Goal: Task Accomplishment & Management: Manage account settings

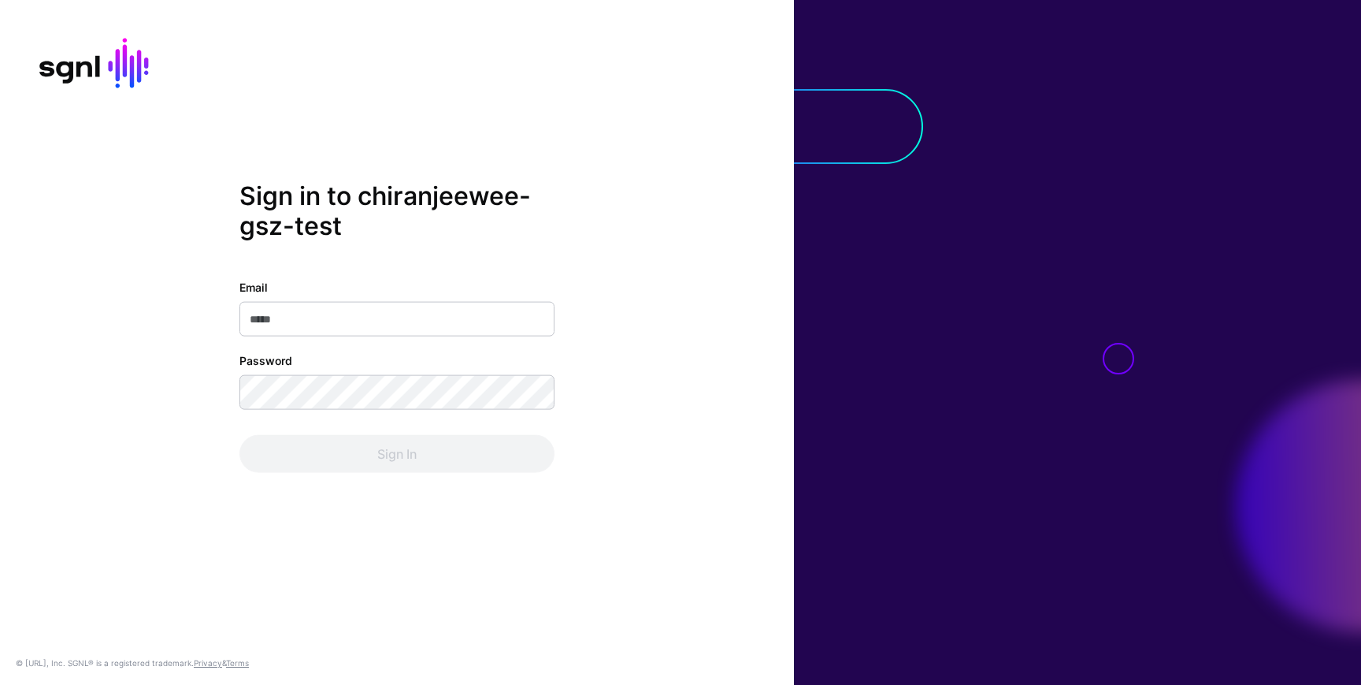
type input "**********"
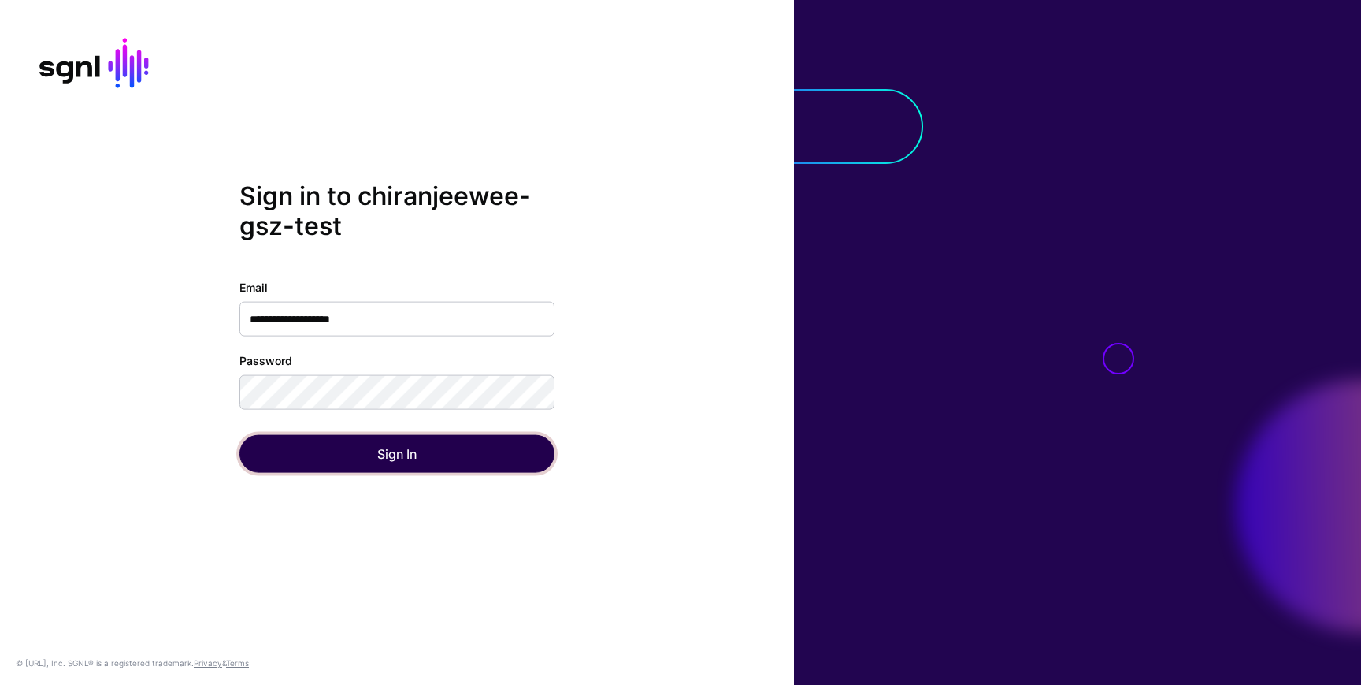
click at [284, 452] on button "Sign In" at bounding box center [396, 454] width 315 height 38
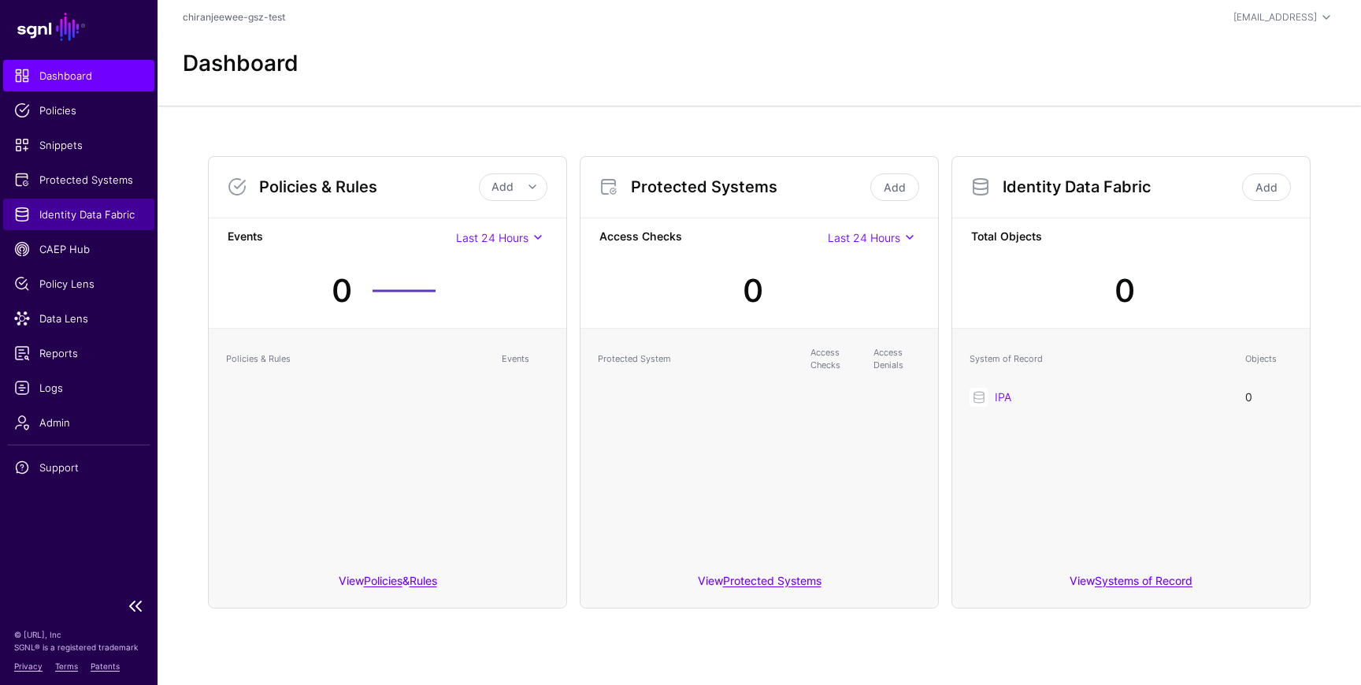
click at [89, 222] on link "Identity Data Fabric" at bounding box center [78, 215] width 151 height 32
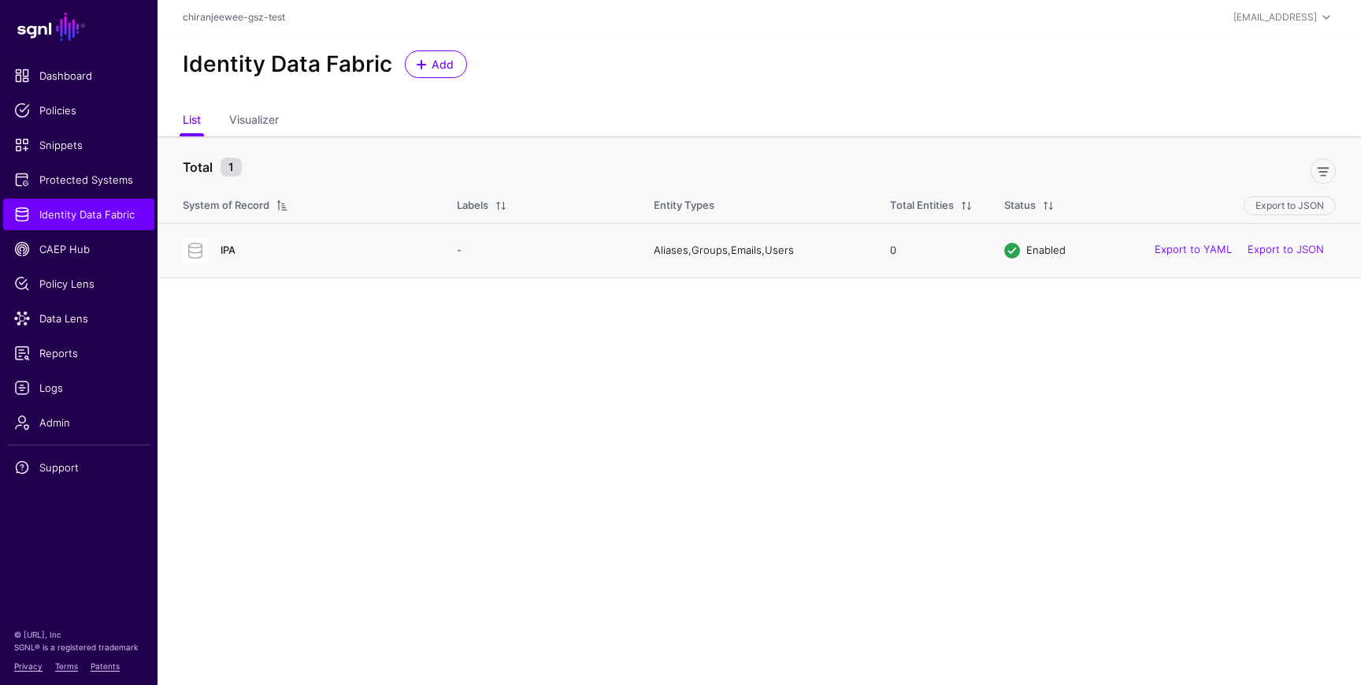
click at [231, 248] on link "IPA" at bounding box center [228, 249] width 15 height 13
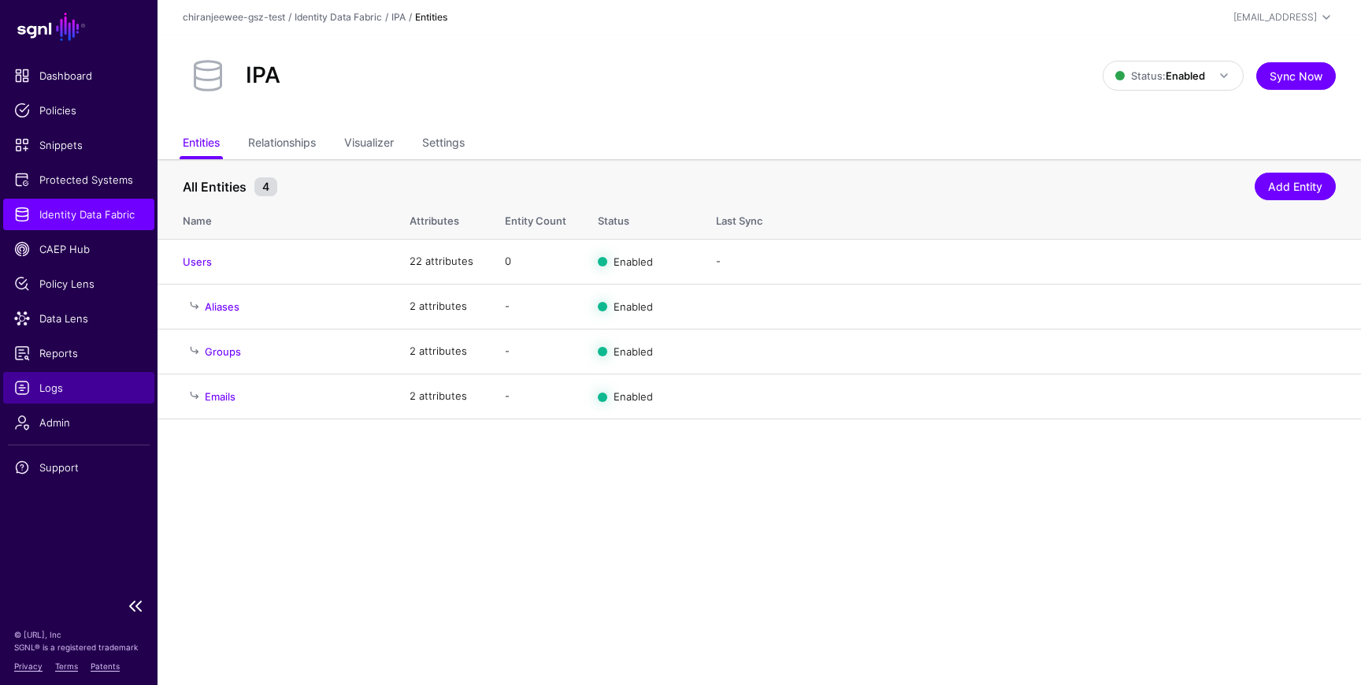
click at [68, 378] on link "Logs" at bounding box center [78, 388] width 151 height 32
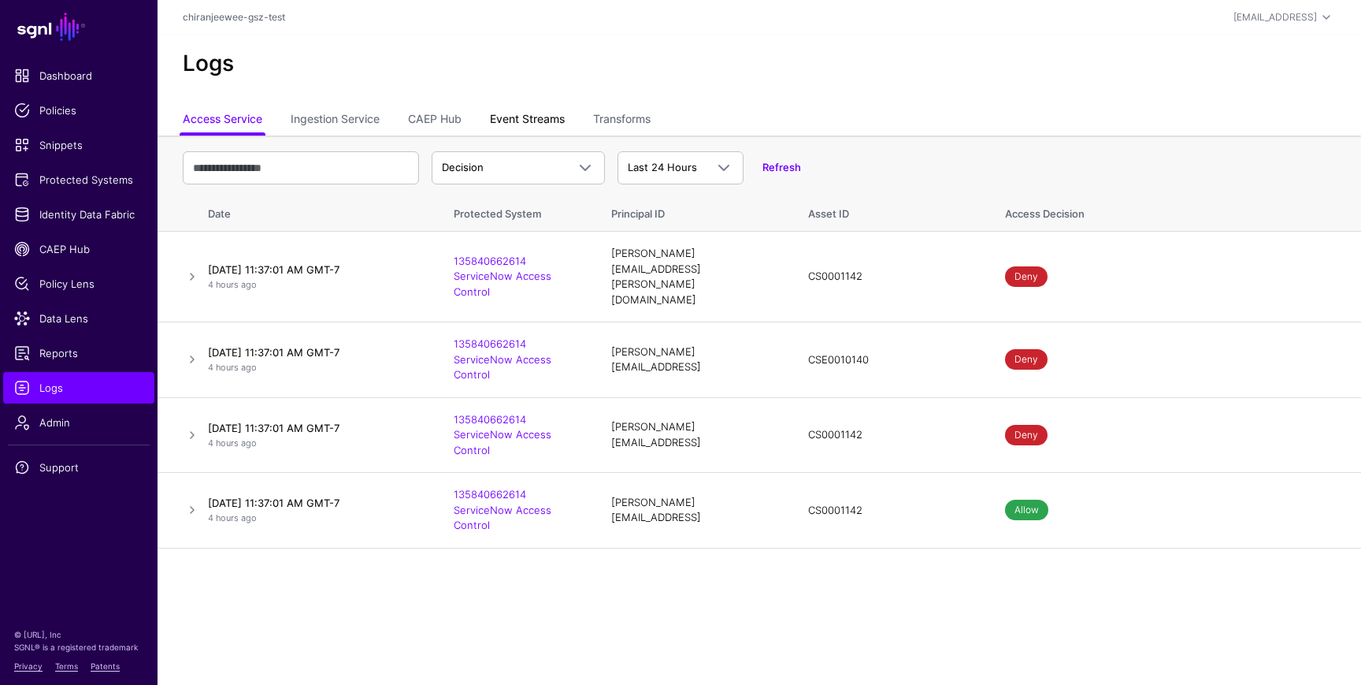
click at [554, 121] on link "Event Streams" at bounding box center [527, 121] width 75 height 30
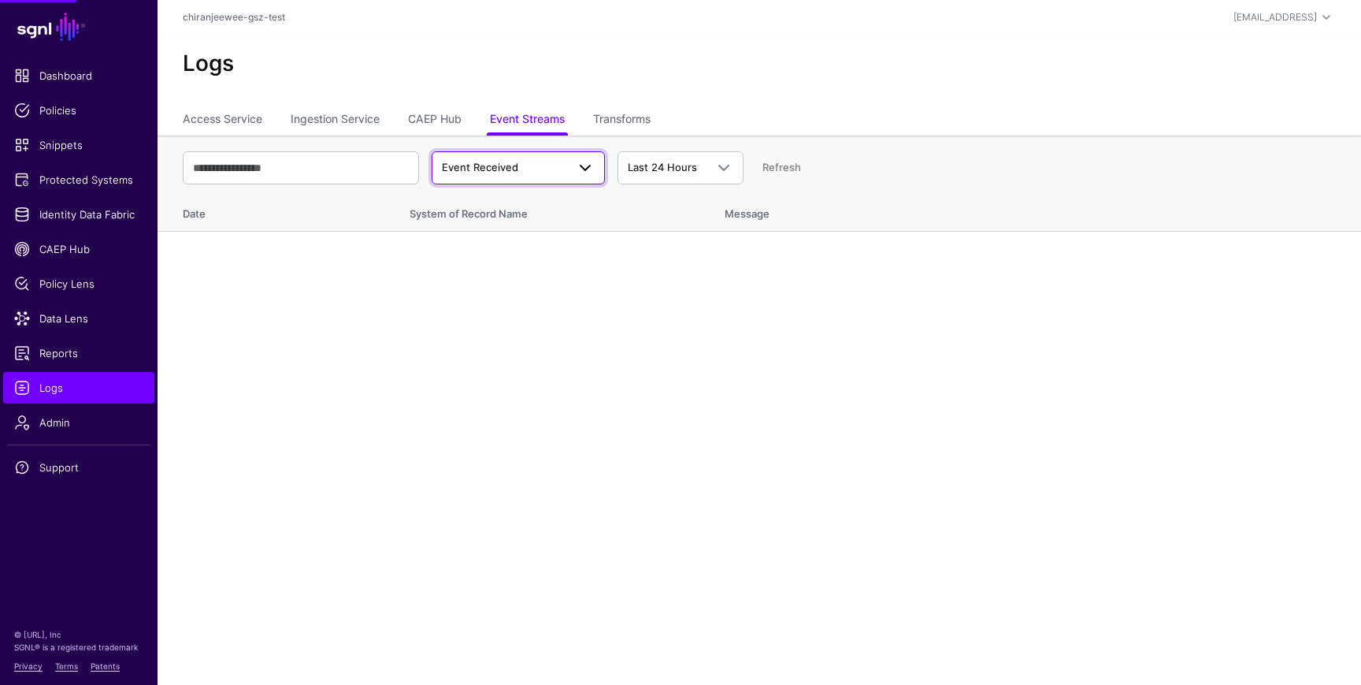
click at [516, 157] on link "Event Received" at bounding box center [518, 167] width 173 height 33
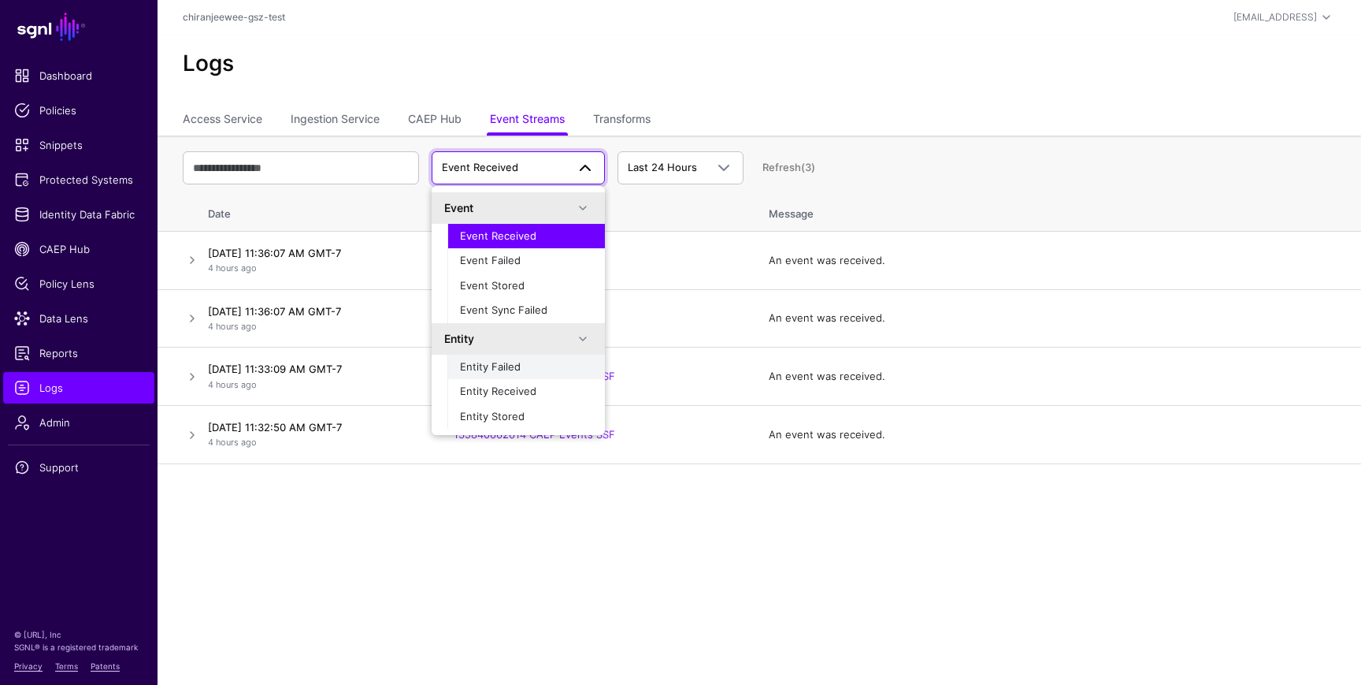
click at [493, 362] on span "Entity Failed" at bounding box center [490, 366] width 61 height 13
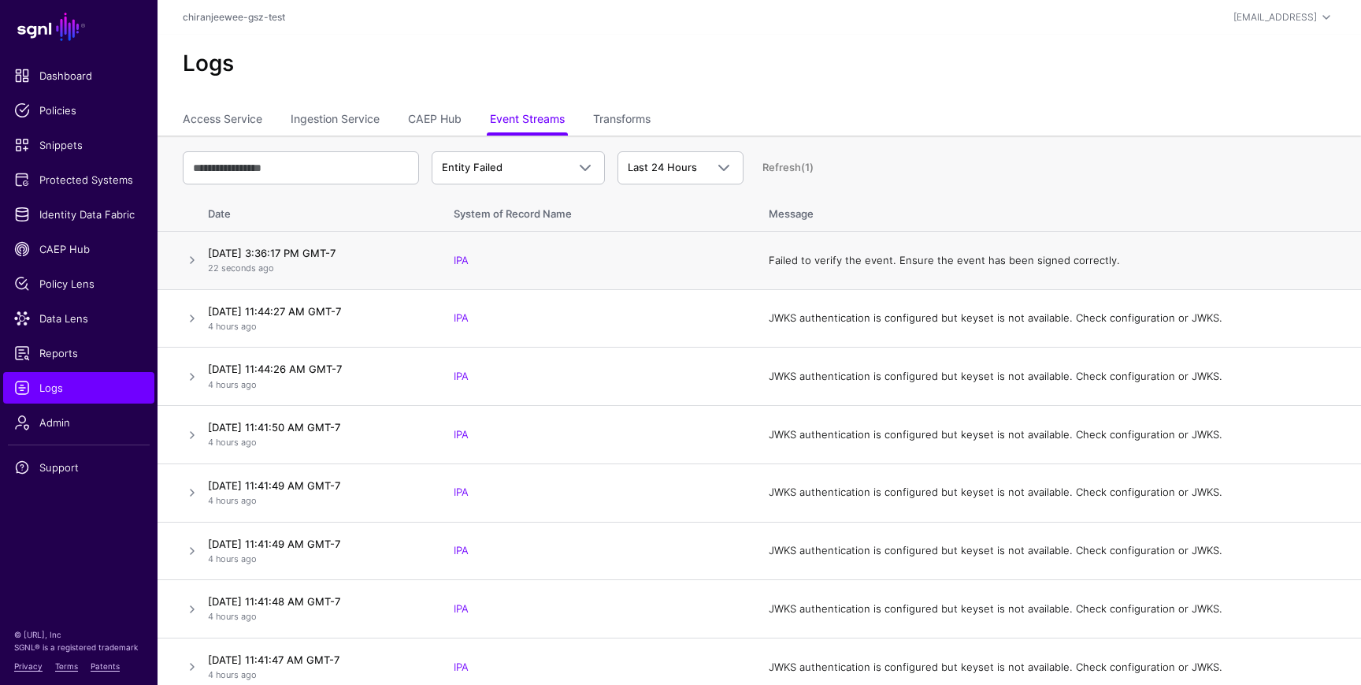
click at [835, 258] on td "Failed to verify the event. Ensure the event has been signed correctly." at bounding box center [1057, 261] width 608 height 58
click at [918, 259] on td "Failed to verify the event. Ensure the event has been signed correctly." at bounding box center [1057, 261] width 608 height 58
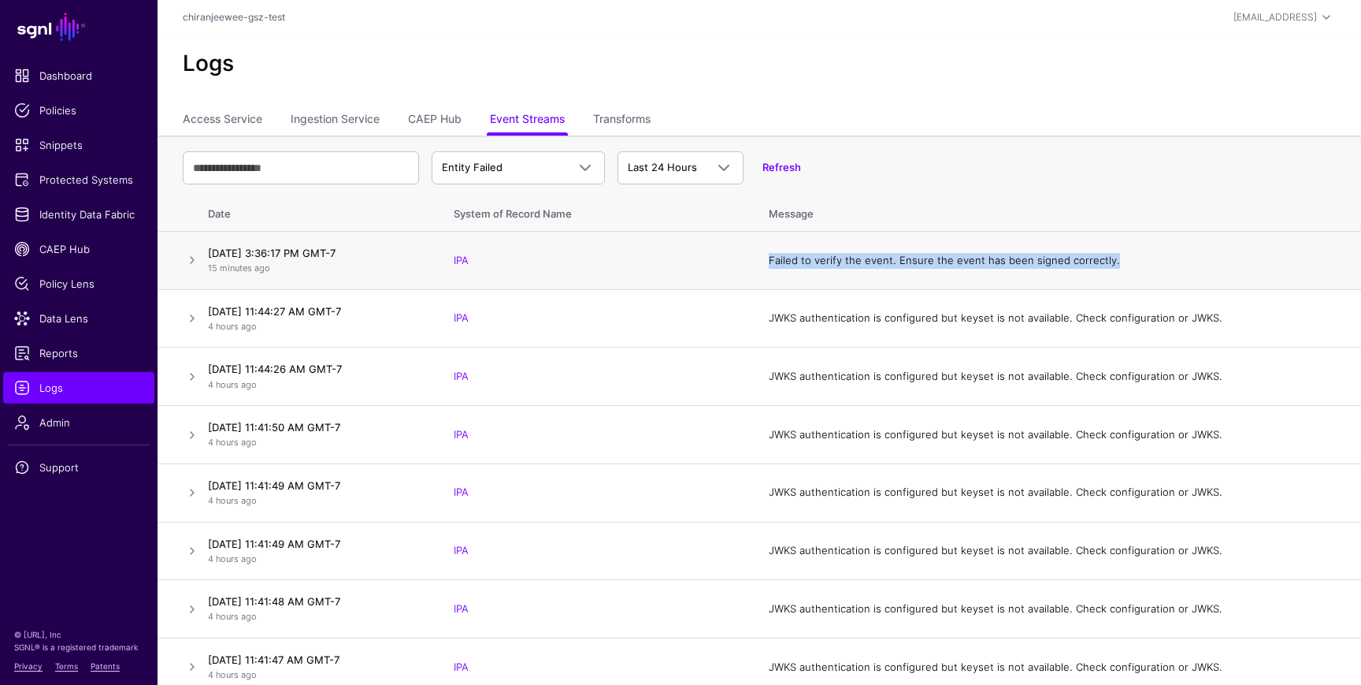
click at [918, 259] on td "Failed to verify the event. Ensure the event has been signed correctly." at bounding box center [1057, 261] width 608 height 58
click at [93, 210] on span "Identity Data Fabric" at bounding box center [78, 214] width 129 height 16
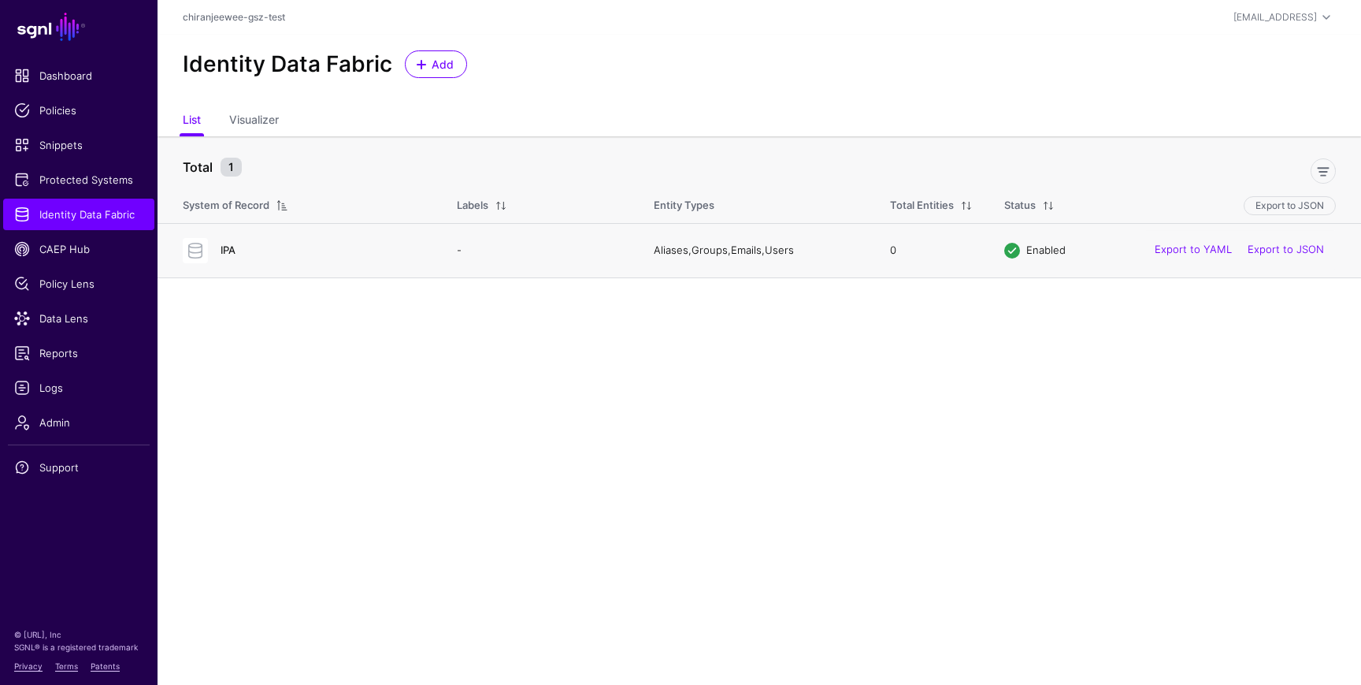
click at [223, 250] on link "IPA" at bounding box center [228, 249] width 15 height 13
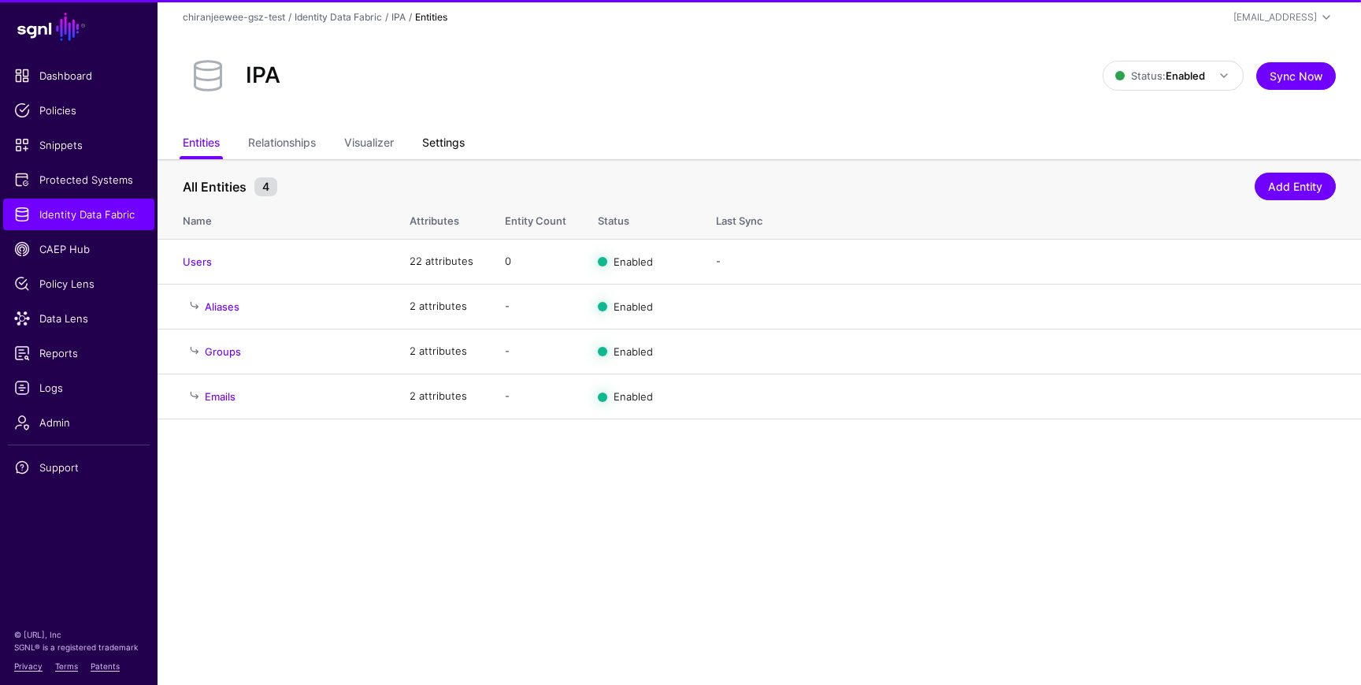
click at [449, 137] on link "Settings" at bounding box center [443, 144] width 43 height 30
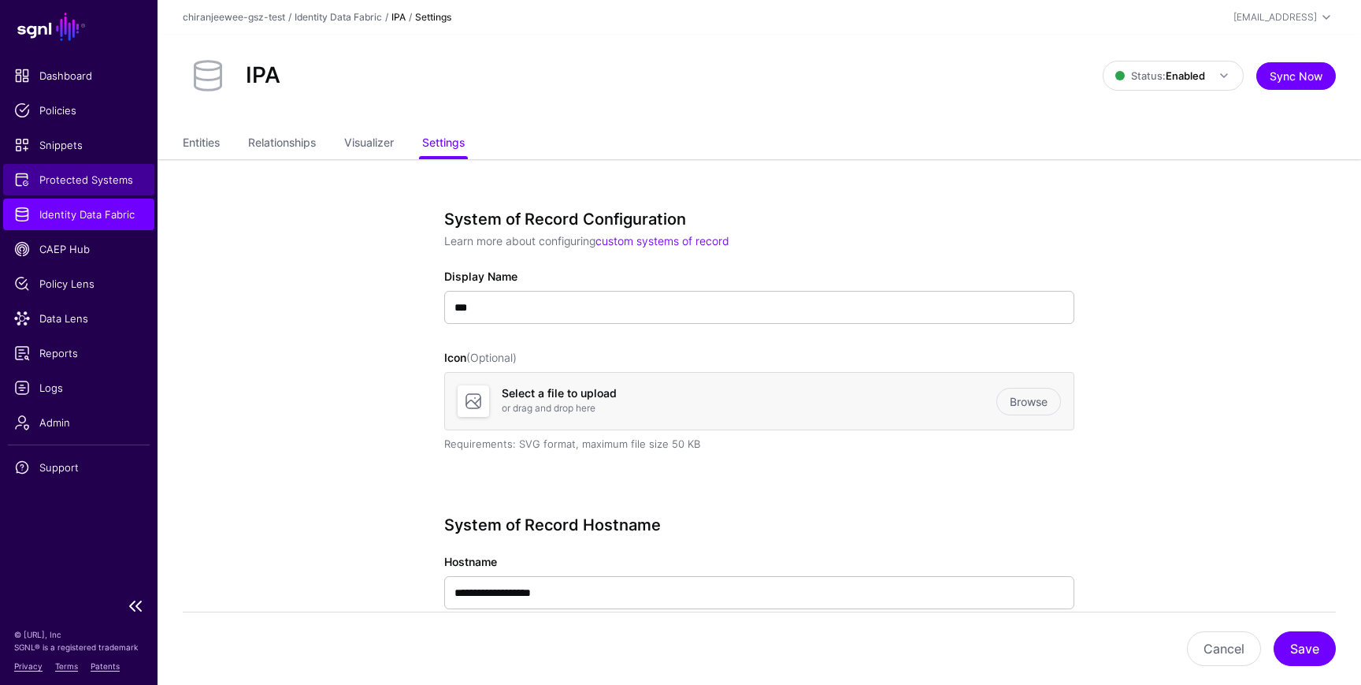
click at [60, 178] on span "Protected Systems" at bounding box center [78, 180] width 129 height 16
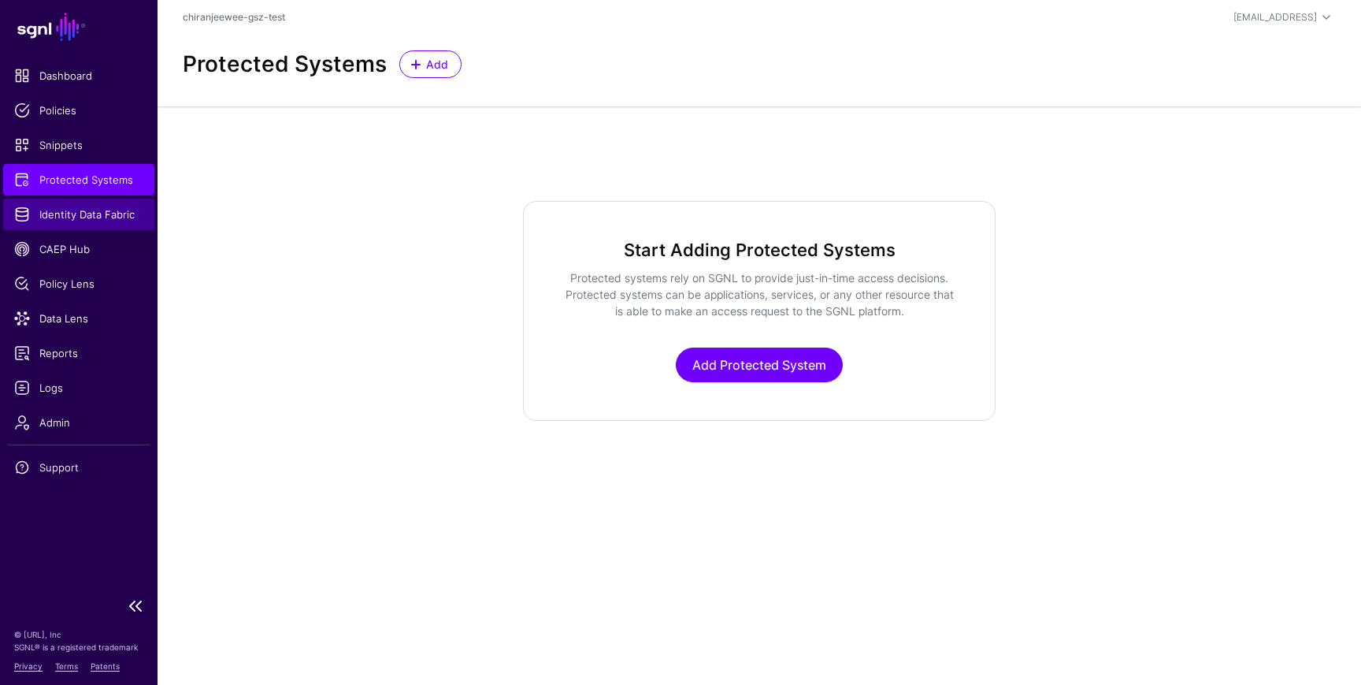
click at [70, 213] on span "Identity Data Fabric" at bounding box center [78, 214] width 129 height 16
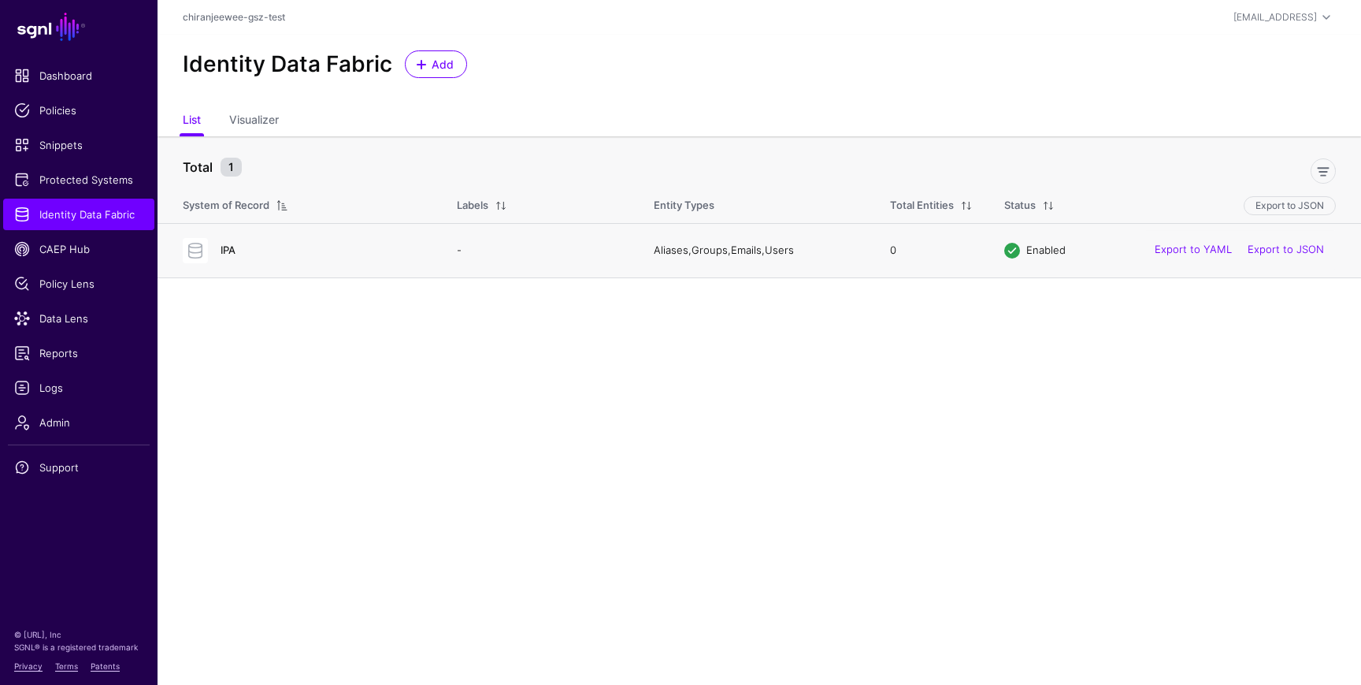
click at [229, 248] on link "IPA" at bounding box center [228, 249] width 15 height 13
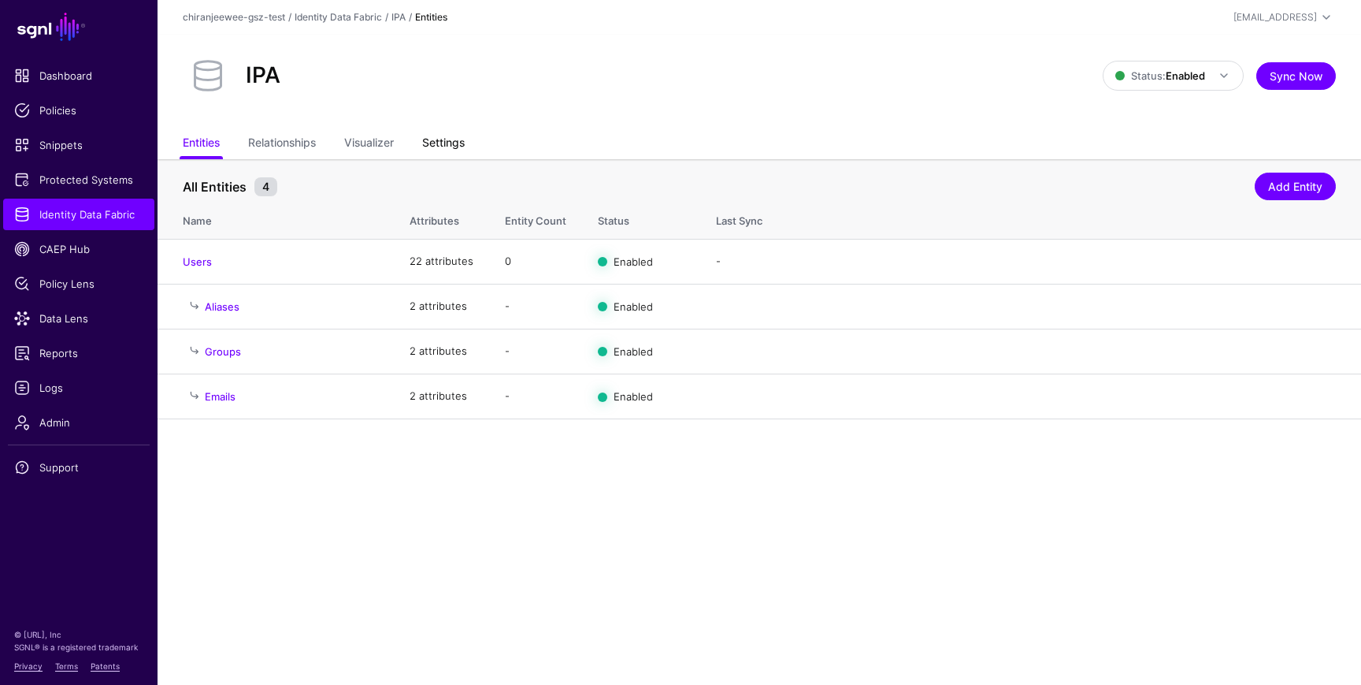
click at [457, 149] on link "Settings" at bounding box center [443, 144] width 43 height 30
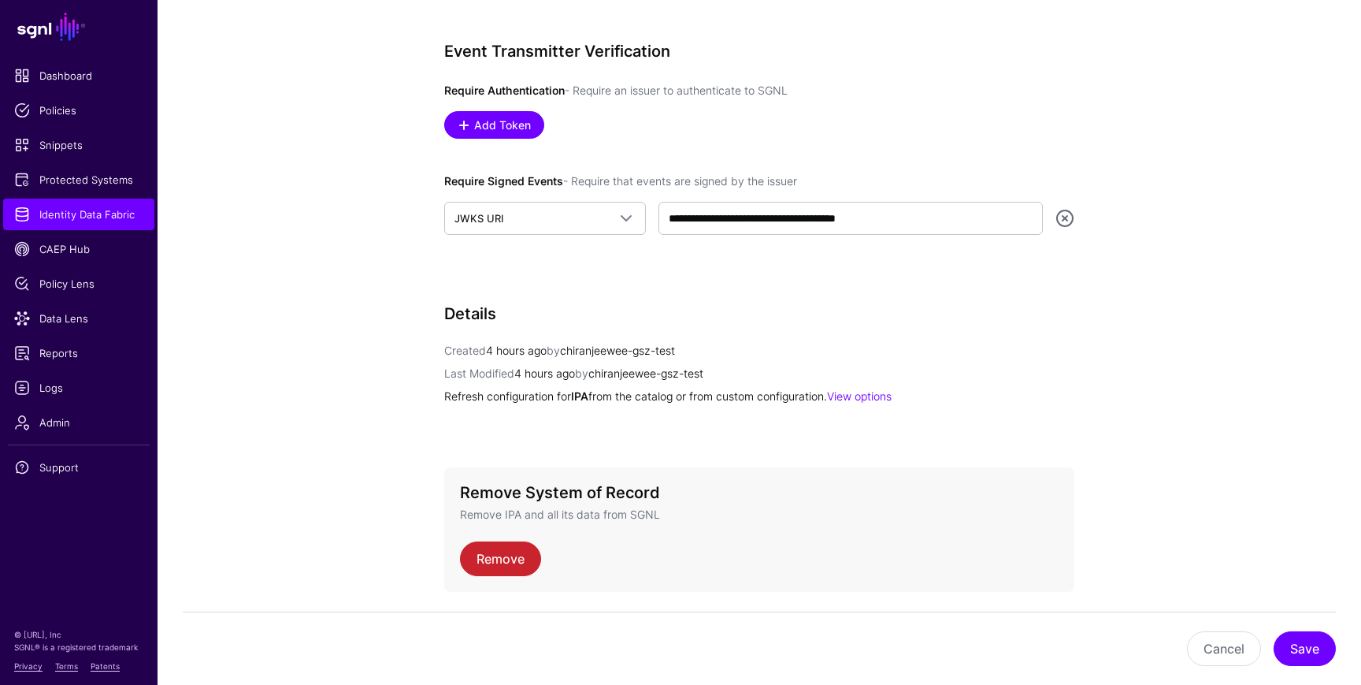
scroll to position [899, 0]
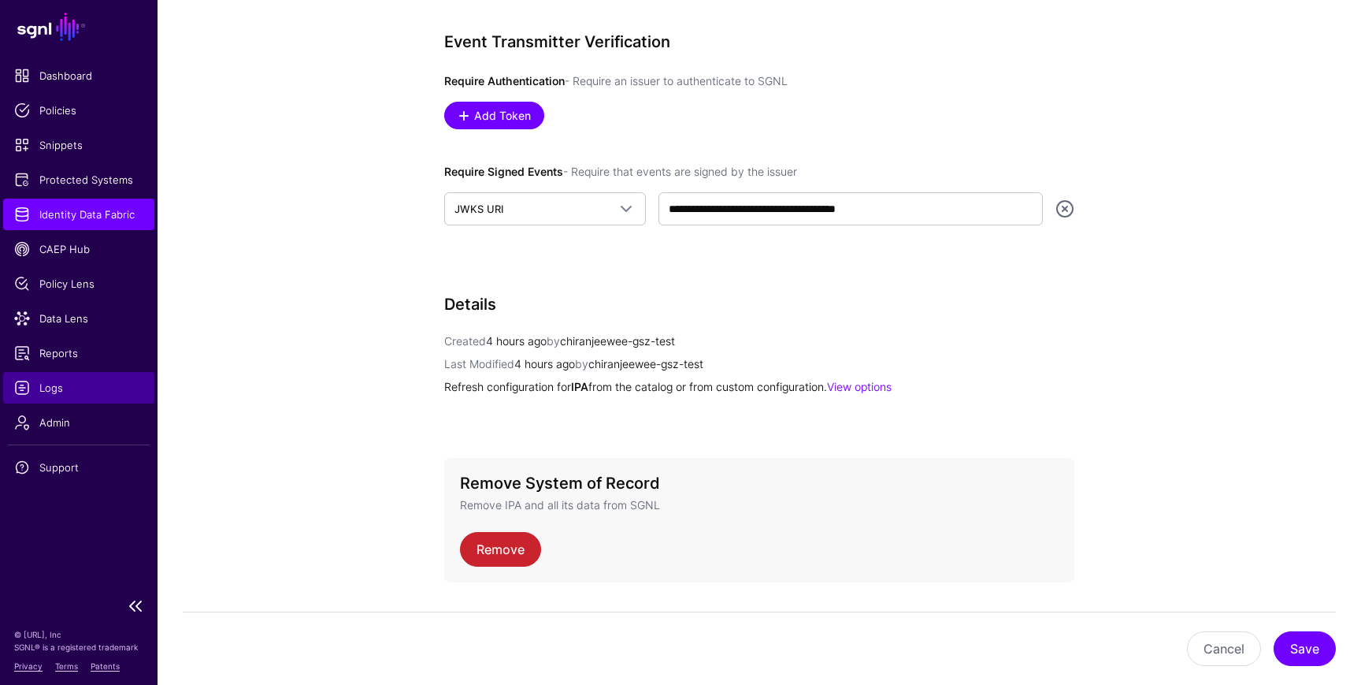
click at [67, 384] on span "Logs" at bounding box center [78, 388] width 129 height 16
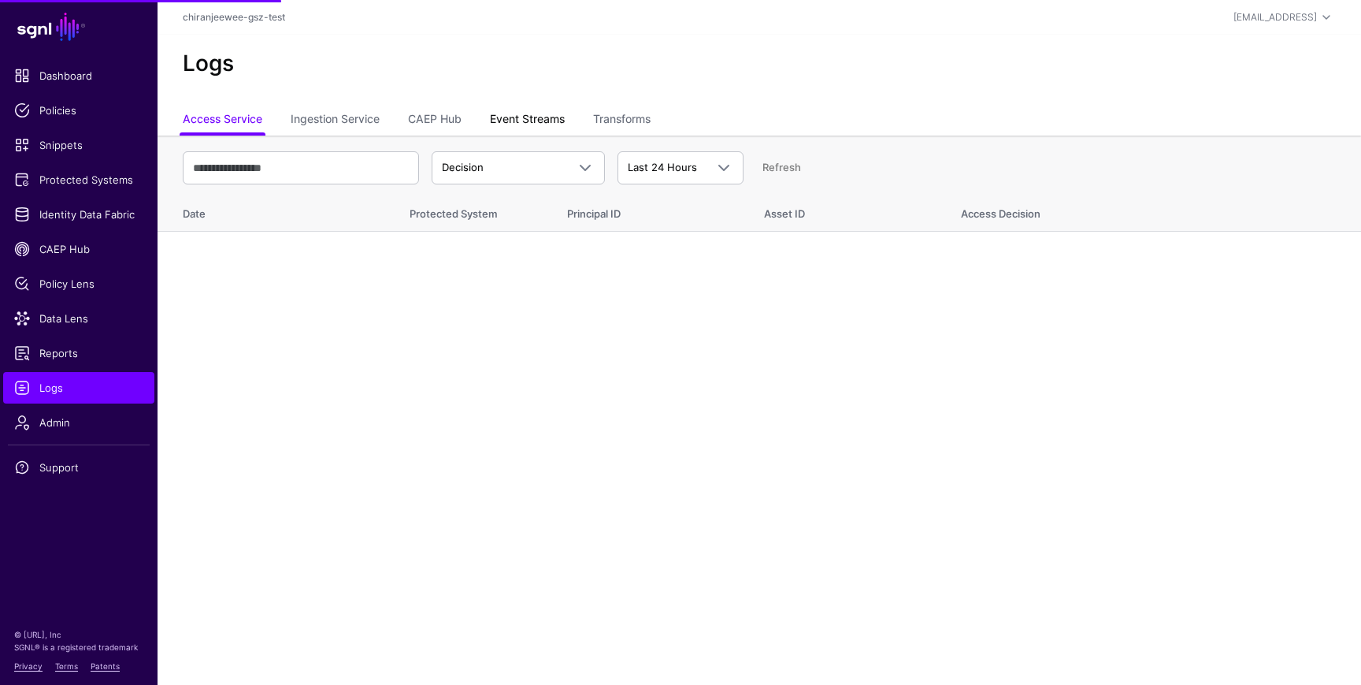
click at [533, 121] on link "Event Streams" at bounding box center [527, 121] width 75 height 30
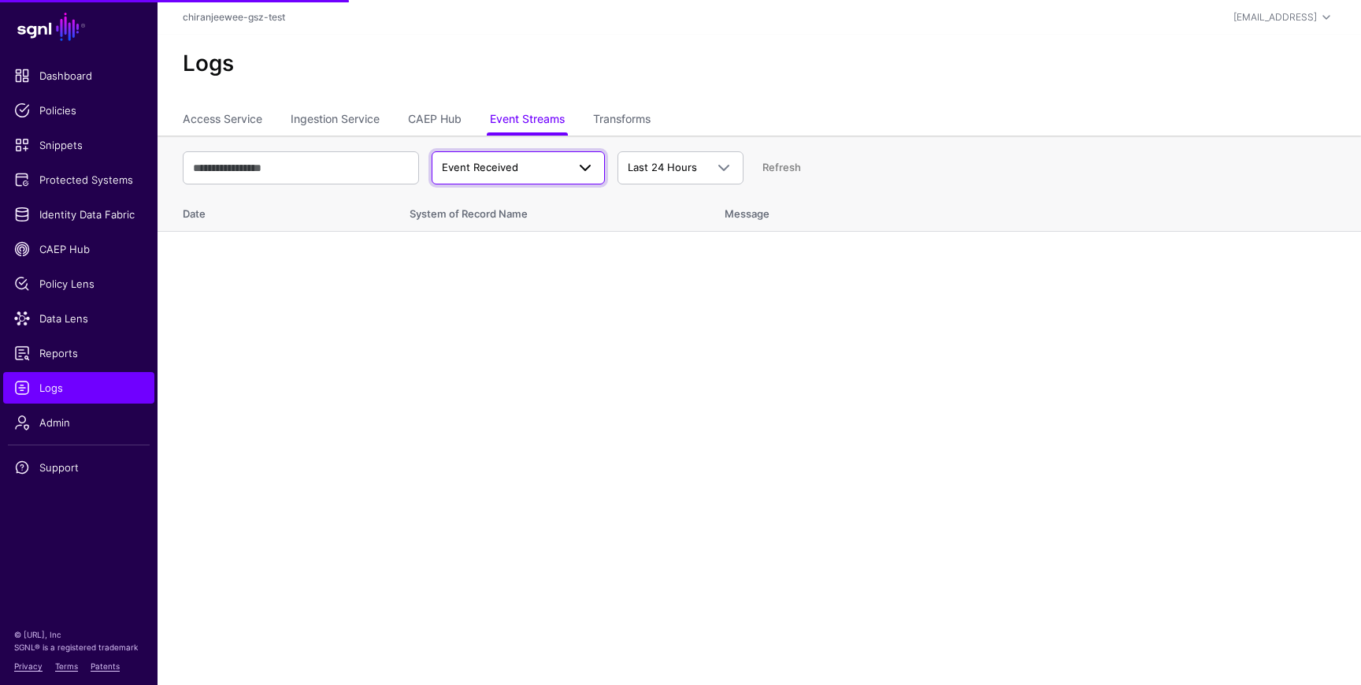
click at [518, 176] on span "Event Received" at bounding box center [518, 167] width 153 height 19
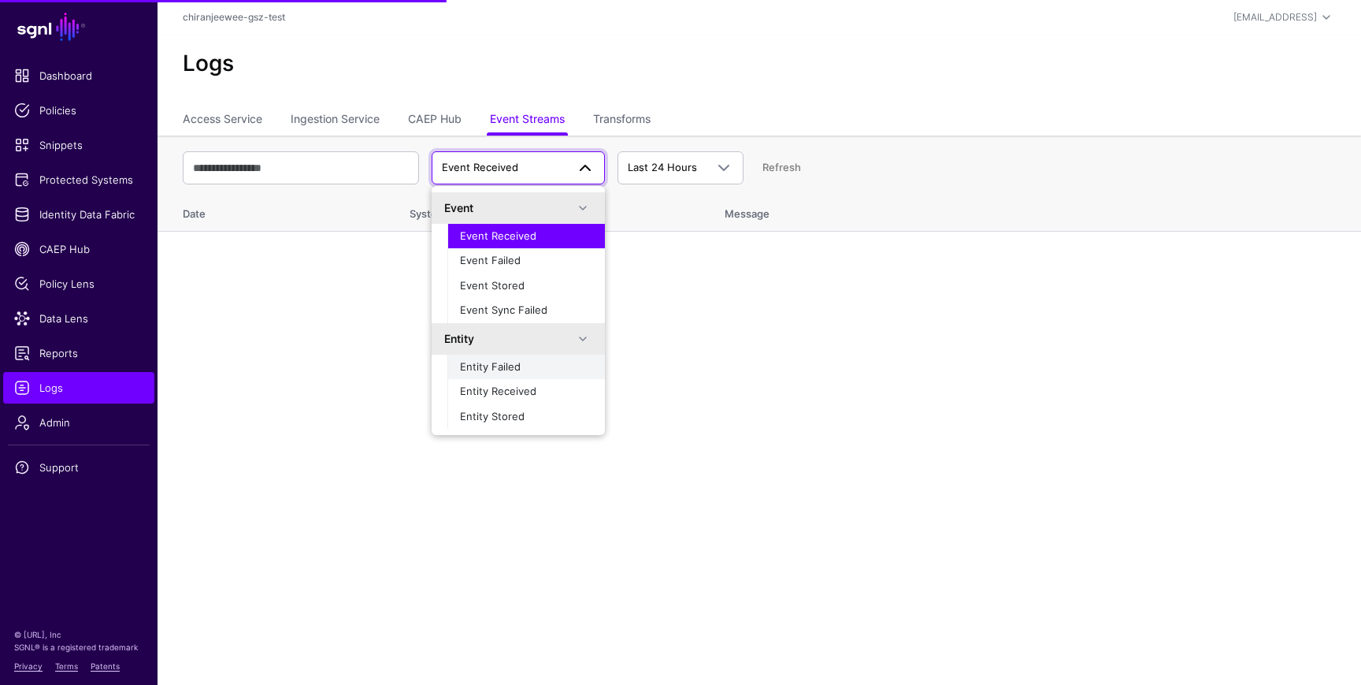
click at [522, 368] on div "Entity Failed" at bounding box center [526, 367] width 132 height 16
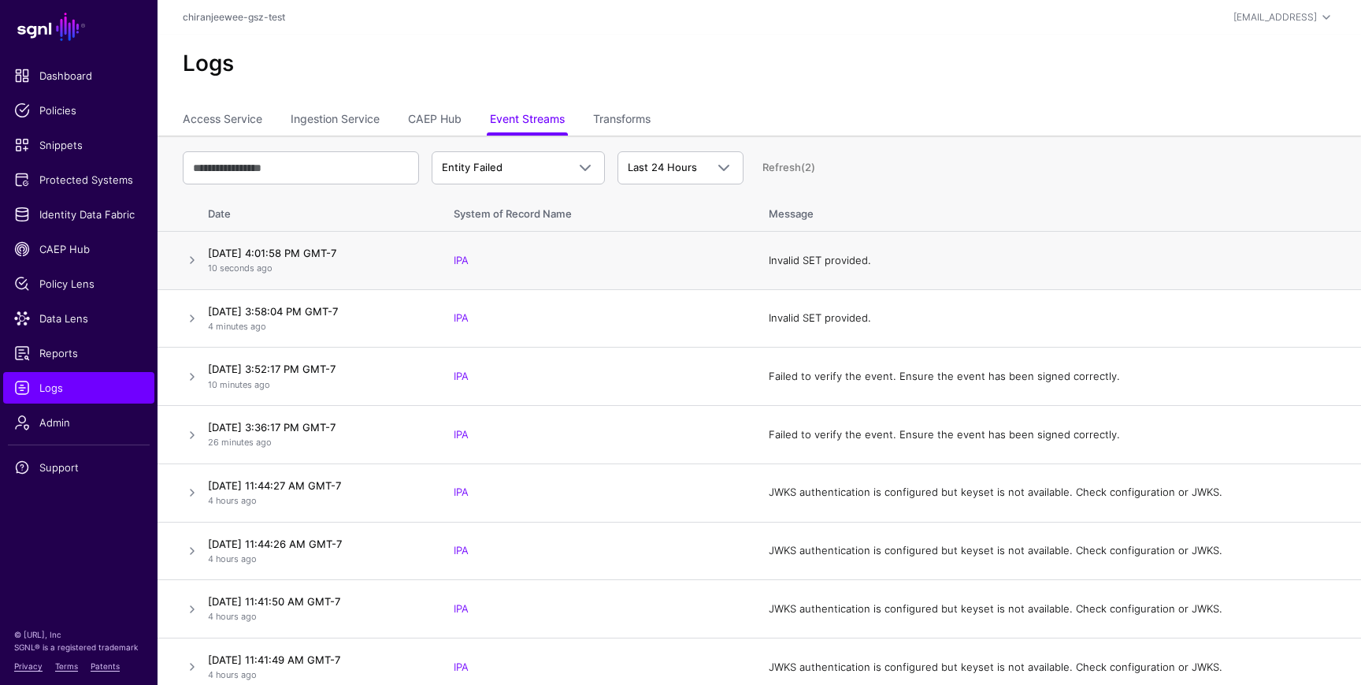
click at [781, 260] on td "Invalid SET provided." at bounding box center [1057, 261] width 608 height 58
click at [192, 259] on link at bounding box center [192, 259] width 19 height 19
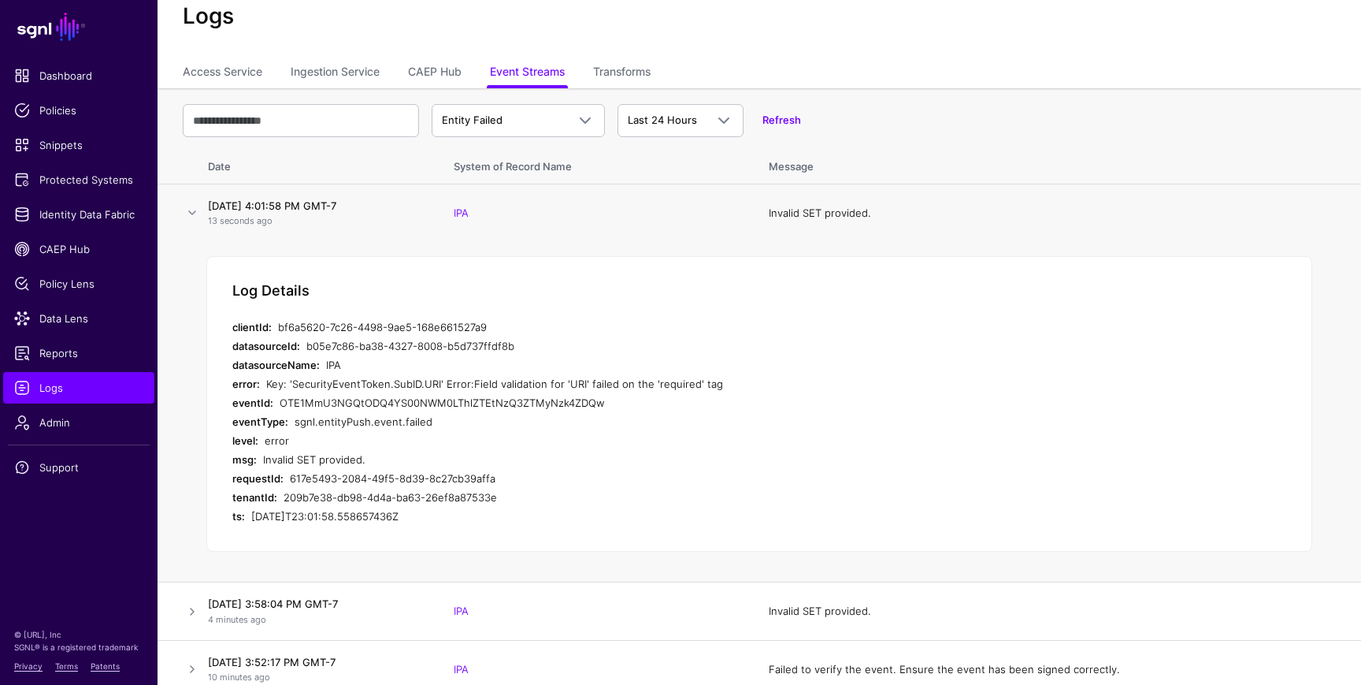
scroll to position [54, 0]
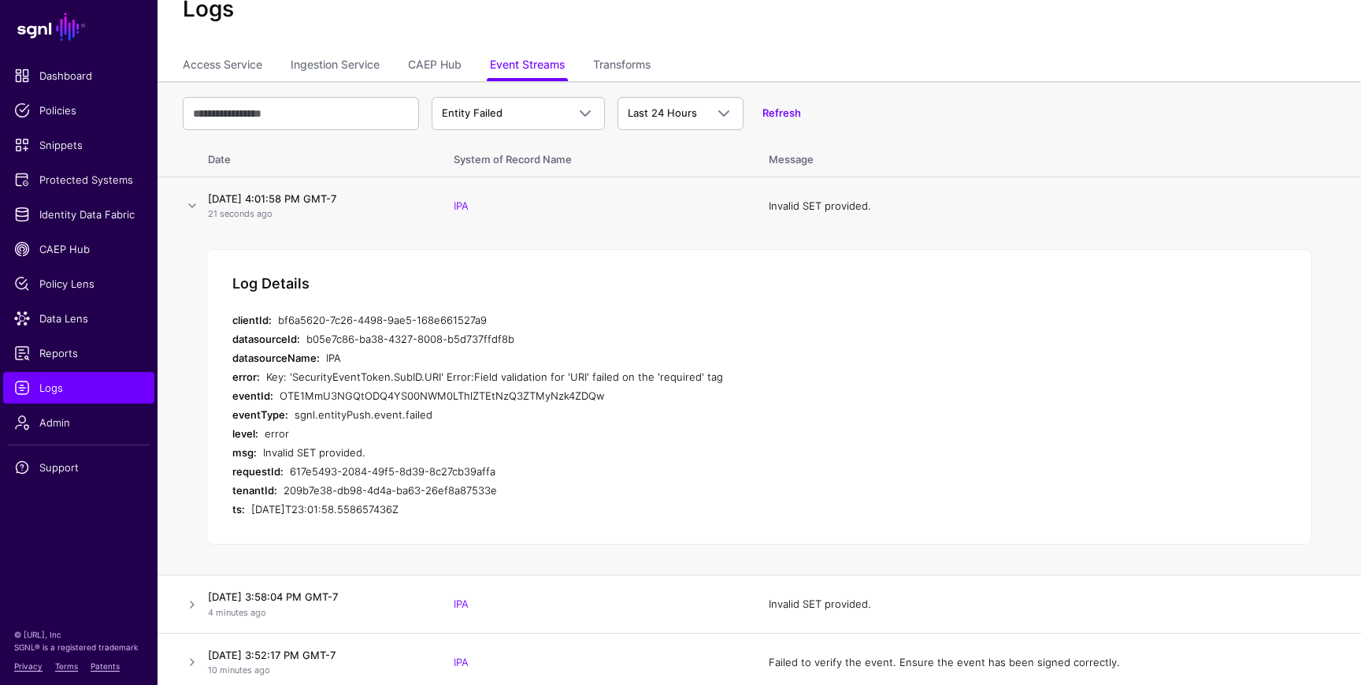
click at [272, 378] on div "Key: 'SecurityEventToken.SubID.URI' Error:Field validation for 'URI' failed on …" at bounding box center [564, 376] width 596 height 19
click at [307, 376] on div "Key: 'SecurityEventToken.SubID.URI' Error:Field validation for 'URI' failed on …" at bounding box center [564, 376] width 596 height 19
click at [405, 379] on div "Key: 'SecurityEventToken.SubID.URI' Error:Field validation for 'URI' failed on …" at bounding box center [564, 376] width 596 height 19
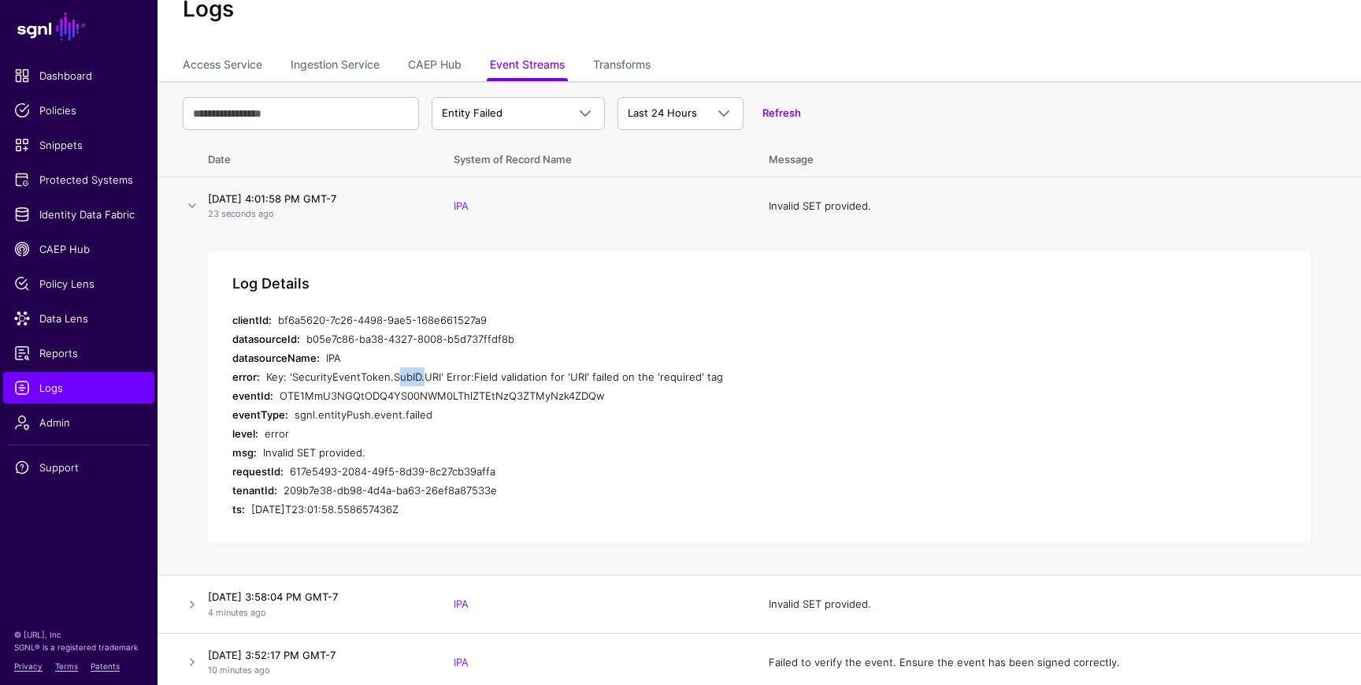
click at [405, 379] on div "Key: 'SecurityEventToken.SubID.URI' Error:Field validation for 'URI' failed on …" at bounding box center [564, 376] width 596 height 19
click at [426, 376] on div "Key: 'SecurityEventToken.SubID.URI' Error:Field validation for 'URI' failed on …" at bounding box center [564, 376] width 596 height 19
click at [448, 374] on div "Key: 'SecurityEventToken.SubID.URI' Error:Field validation for 'URI' failed on …" at bounding box center [564, 376] width 596 height 19
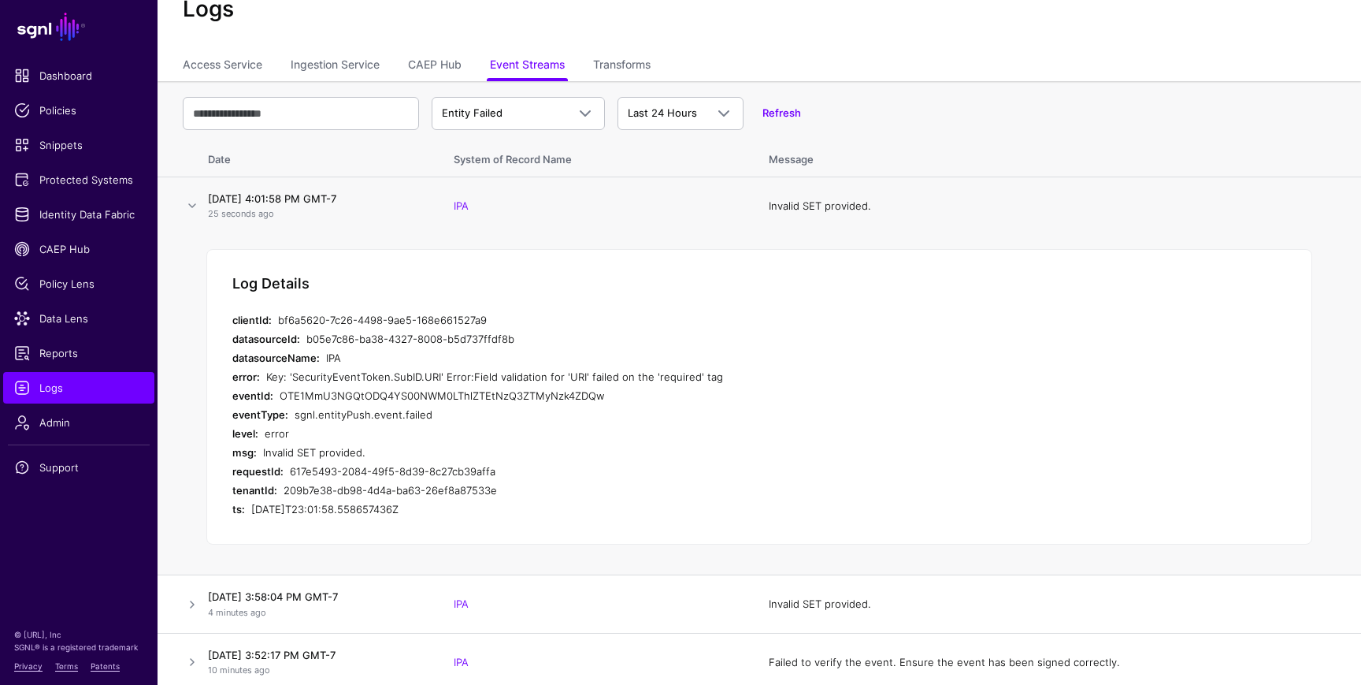
click at [471, 377] on div "Key: 'SecurityEventToken.SubID.URI' Error:Field validation for 'URI' failed on …" at bounding box center [564, 376] width 596 height 19
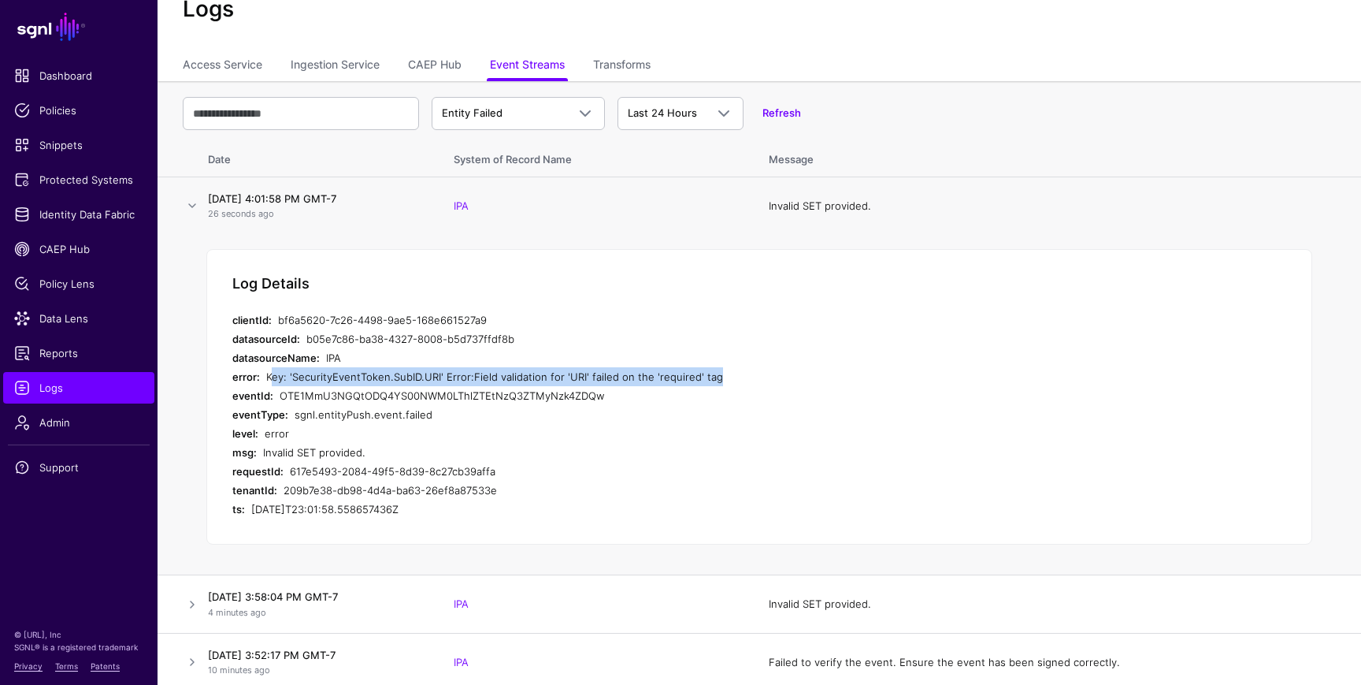
click at [471, 377] on div "Key: 'SecurityEventToken.SubID.URI' Error:Field validation for 'URI' failed on …" at bounding box center [564, 376] width 596 height 19
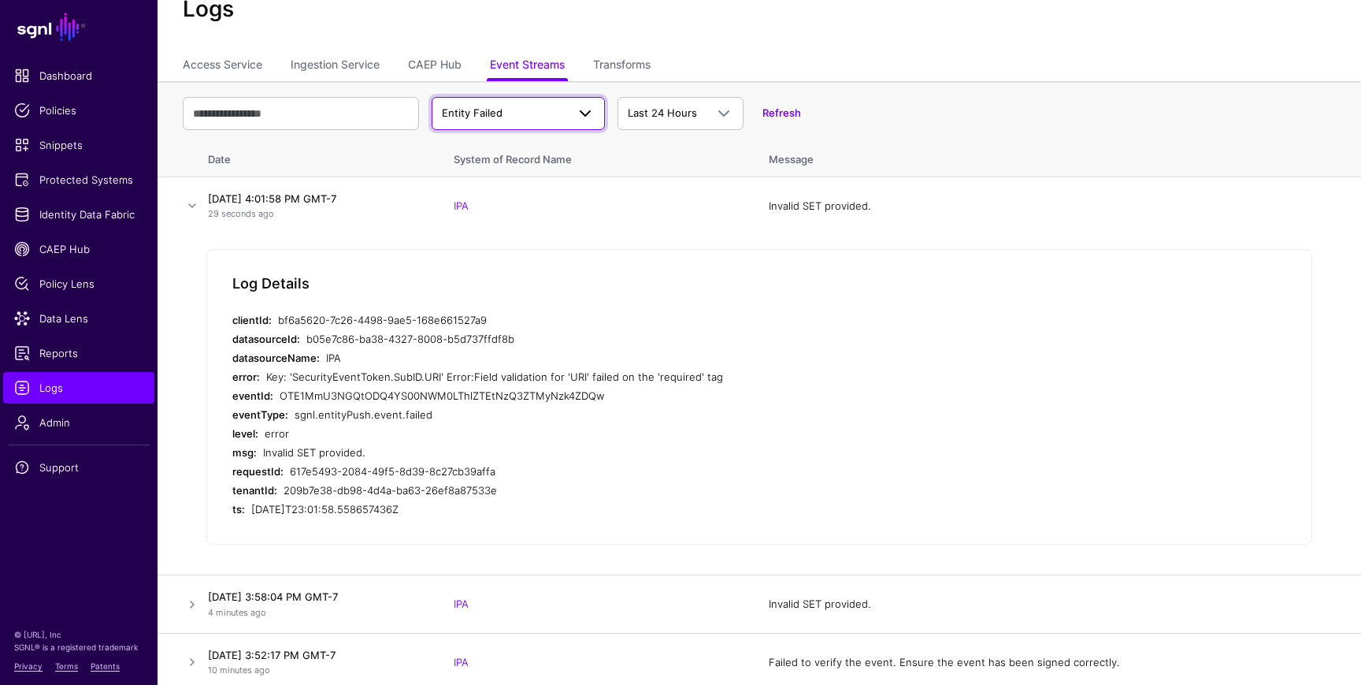
click at [536, 110] on span "Entity Failed" at bounding box center [504, 114] width 124 height 16
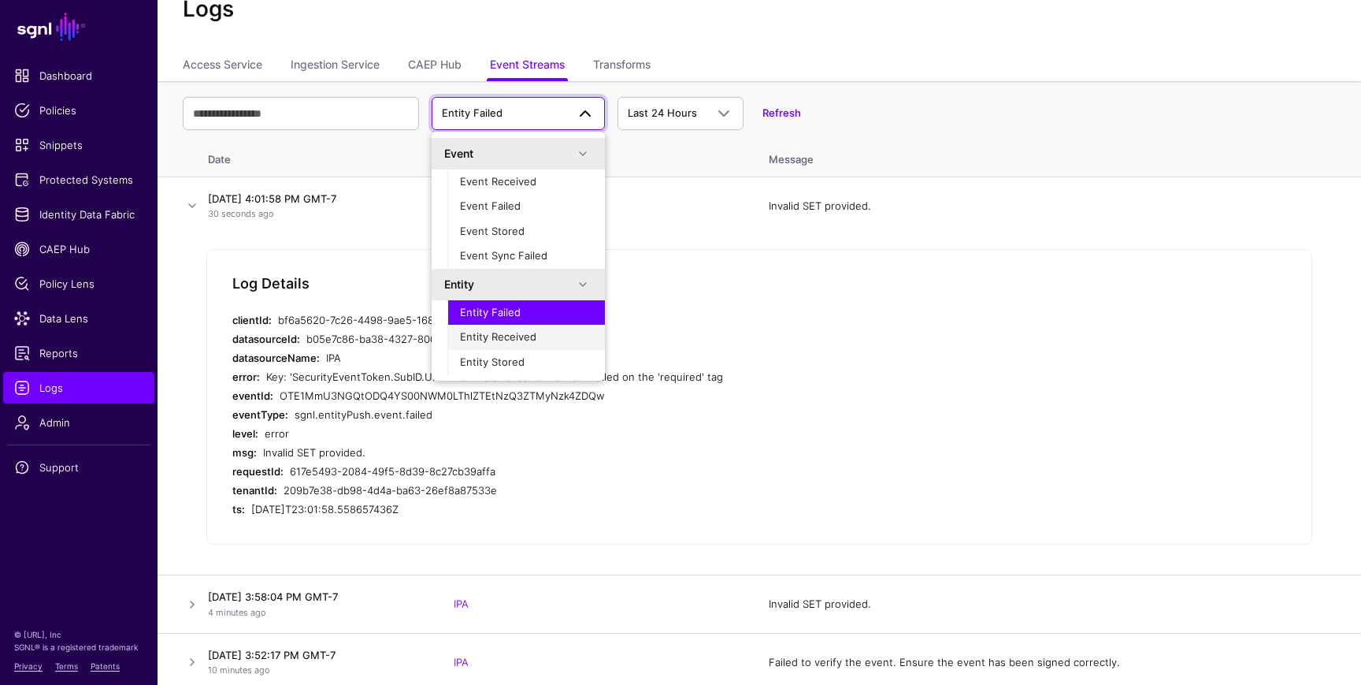
click at [525, 336] on span "Entity Received" at bounding box center [498, 336] width 76 height 13
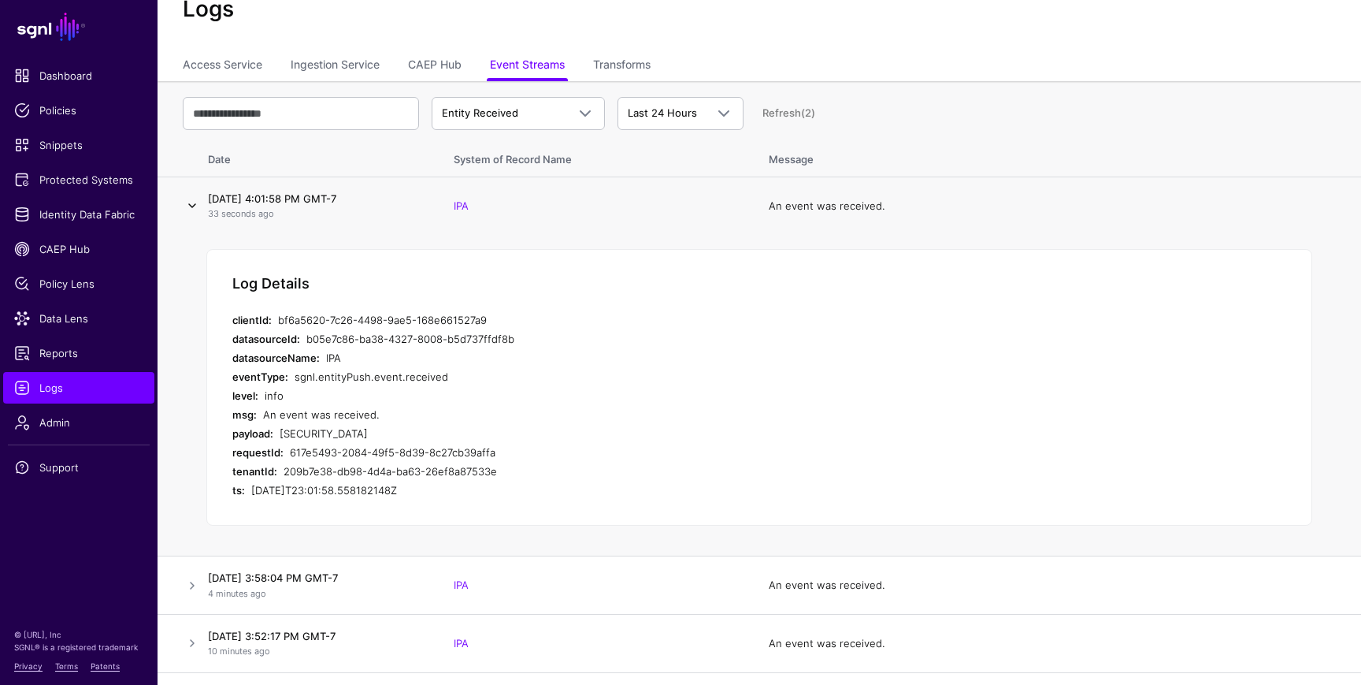
click at [188, 203] on link at bounding box center [192, 205] width 19 height 19
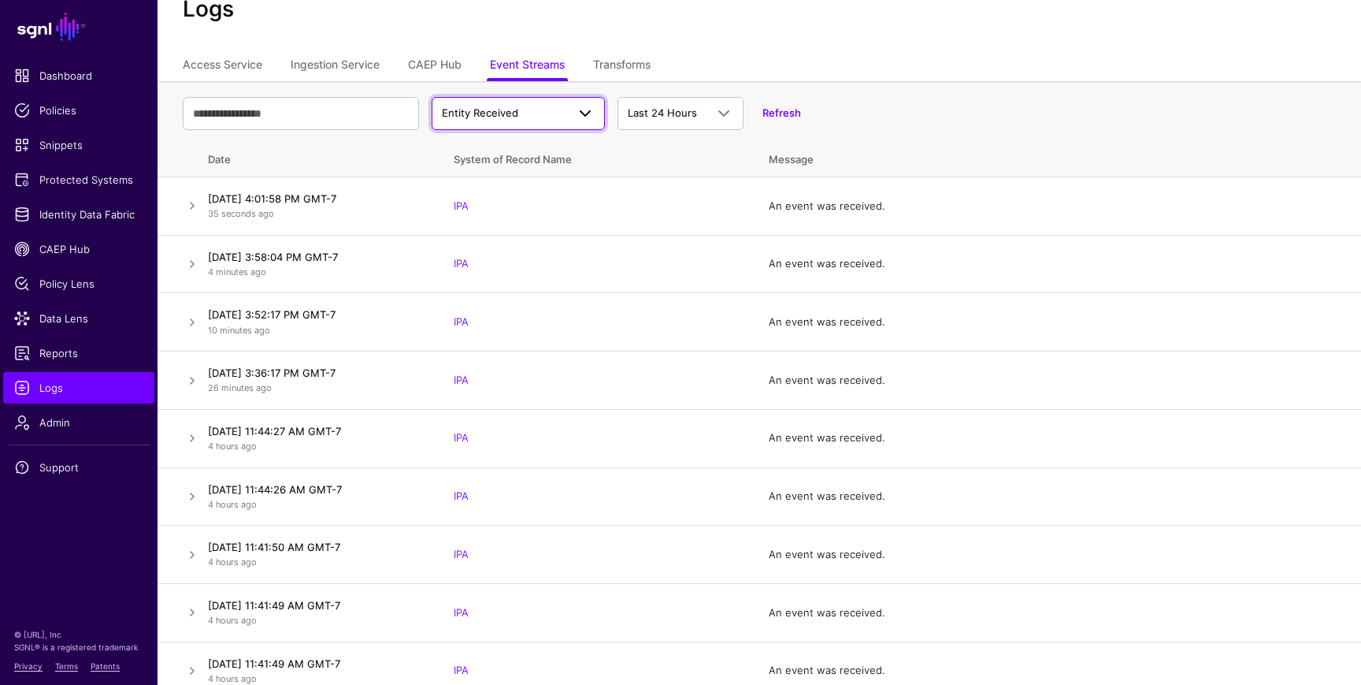
click at [534, 107] on span "Entity Received" at bounding box center [504, 114] width 124 height 16
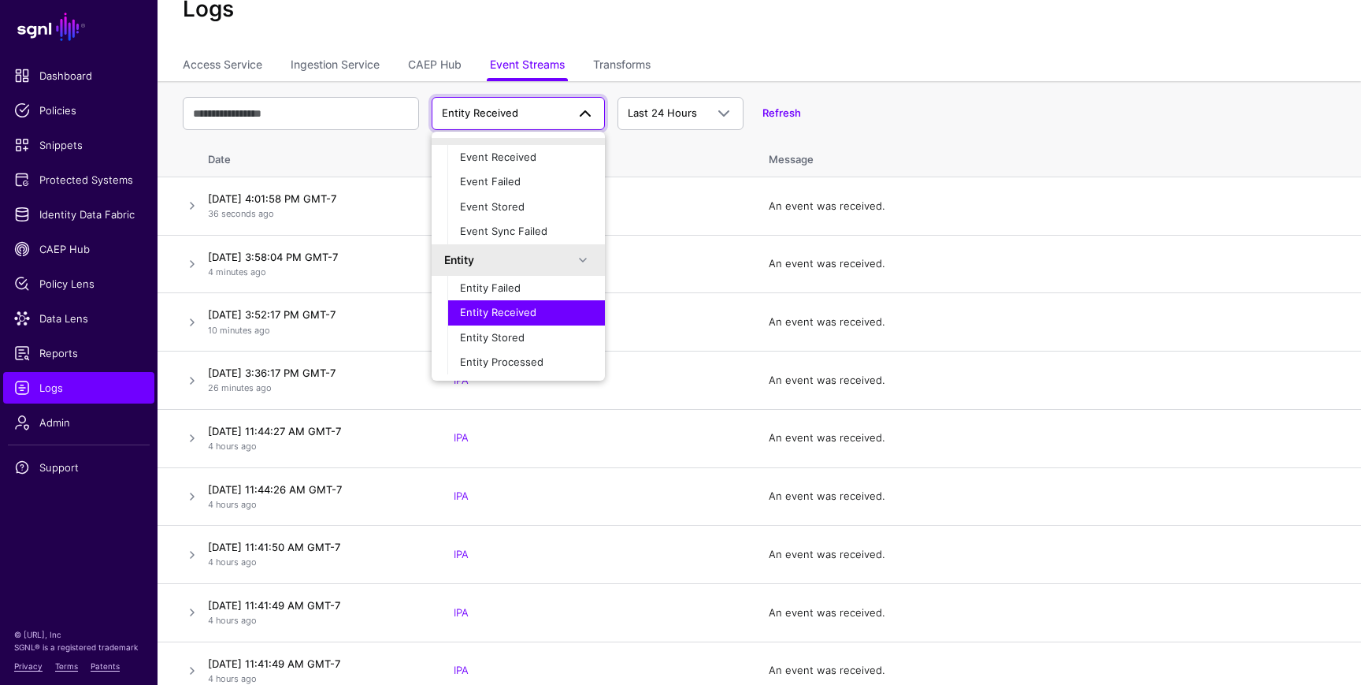
scroll to position [34, 0]
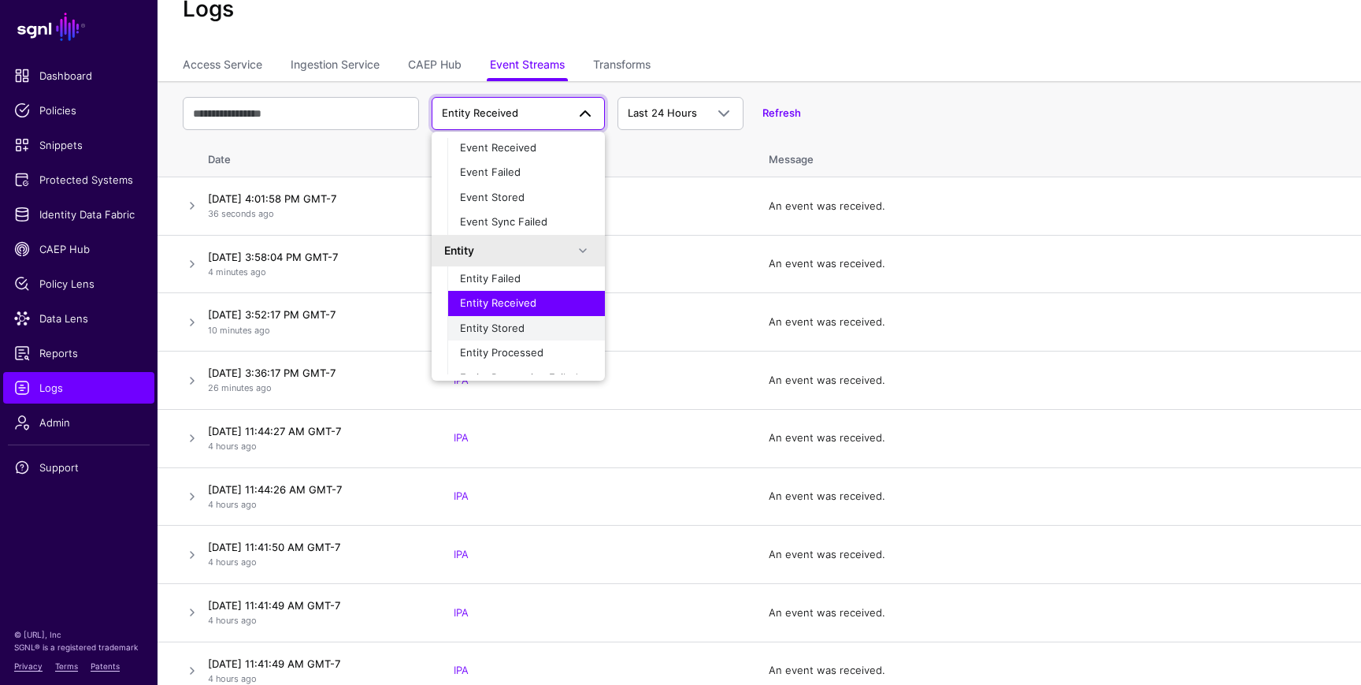
click at [510, 324] on span "Entity Stored" at bounding box center [492, 327] width 65 height 13
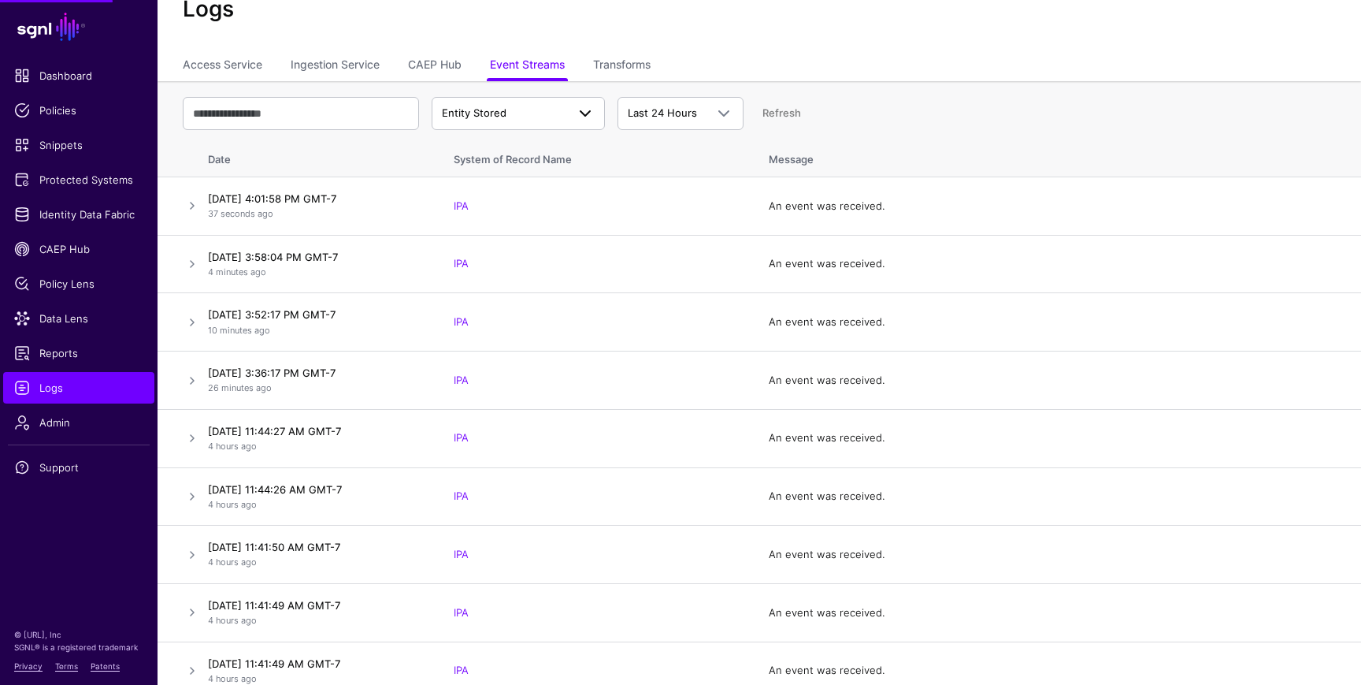
scroll to position [0, 0]
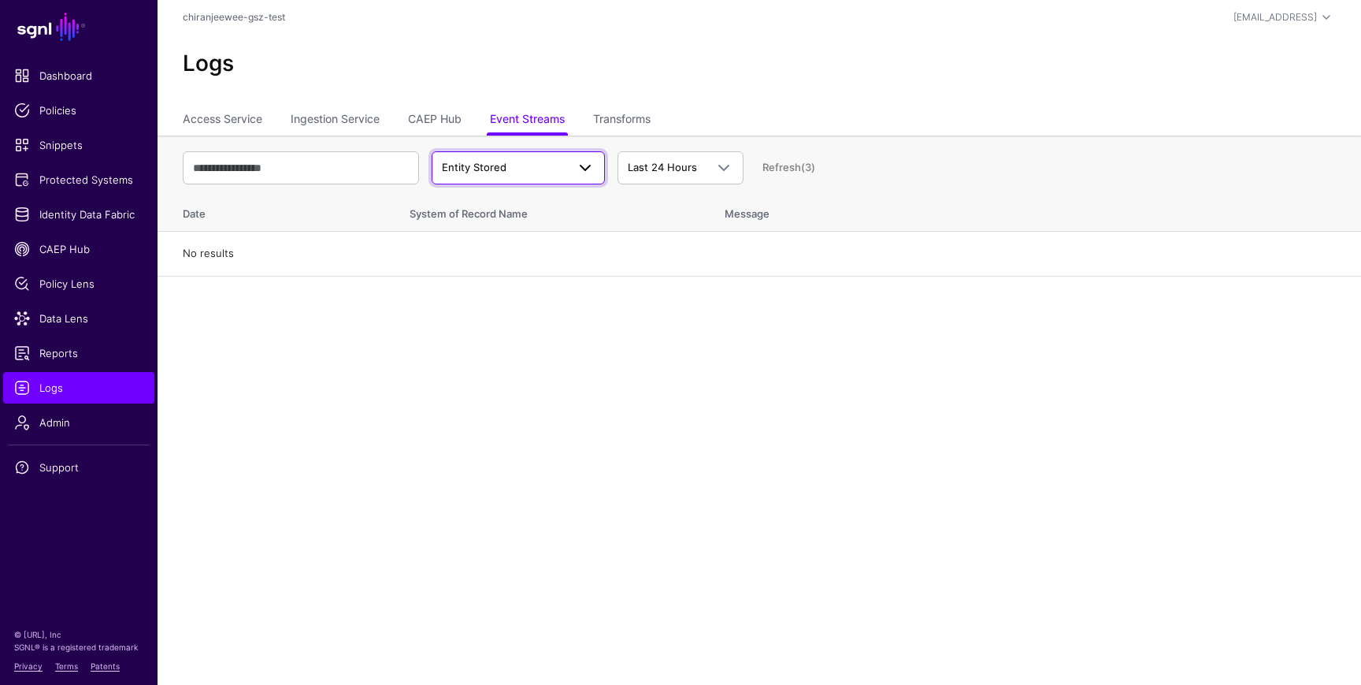
click at [518, 167] on span "Entity Stored" at bounding box center [504, 168] width 124 height 16
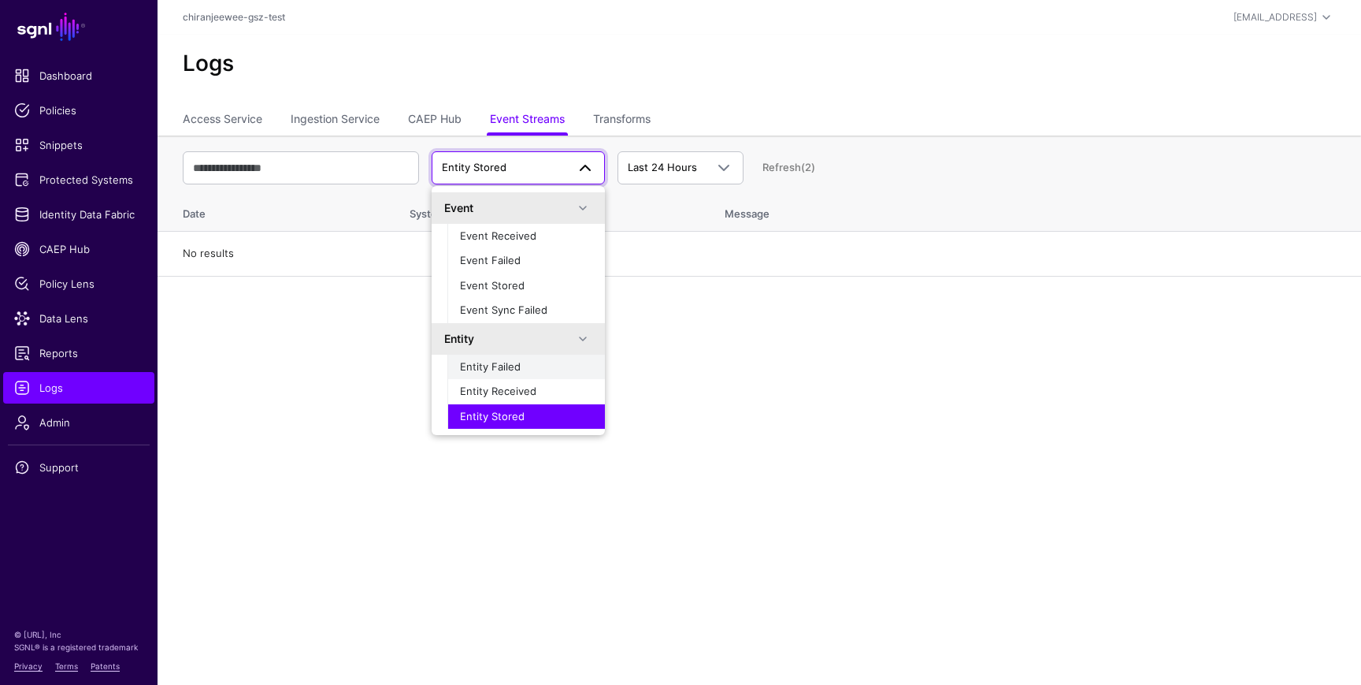
click at [509, 370] on span "Entity Failed" at bounding box center [490, 366] width 61 height 13
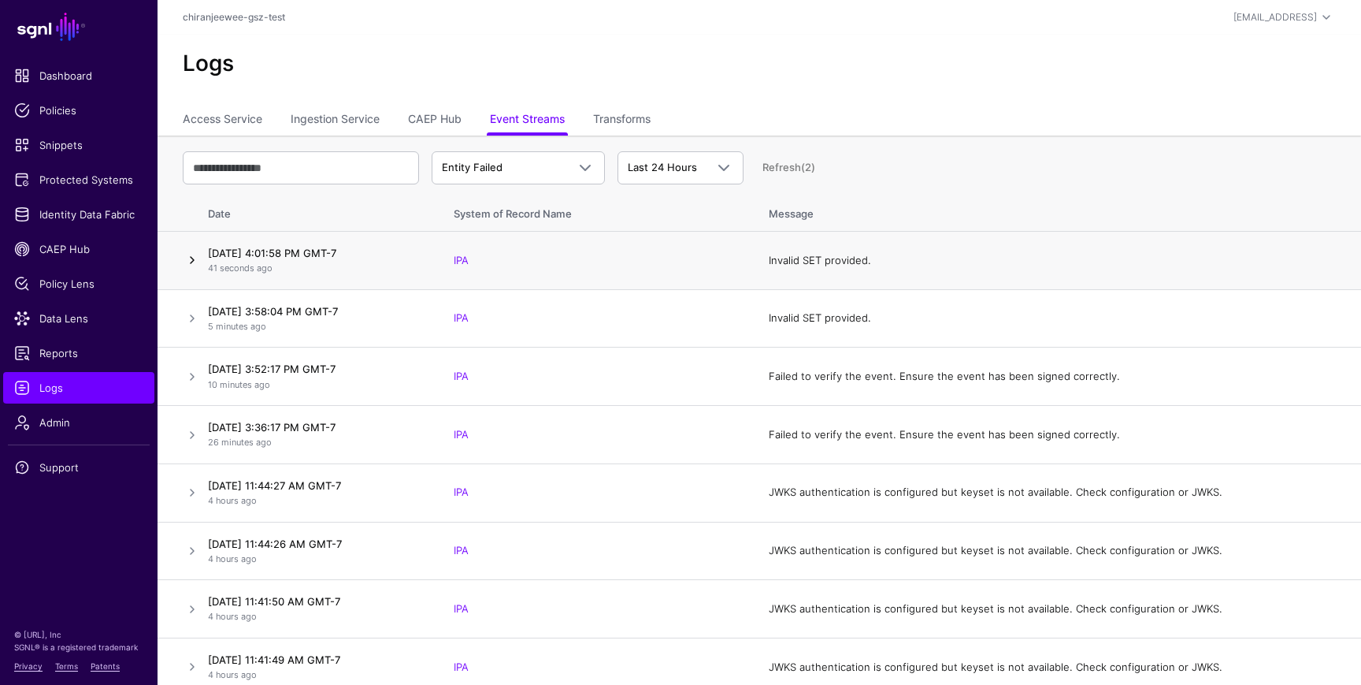
click at [192, 258] on link at bounding box center [192, 259] width 19 height 19
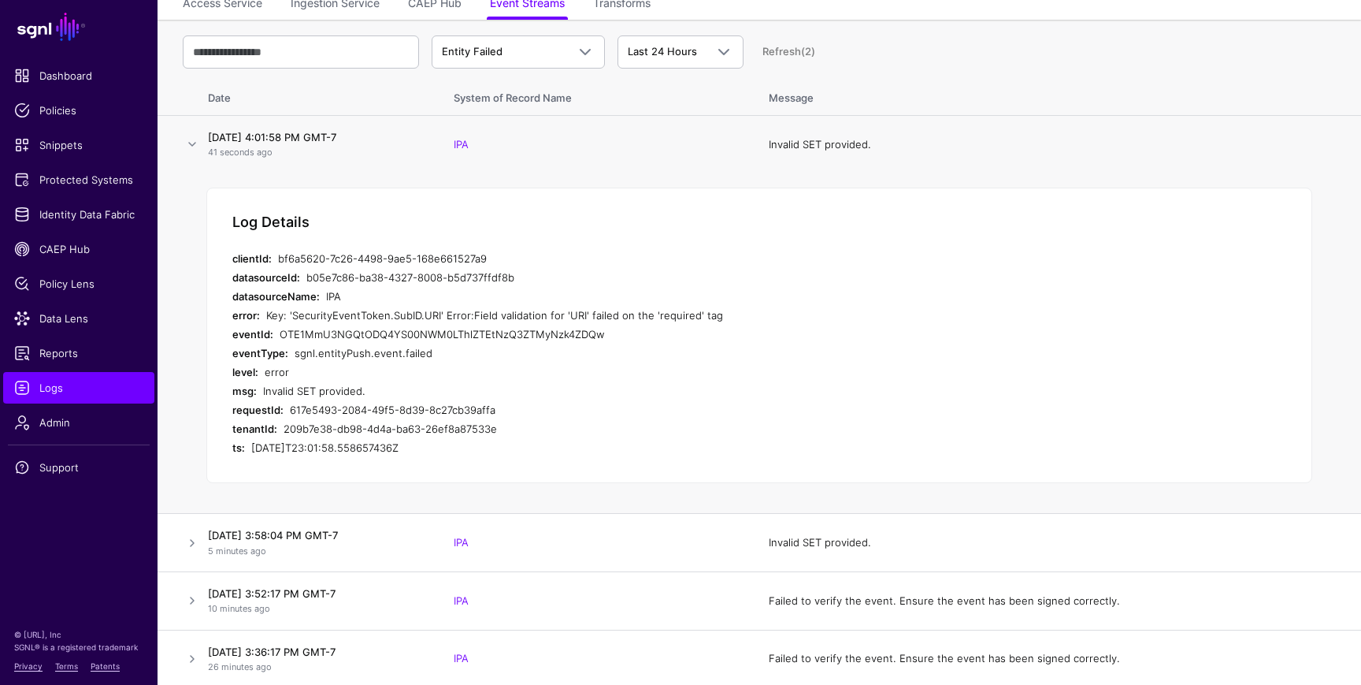
scroll to position [121, 0]
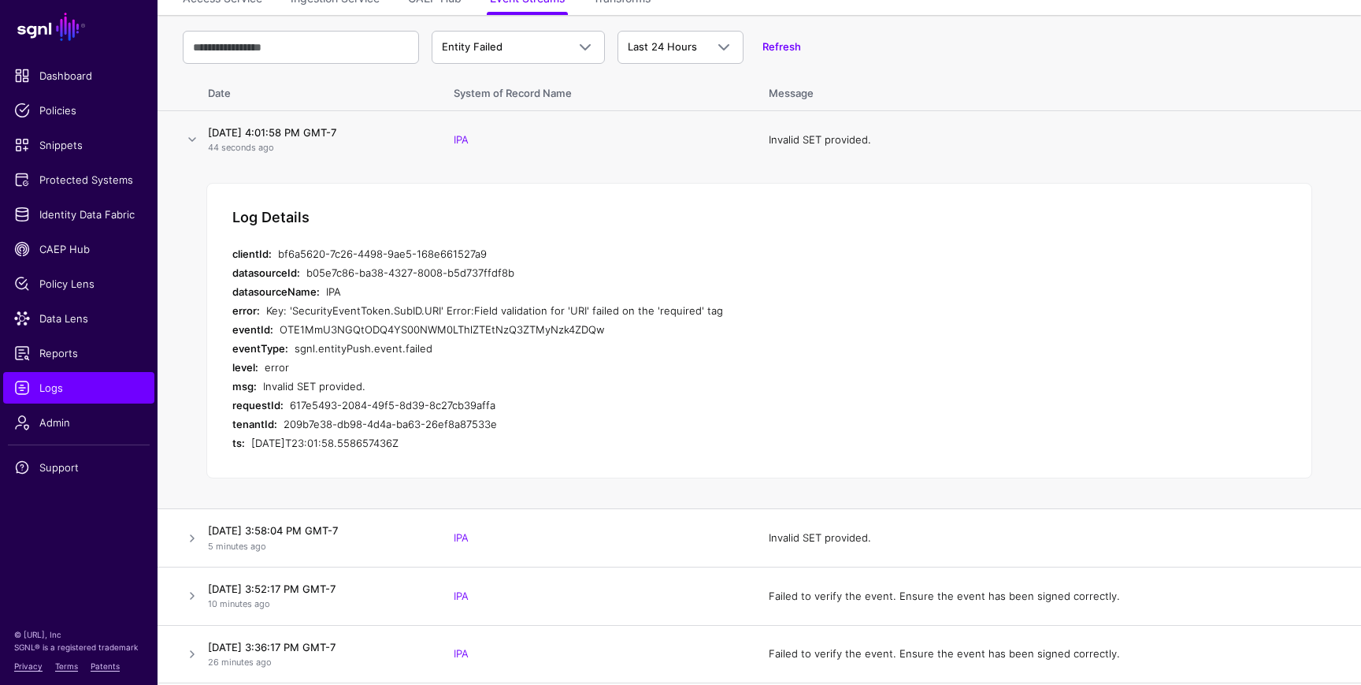
click at [273, 310] on div "Key: 'SecurityEventToken.SubID.URI' Error:Field validation for 'URI' failed on …" at bounding box center [564, 310] width 596 height 19
click at [314, 314] on div "Key: 'SecurityEventToken.SubID.URI' Error:Field validation for 'URI' failed on …" at bounding box center [564, 310] width 596 height 19
click at [397, 313] on div "Key: 'SecurityEventToken.SubID.URI' Error:Field validation for 'URI' failed on …" at bounding box center [564, 310] width 596 height 19
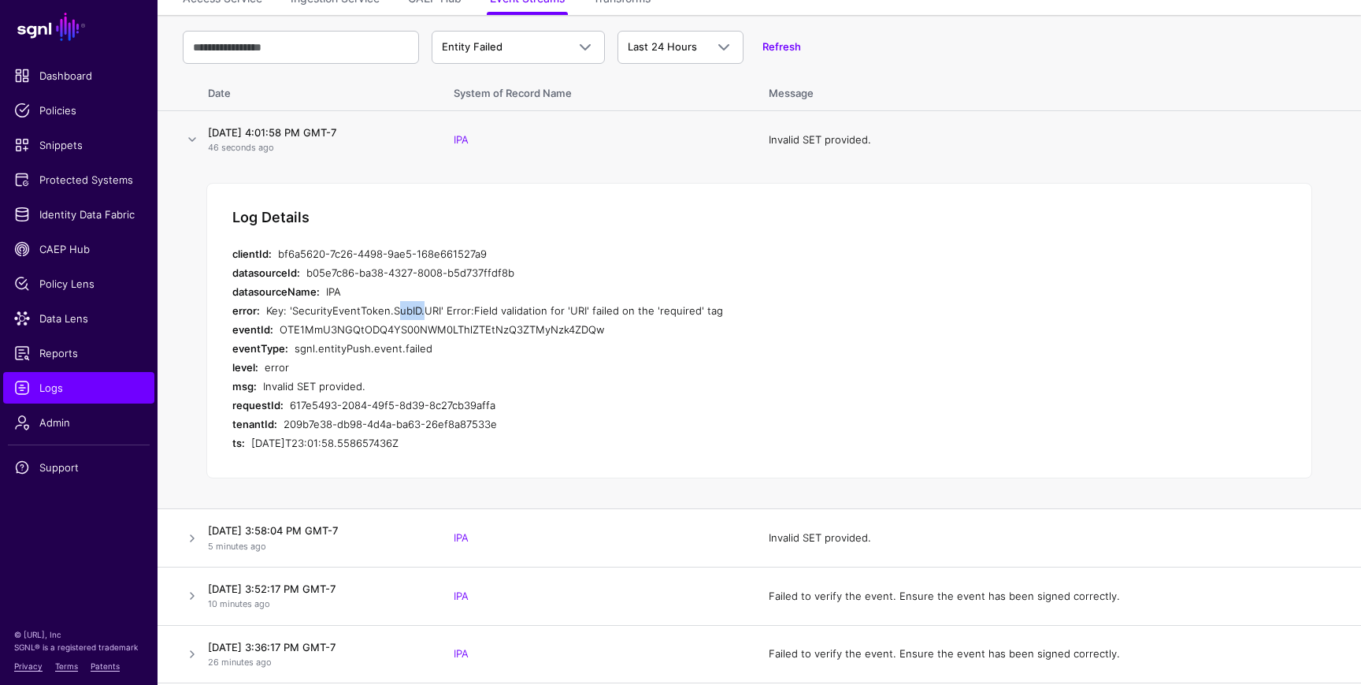
click at [397, 313] on div "Key: 'SecurityEventToken.SubID.URI' Error:Field validation for 'URI' failed on …" at bounding box center [564, 310] width 596 height 19
click at [429, 312] on div "Key: 'SecurityEventToken.SubID.URI' Error:Field validation for 'URI' failed on …" at bounding box center [564, 310] width 596 height 19
click at [451, 312] on div "Key: 'SecurityEventToken.SubID.URI' Error:Field validation for 'URI' failed on …" at bounding box center [564, 310] width 596 height 19
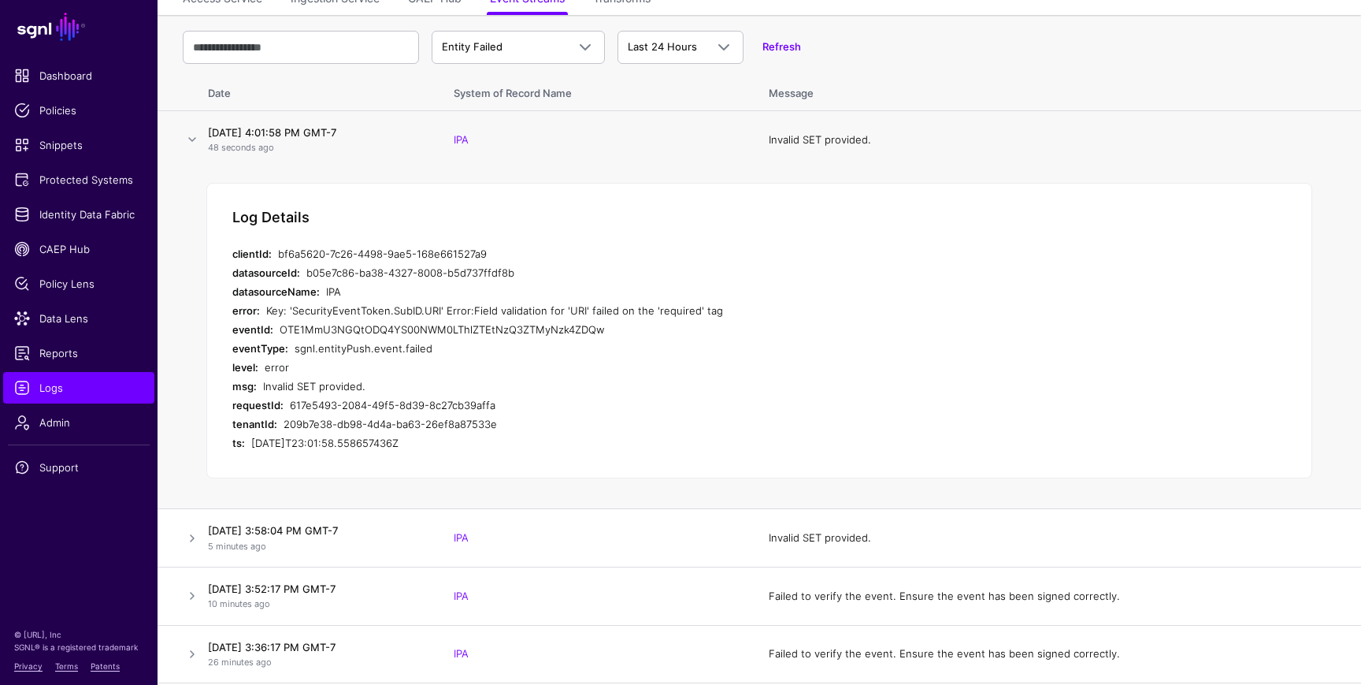
click at [505, 310] on div "Key: 'SecurityEventToken.SubID.URI' Error:Field validation for 'URI' failed on …" at bounding box center [564, 310] width 596 height 19
click at [569, 313] on div "Key: 'SecurityEventToken.SubID.URI' Error:Field validation for 'URI' failed on …" at bounding box center [564, 310] width 596 height 19
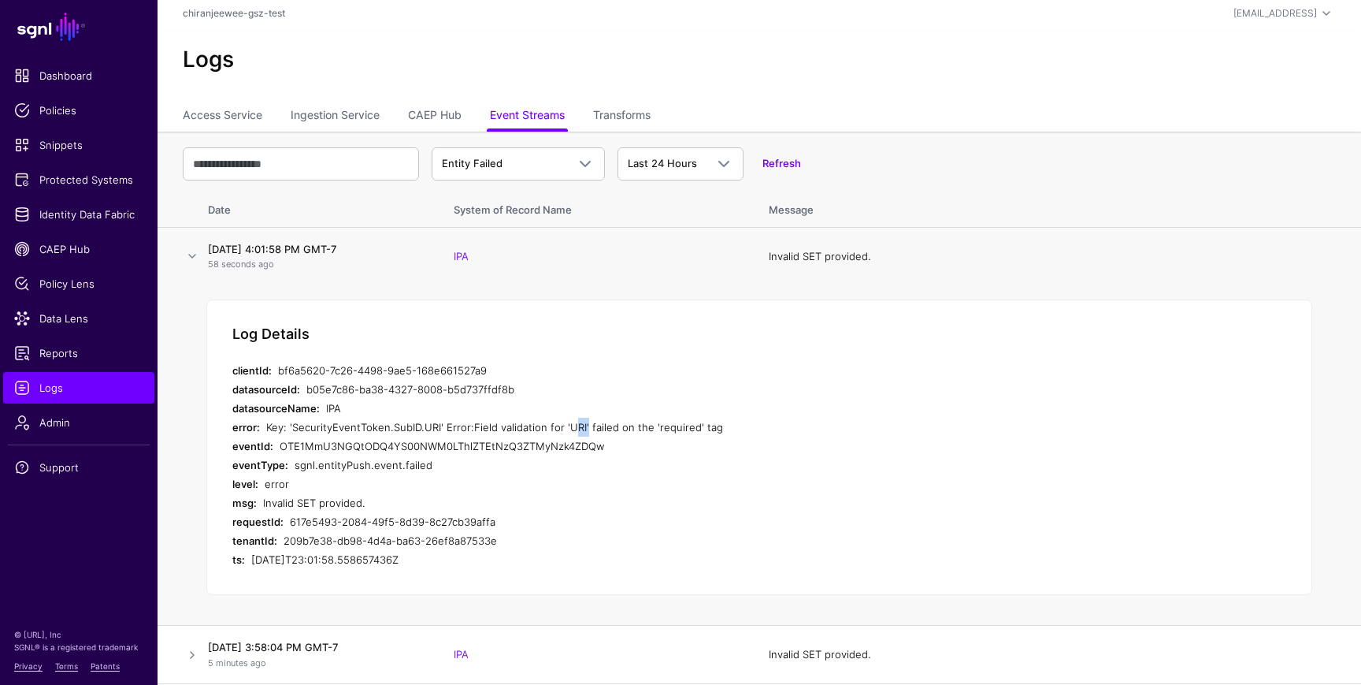
scroll to position [0, 0]
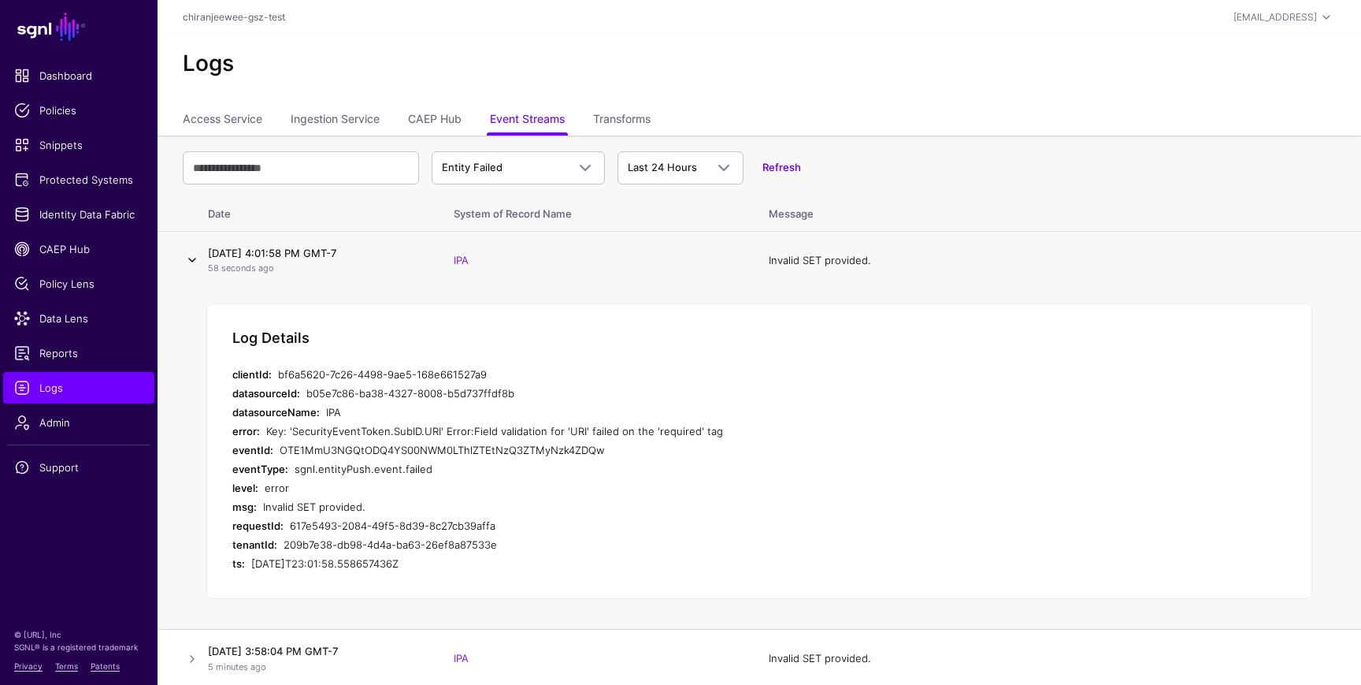
click at [191, 258] on link at bounding box center [192, 259] width 19 height 19
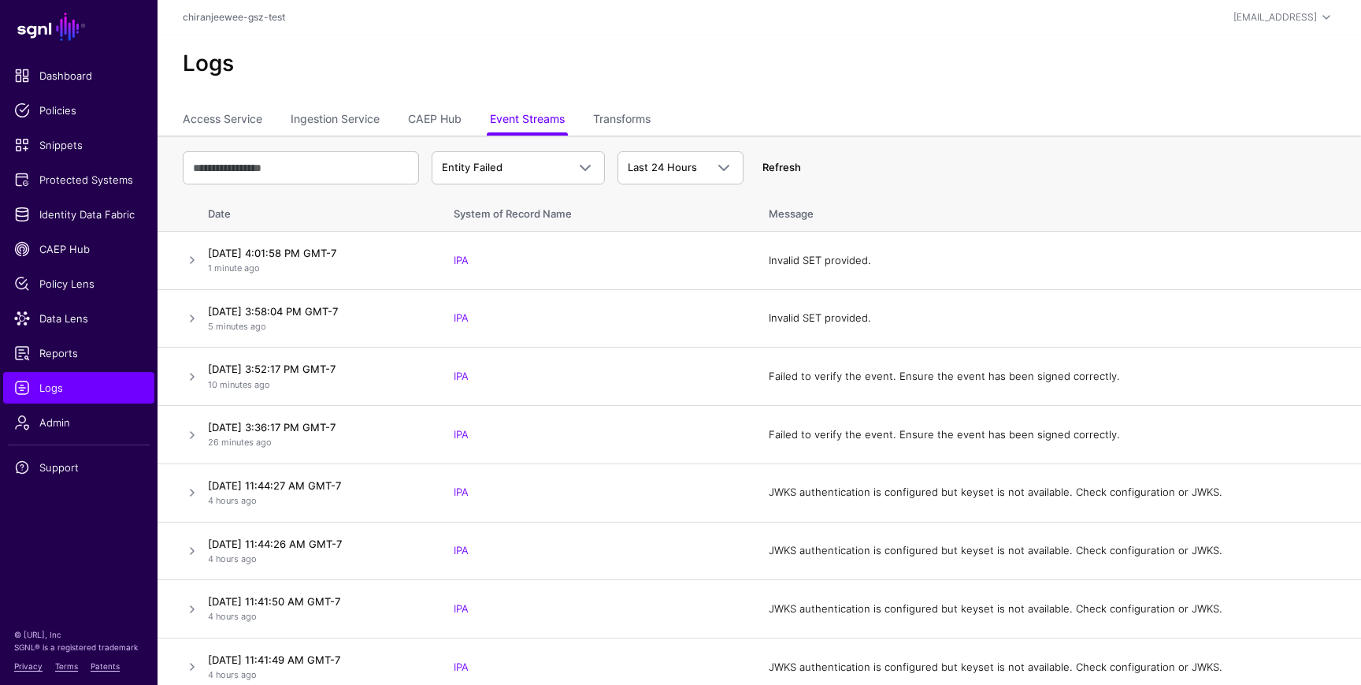
click at [784, 161] on link "Refresh" at bounding box center [781, 167] width 39 height 13
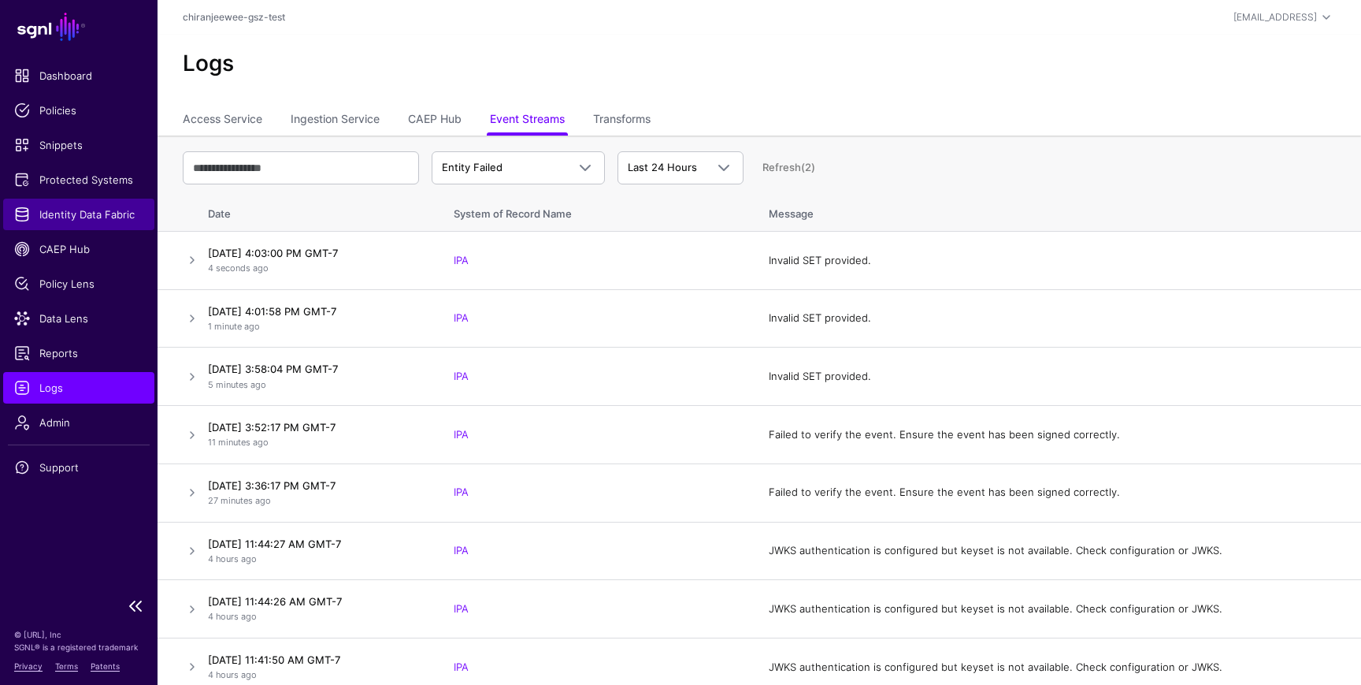
click at [72, 199] on link "Identity Data Fabric" at bounding box center [78, 215] width 151 height 32
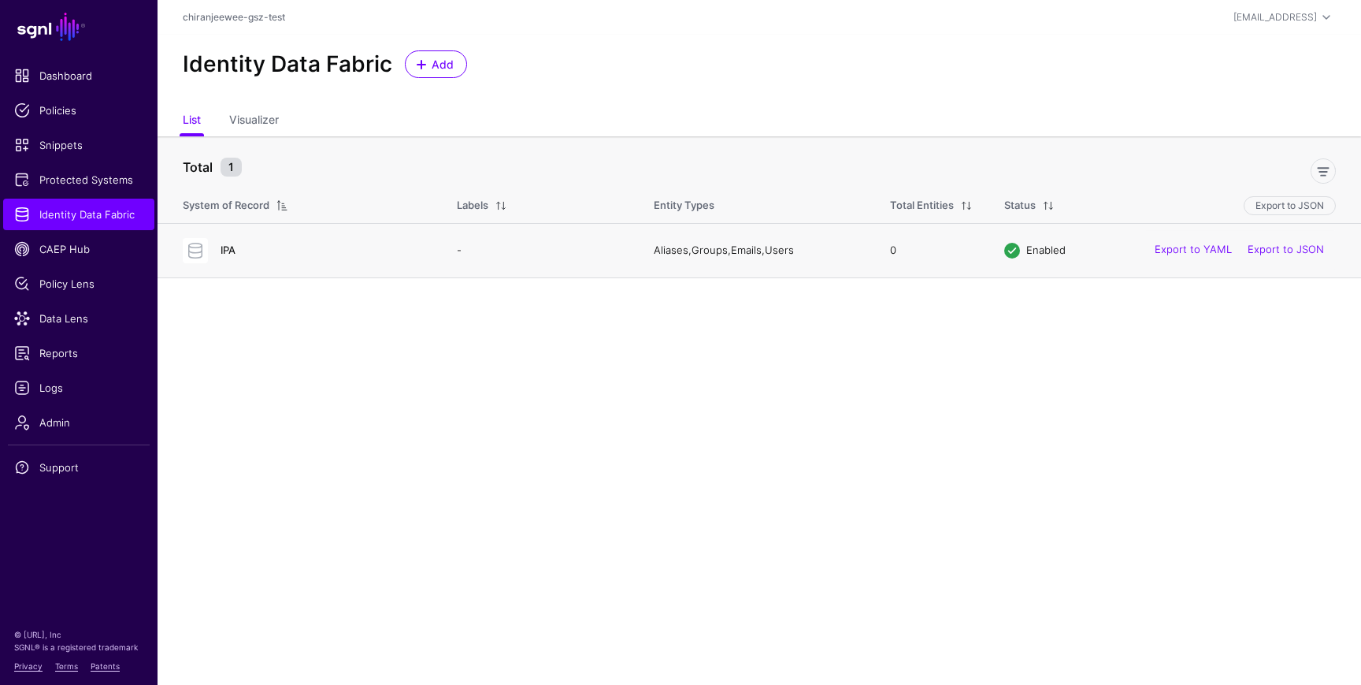
click at [228, 248] on link "IPA" at bounding box center [228, 249] width 15 height 13
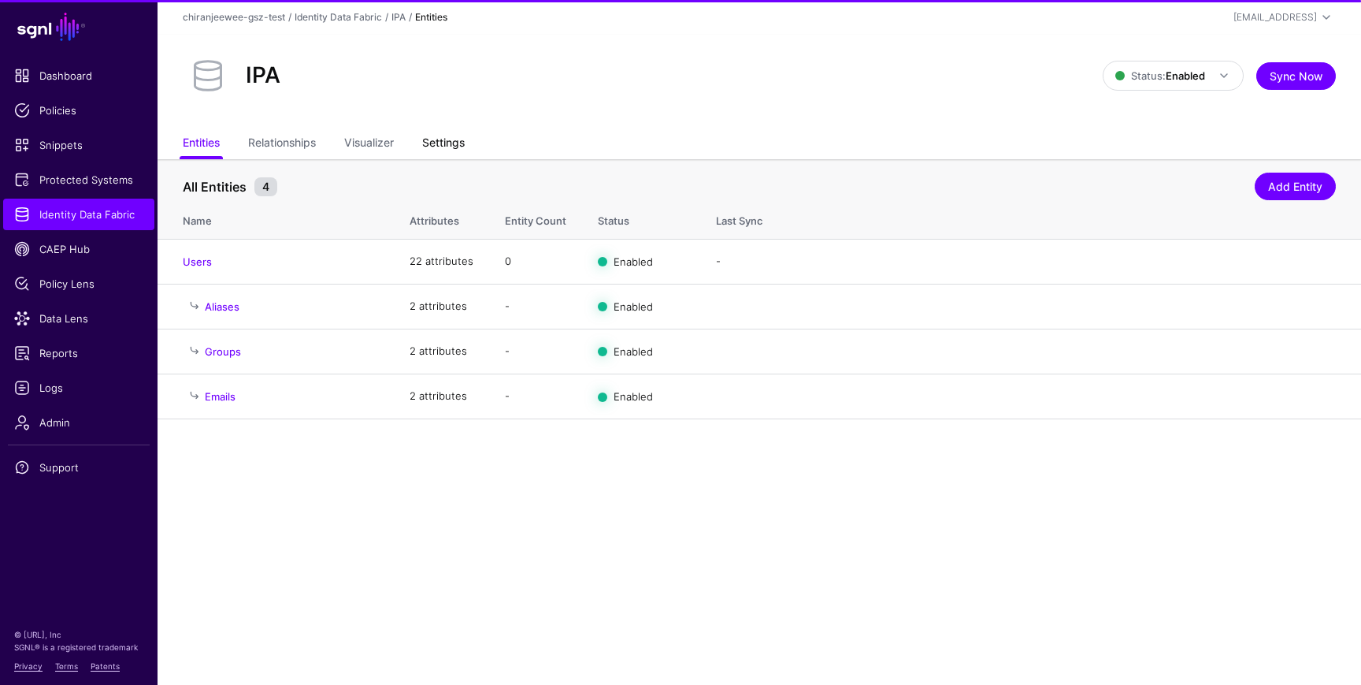
click at [434, 129] on link "Settings" at bounding box center [443, 144] width 43 height 30
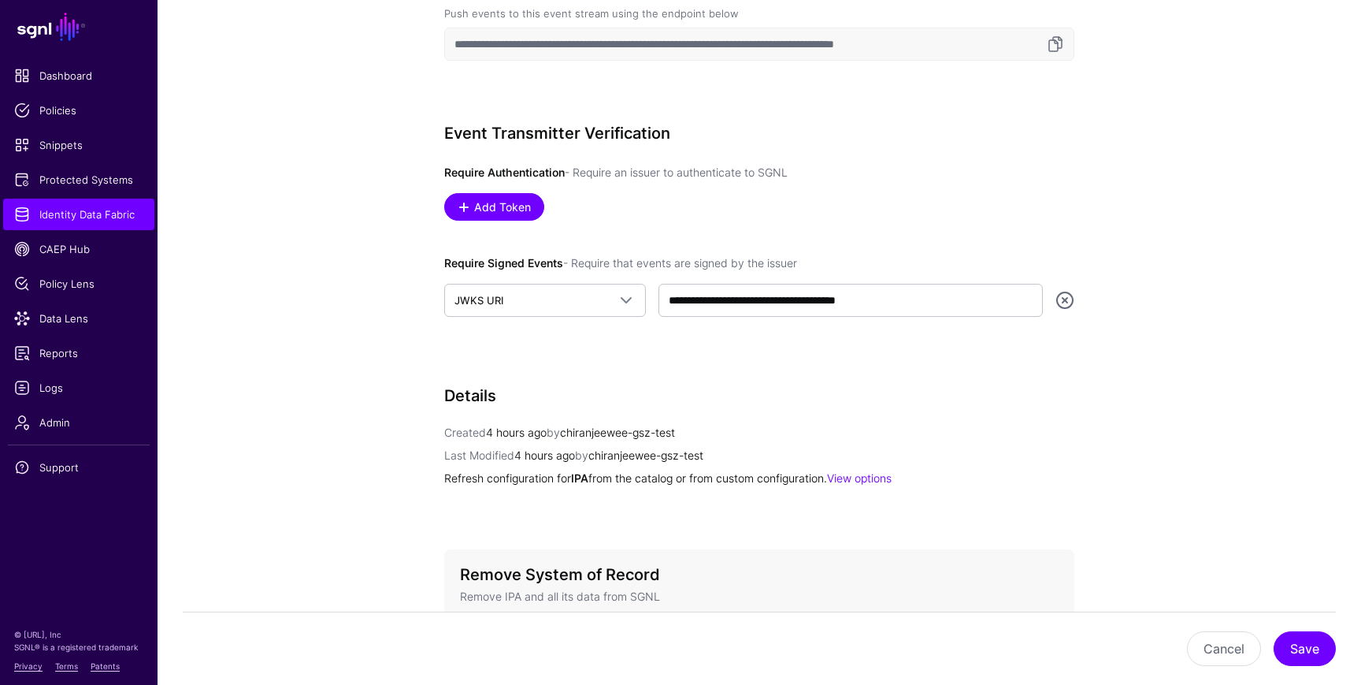
scroll to position [807, 0]
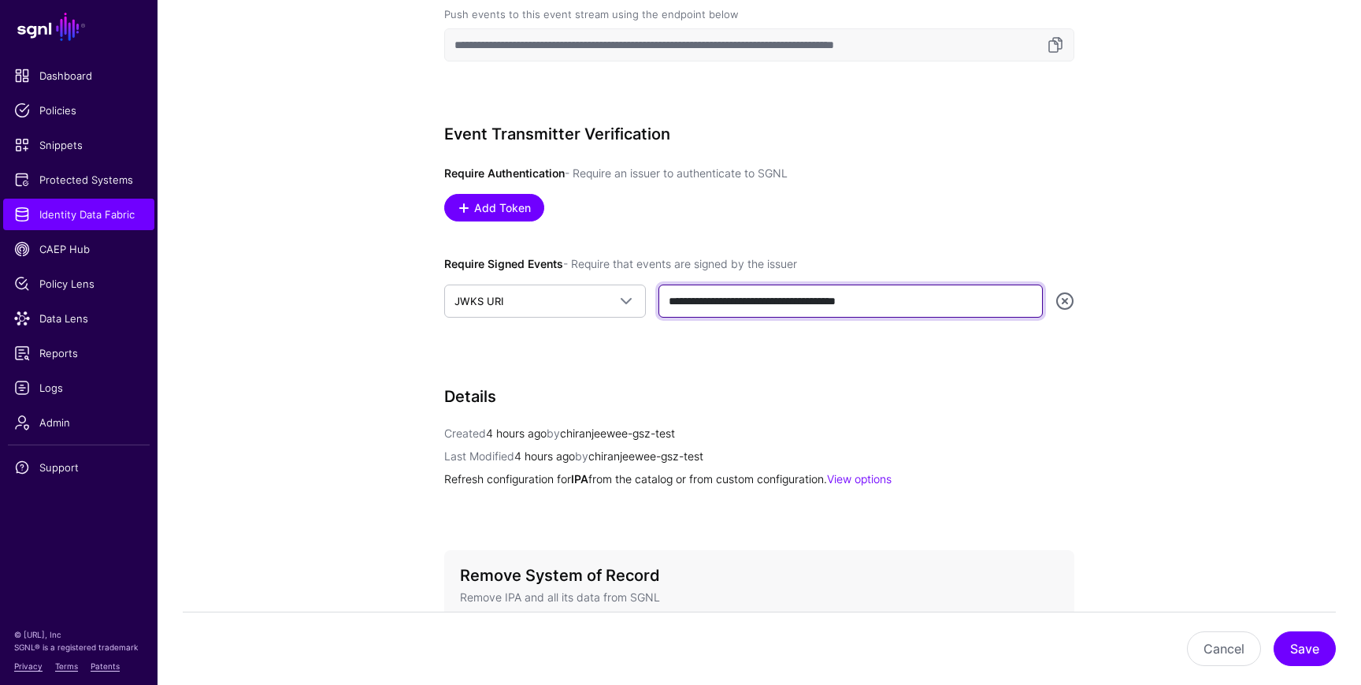
click at [907, 304] on input "**********" at bounding box center [851, 300] width 384 height 33
paste input "******"
type input "**********"
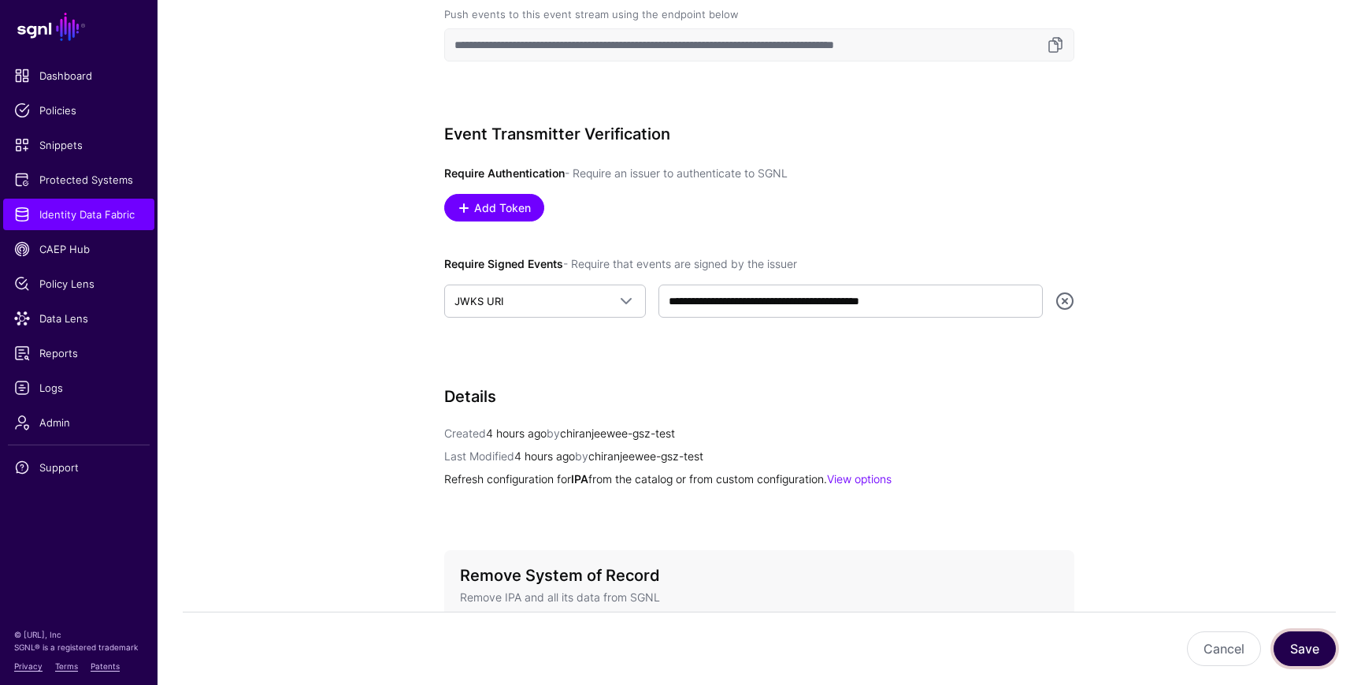
click at [1308, 647] on button "Save" at bounding box center [1305, 648] width 62 height 35
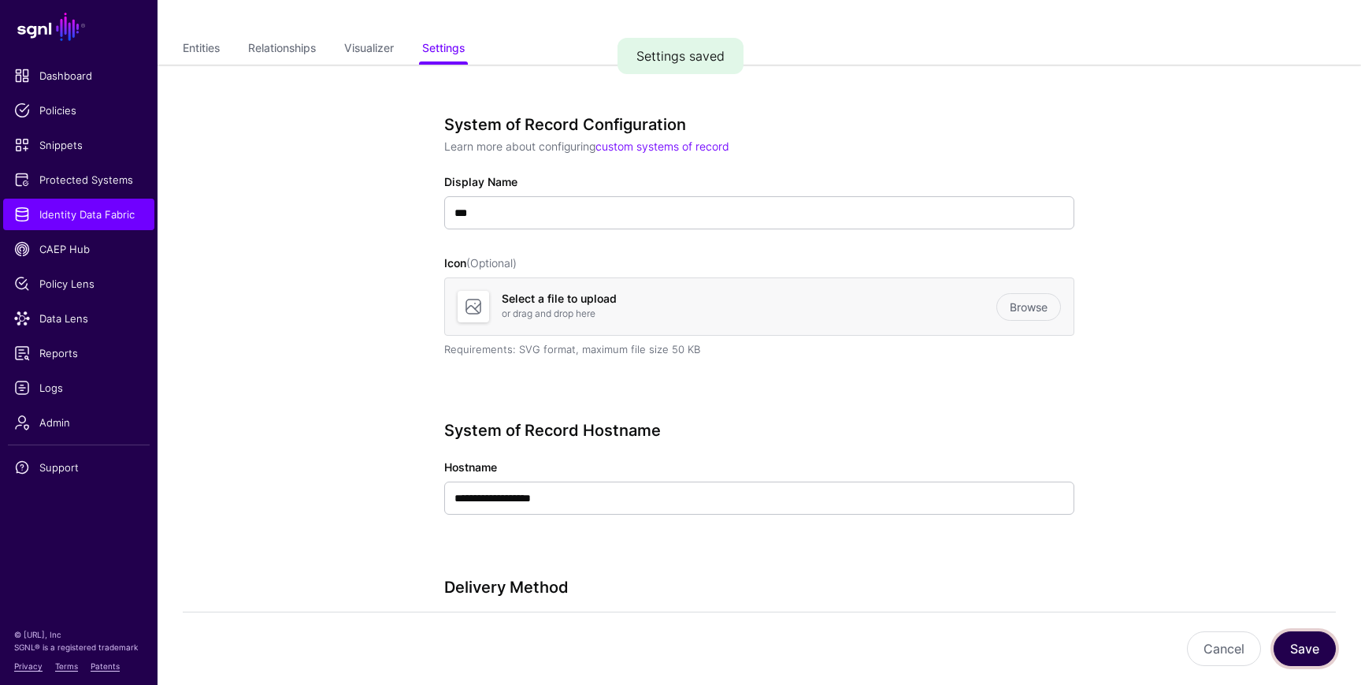
scroll to position [0, 0]
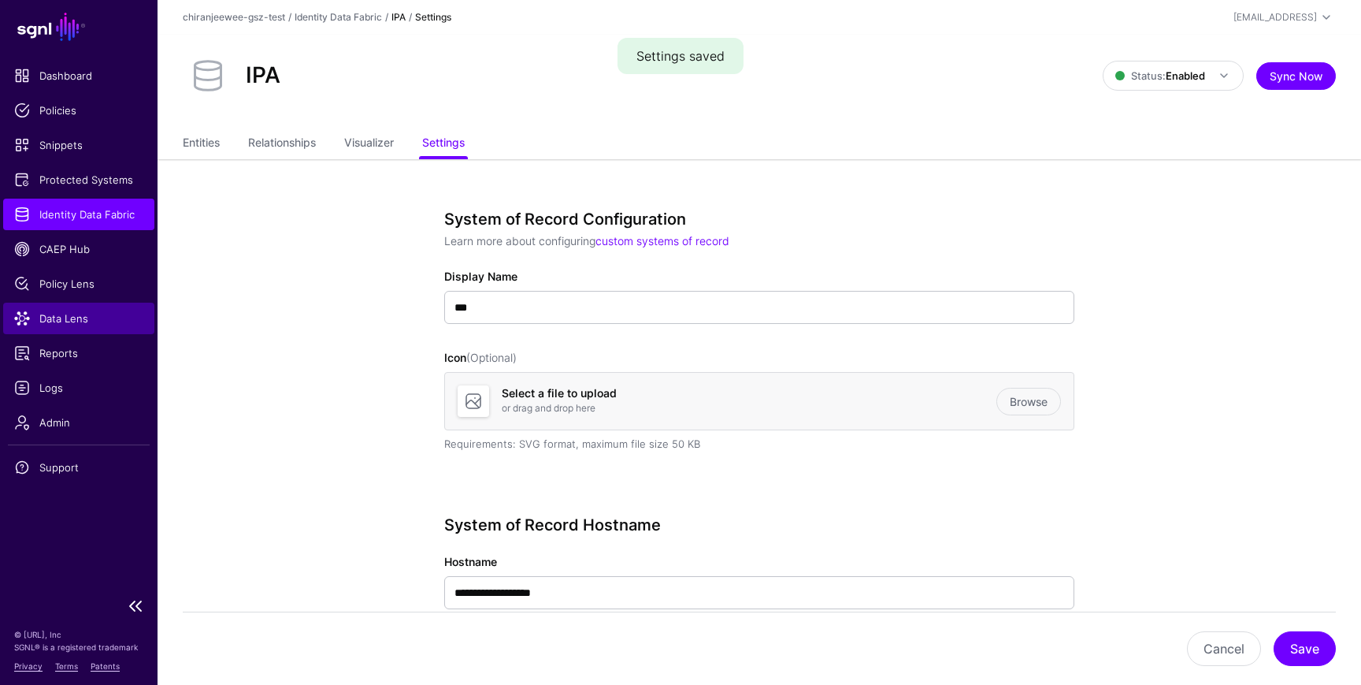
click at [62, 314] on span "Data Lens" at bounding box center [78, 318] width 129 height 16
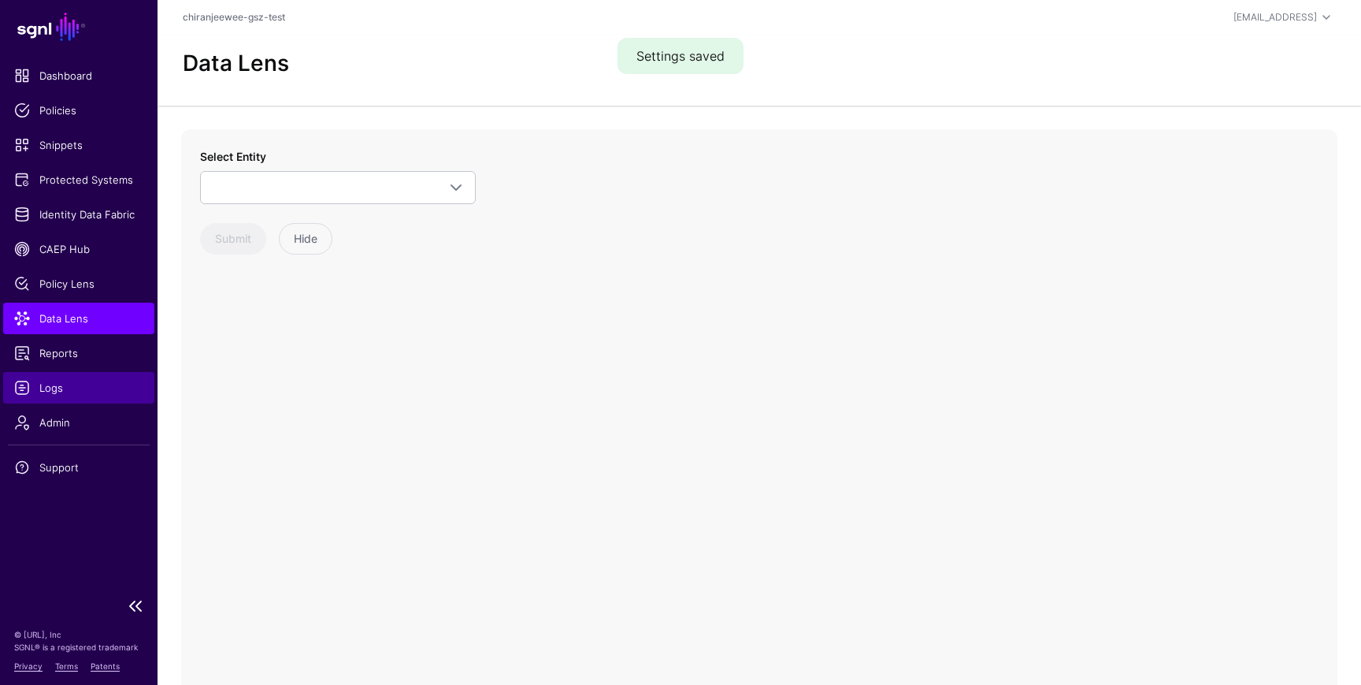
click at [69, 391] on span "Logs" at bounding box center [78, 388] width 129 height 16
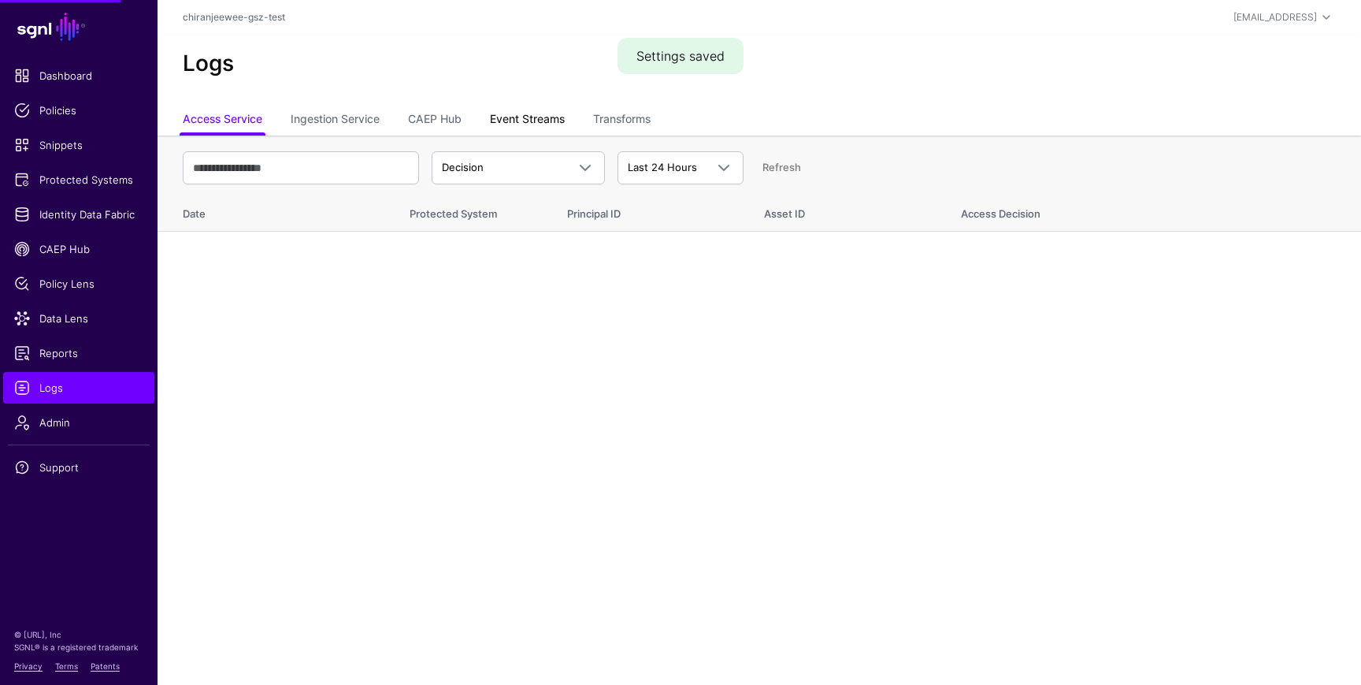
click at [525, 132] on link "Event Streams" at bounding box center [527, 121] width 75 height 30
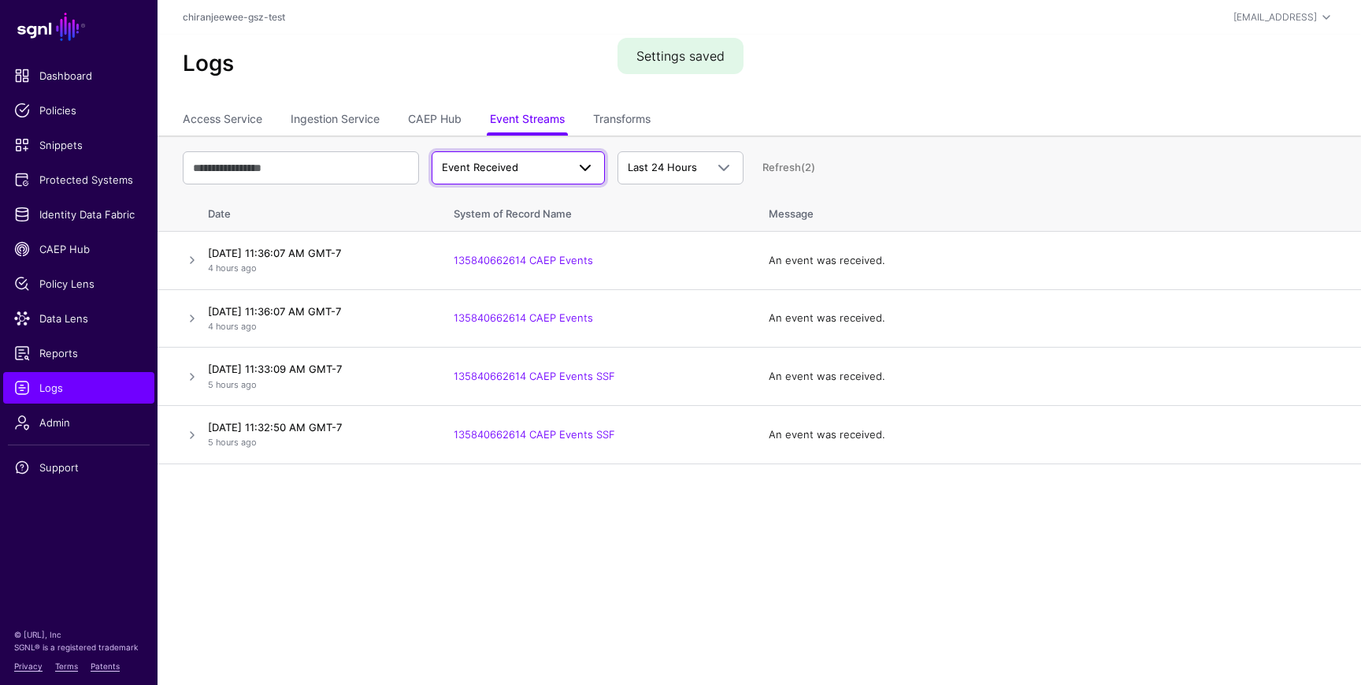
click at [515, 163] on span "Event Received" at bounding box center [480, 167] width 76 height 13
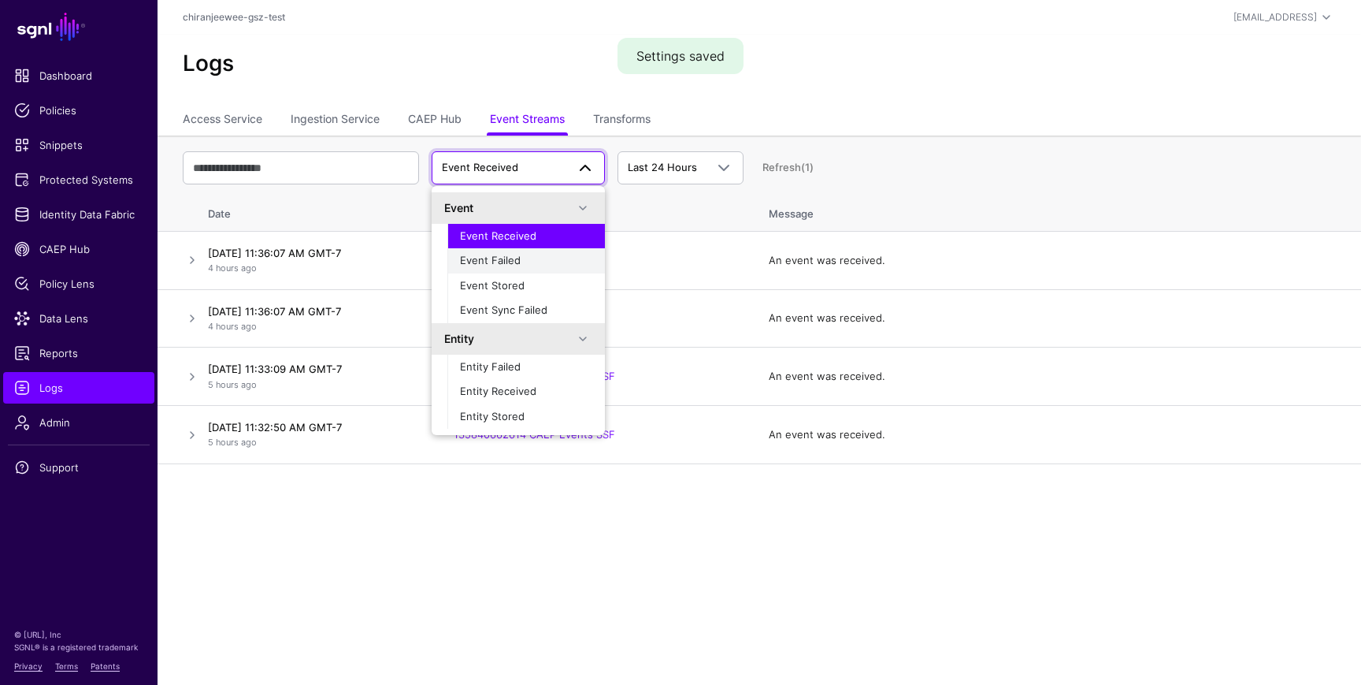
click at [515, 261] on span "Event Failed" at bounding box center [490, 260] width 61 height 13
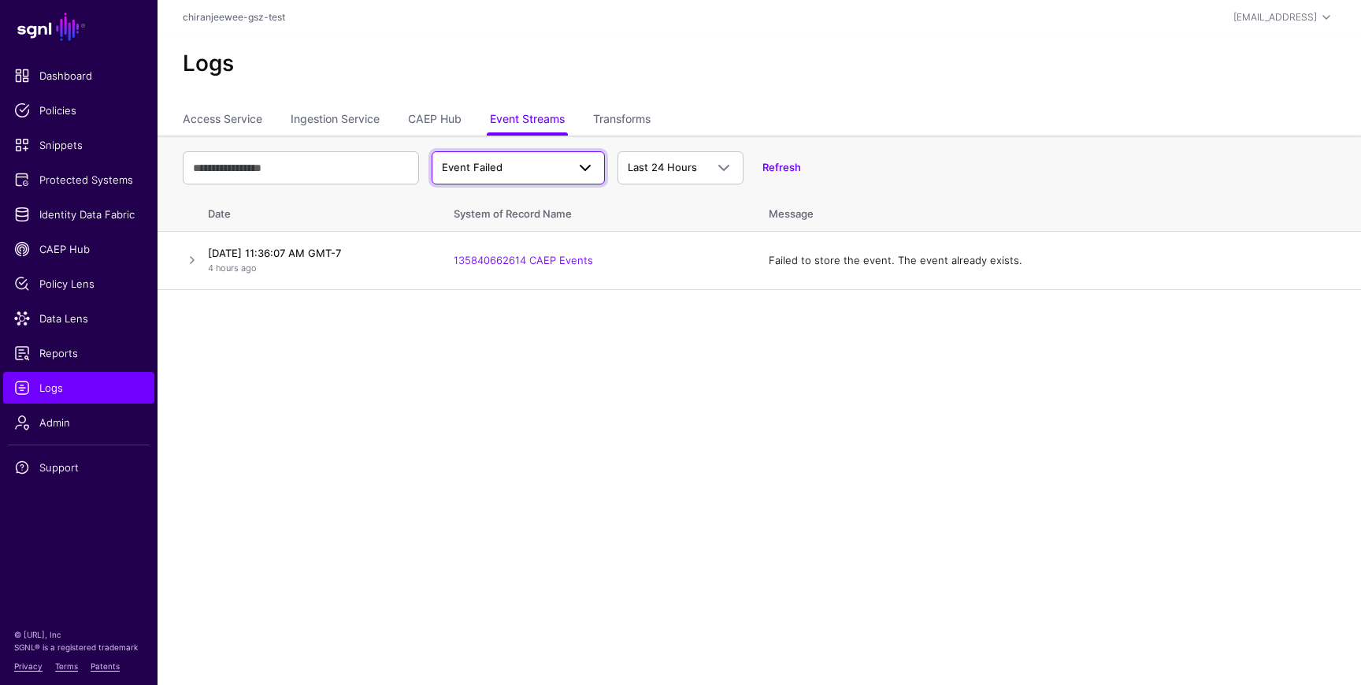
click at [469, 175] on span "Event Failed" at bounding box center [518, 167] width 153 height 19
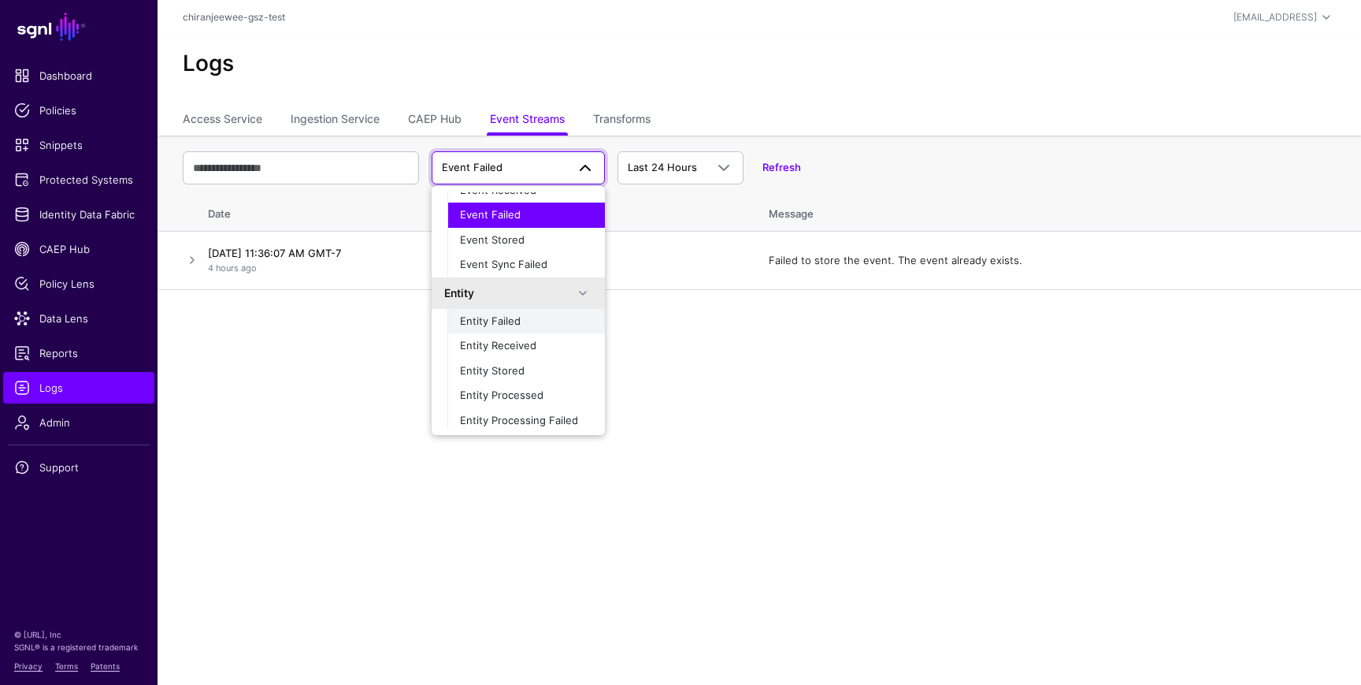
scroll to position [50, 0]
click at [534, 321] on div "Entity Failed" at bounding box center [526, 318] width 132 height 16
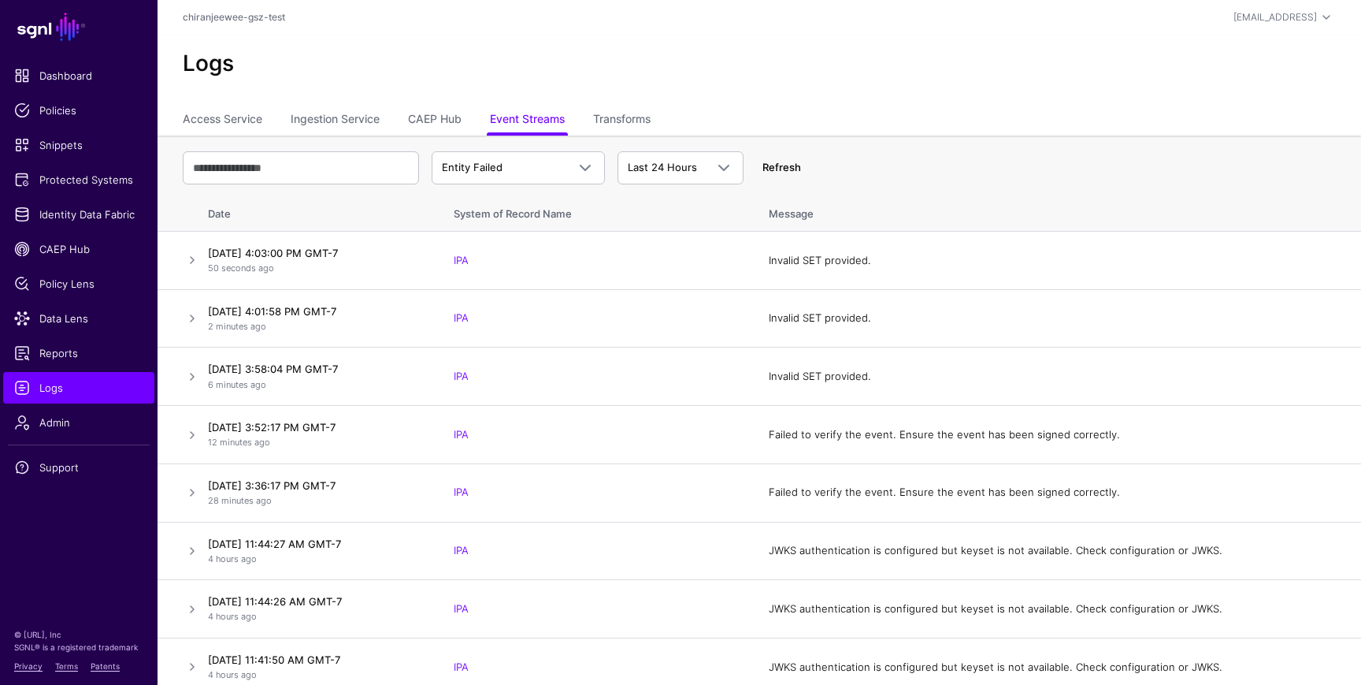
click at [790, 169] on link "Refresh" at bounding box center [781, 167] width 39 height 13
click at [787, 258] on td "Failed to verify the event. Ensure the event has been signed correctly." at bounding box center [1057, 261] width 608 height 58
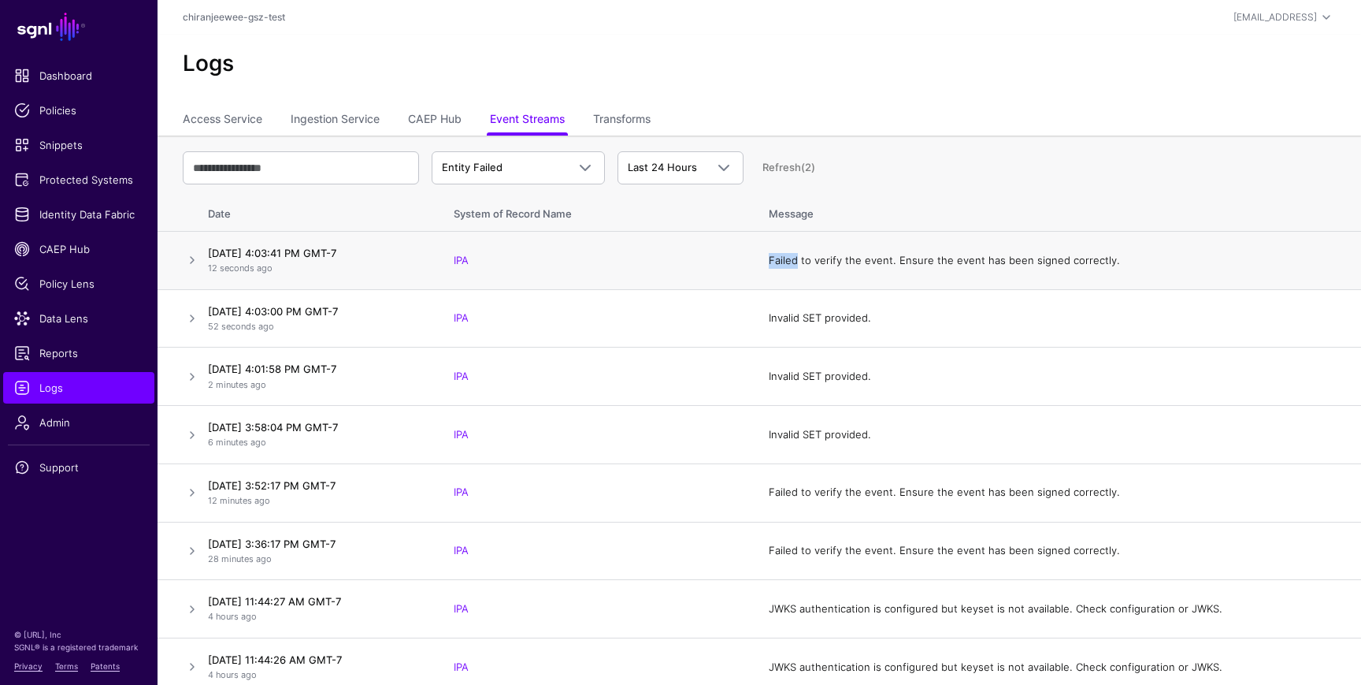
click at [787, 258] on td "Failed to verify the event. Ensure the event has been signed correctly." at bounding box center [1057, 261] width 608 height 58
click at [760, 258] on td "Failed to verify the event. Ensure the event has been signed correctly." at bounding box center [1057, 261] width 608 height 58
drag, startPoint x: 769, startPoint y: 258, endPoint x: 1045, endPoint y: 269, distance: 276.7
click at [1045, 269] on td "Failed to verify the event. Ensure the event has been signed correctly." at bounding box center [1057, 261] width 608 height 58
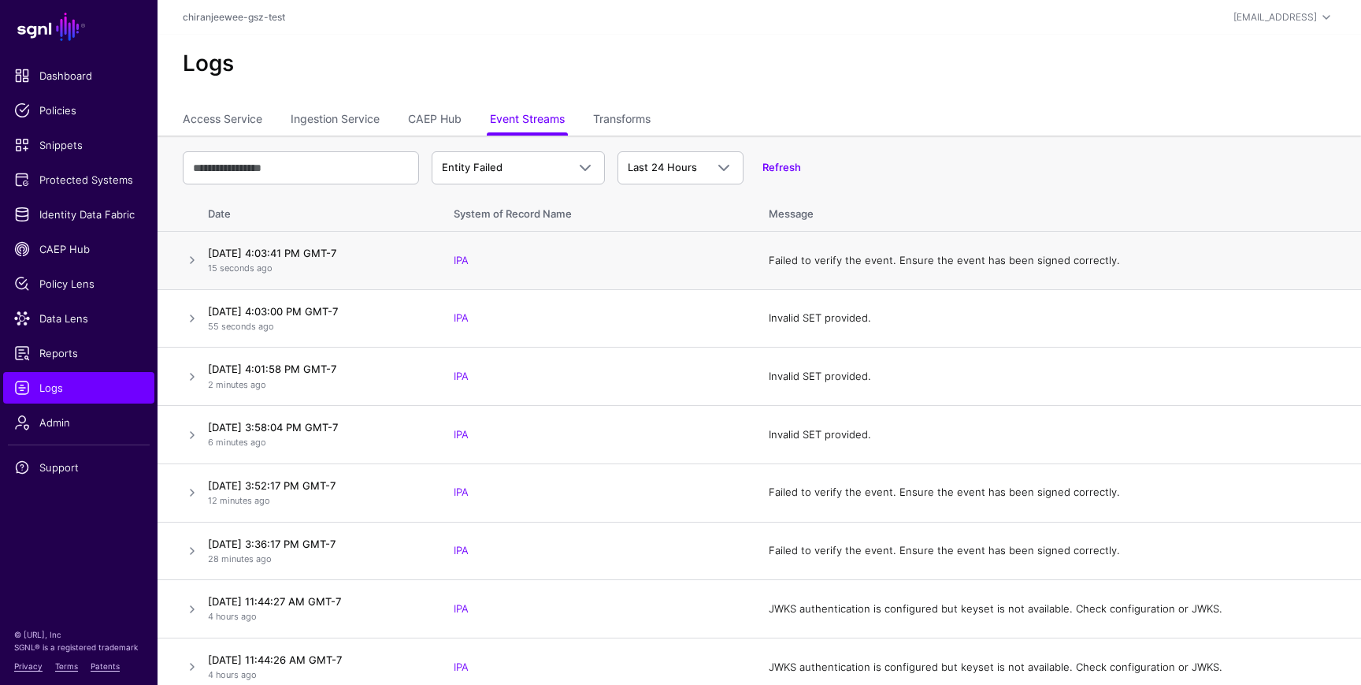
click at [1042, 265] on td "Failed to verify the event. Ensure the event has been signed correctly." at bounding box center [1057, 261] width 608 height 58
click at [943, 262] on td "Failed to verify the event. Ensure the event has been signed correctly." at bounding box center [1057, 261] width 608 height 58
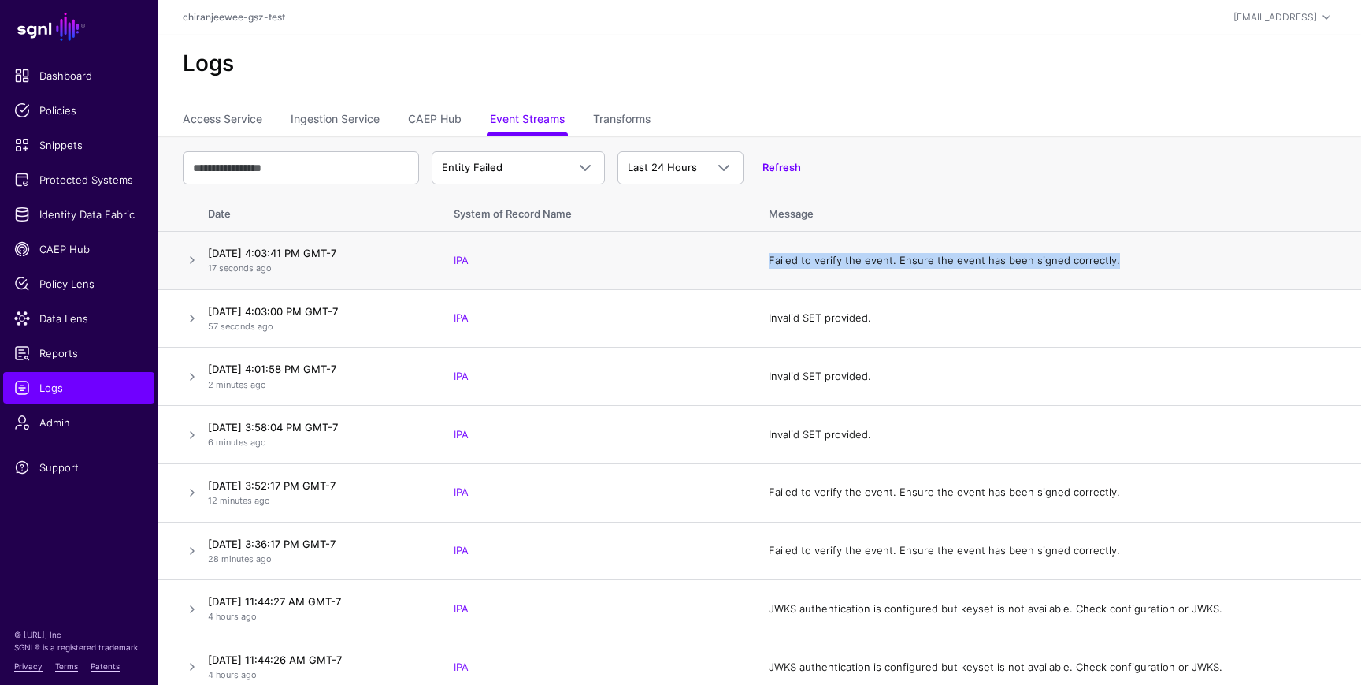
click at [943, 262] on td "Failed to verify the event. Ensure the event has been signed correctly." at bounding box center [1057, 261] width 608 height 58
click at [102, 213] on span "Identity Data Fabric" at bounding box center [78, 214] width 129 height 16
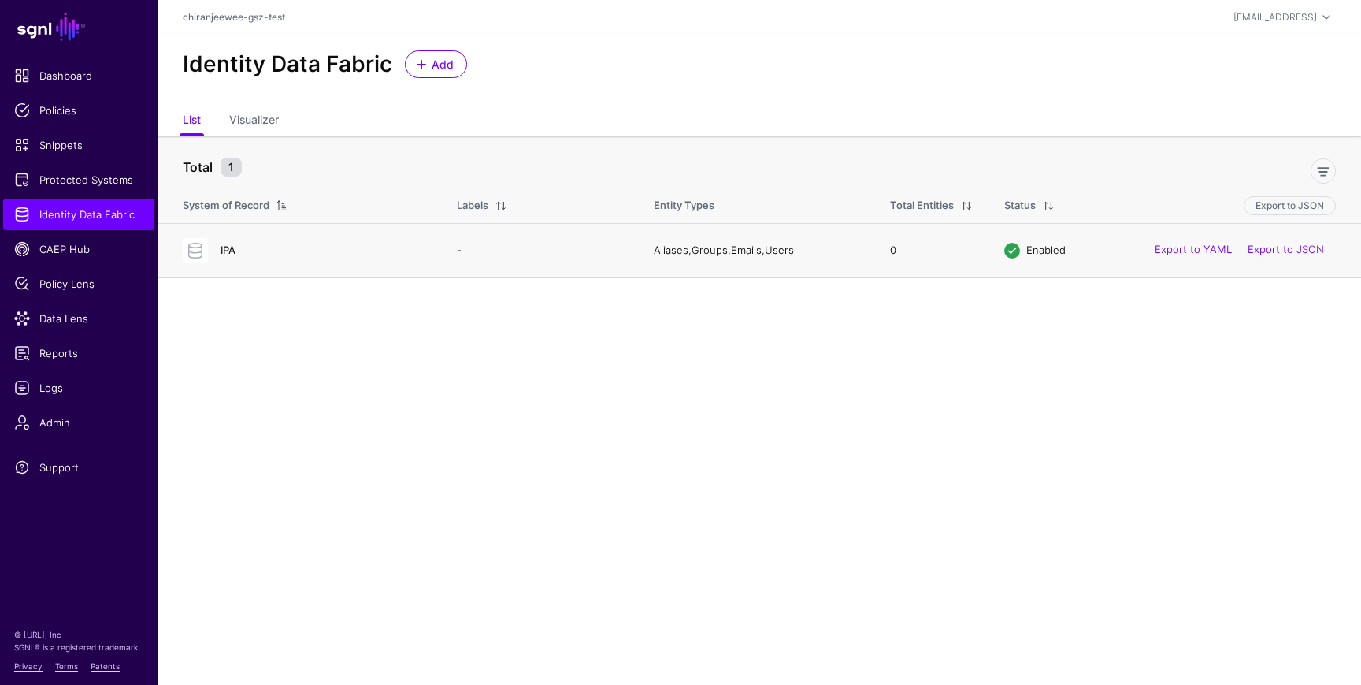
click at [228, 255] on link "IPA" at bounding box center [228, 249] width 15 height 13
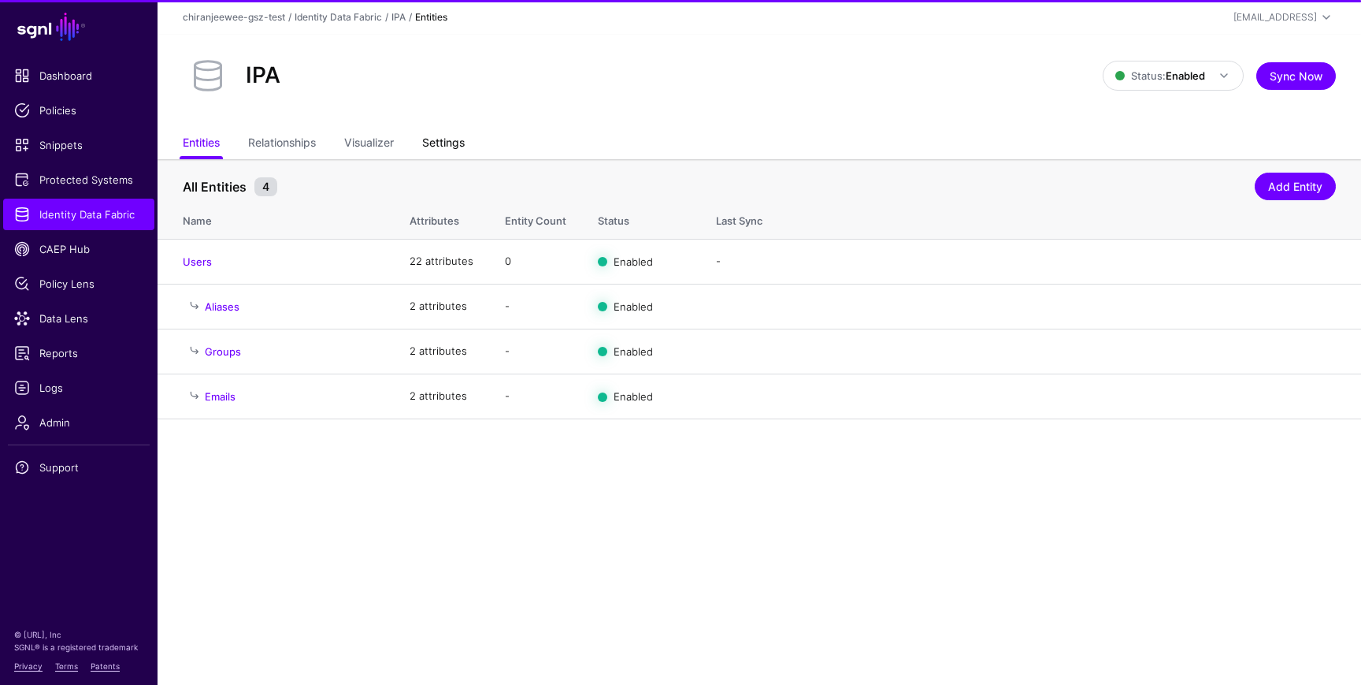
click at [443, 143] on link "Settings" at bounding box center [443, 144] width 43 height 30
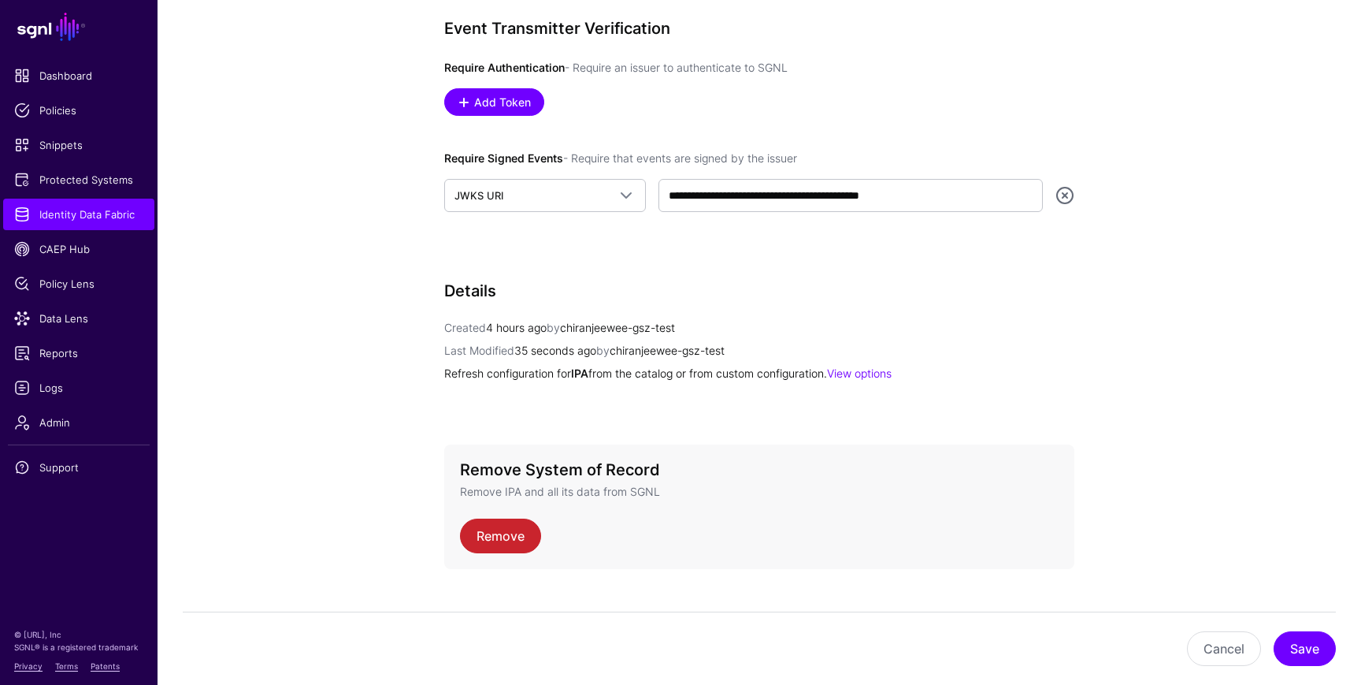
scroll to position [930, 0]
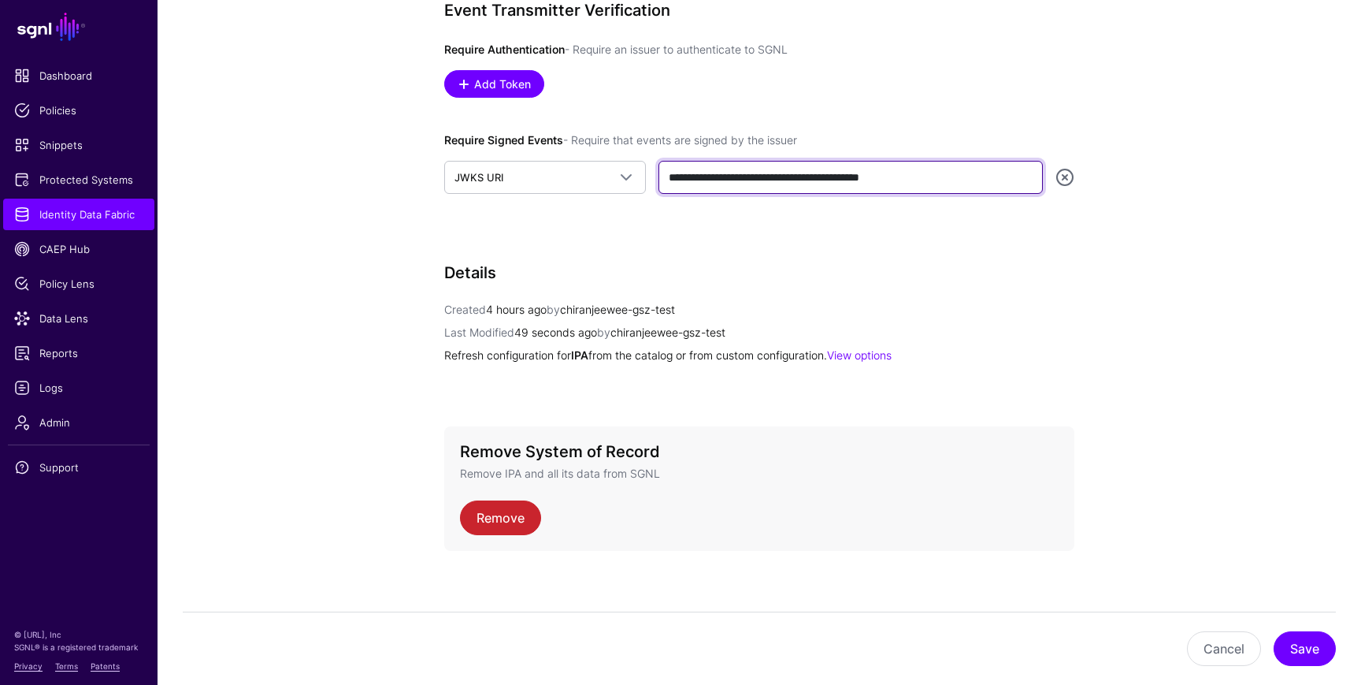
click at [957, 176] on input "**********" at bounding box center [851, 177] width 384 height 33
paste input "text"
type input "**********"
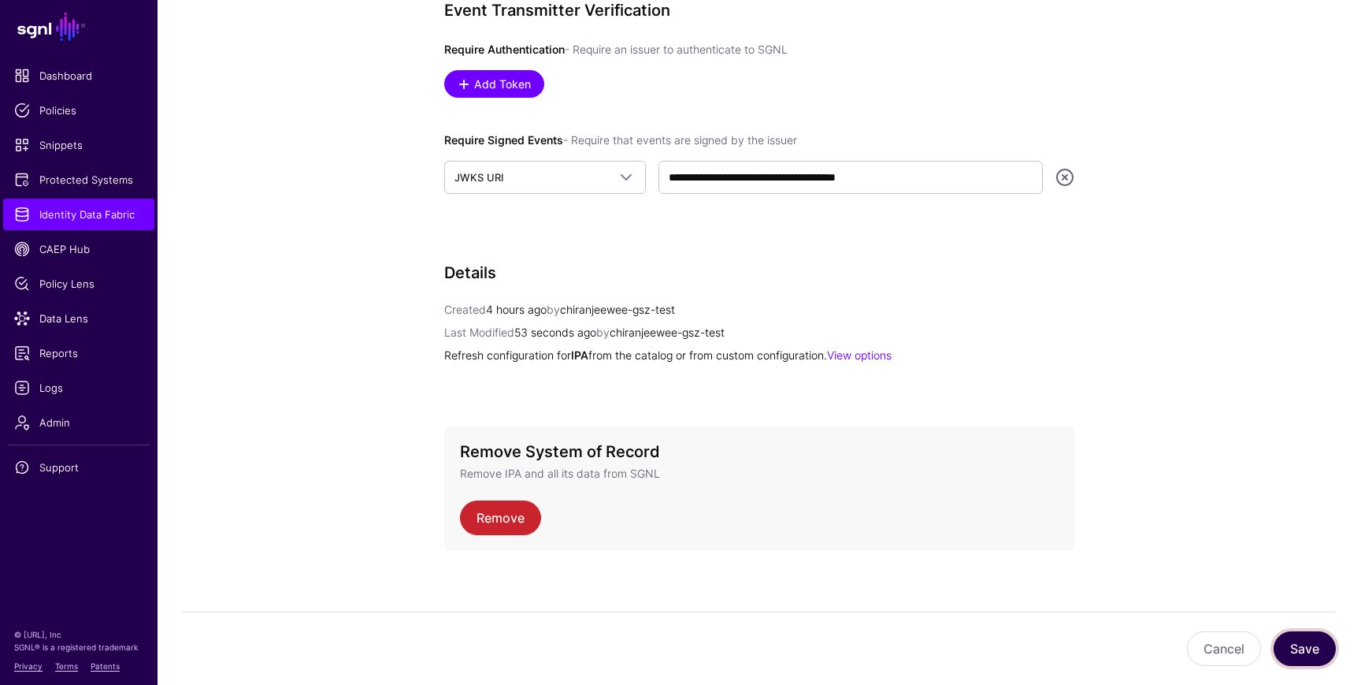
click at [1304, 640] on button "Save" at bounding box center [1305, 648] width 62 height 35
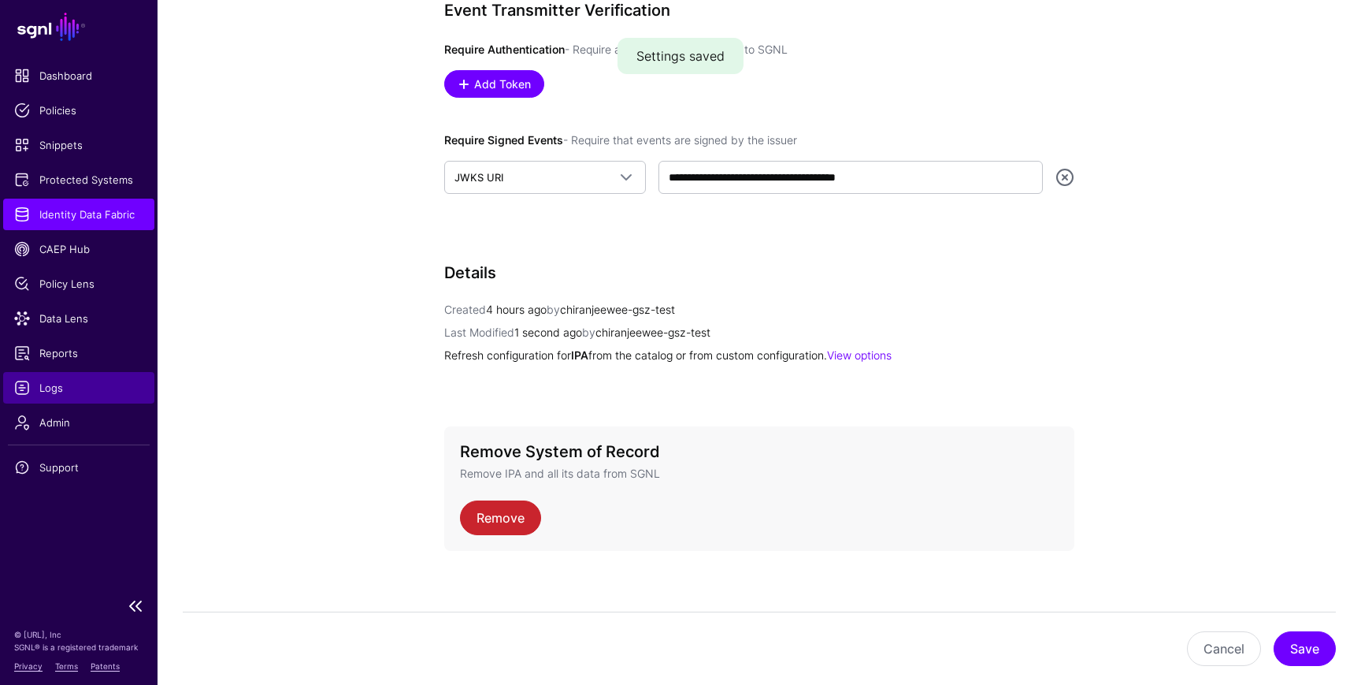
click at [50, 380] on span "Logs" at bounding box center [78, 388] width 129 height 16
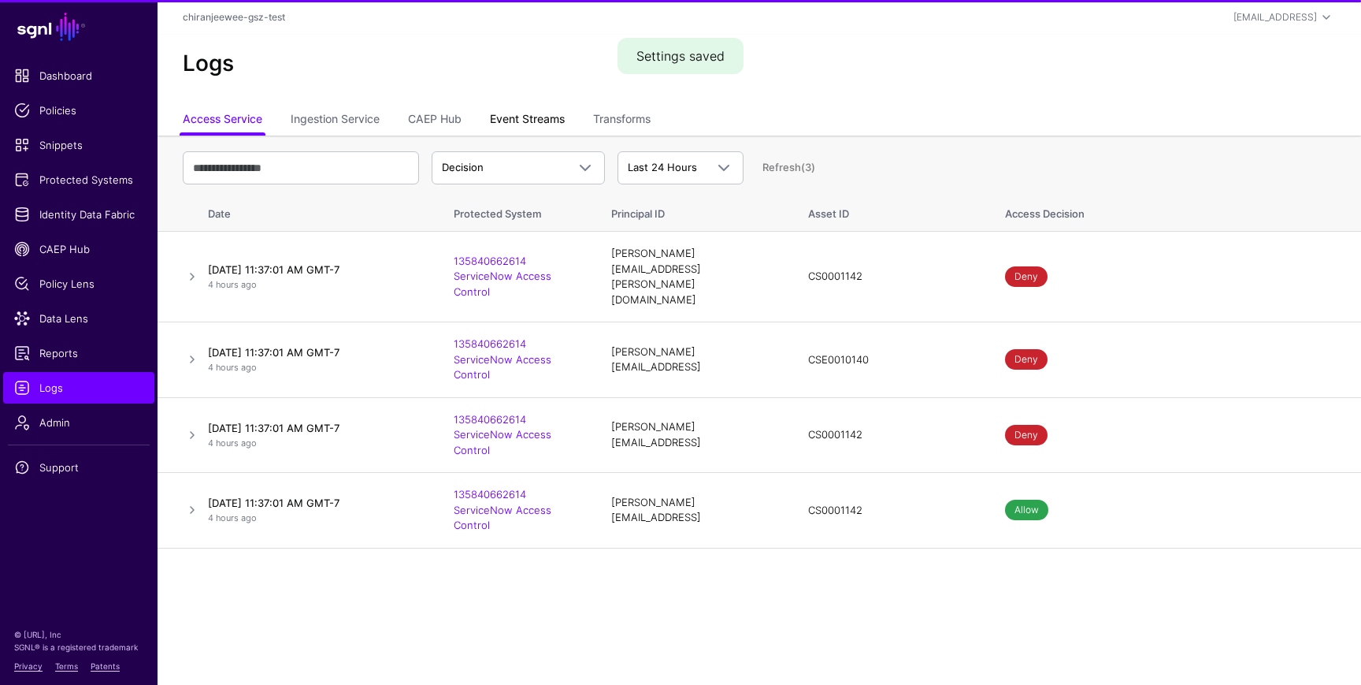
click at [523, 117] on link "Event Streams" at bounding box center [527, 121] width 75 height 30
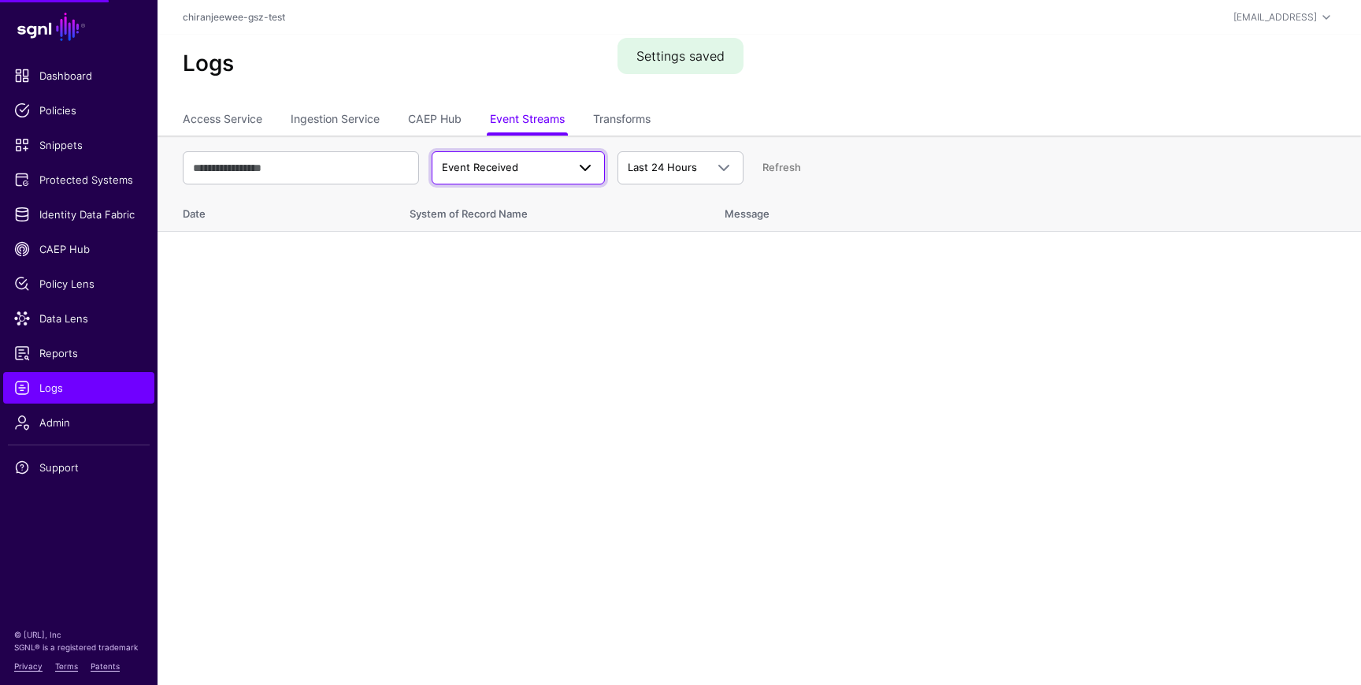
click at [523, 164] on span "Event Received" at bounding box center [504, 168] width 124 height 16
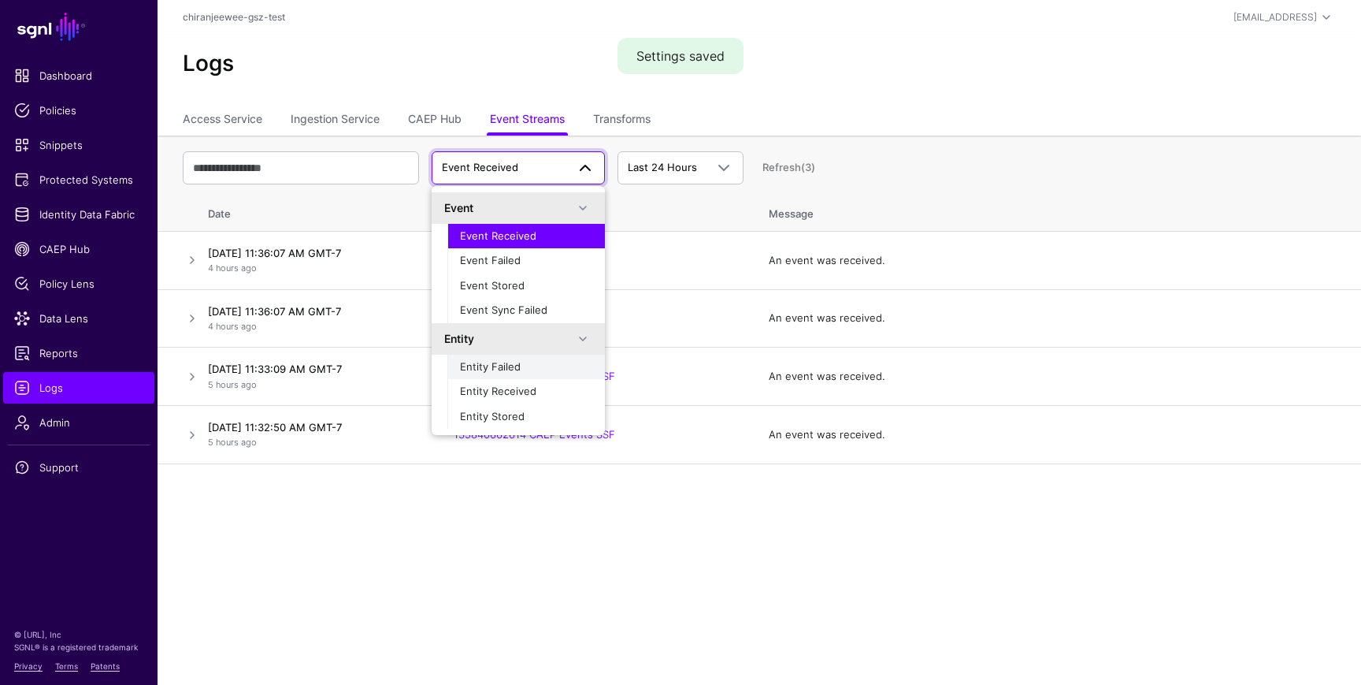
scroll to position [21, 0]
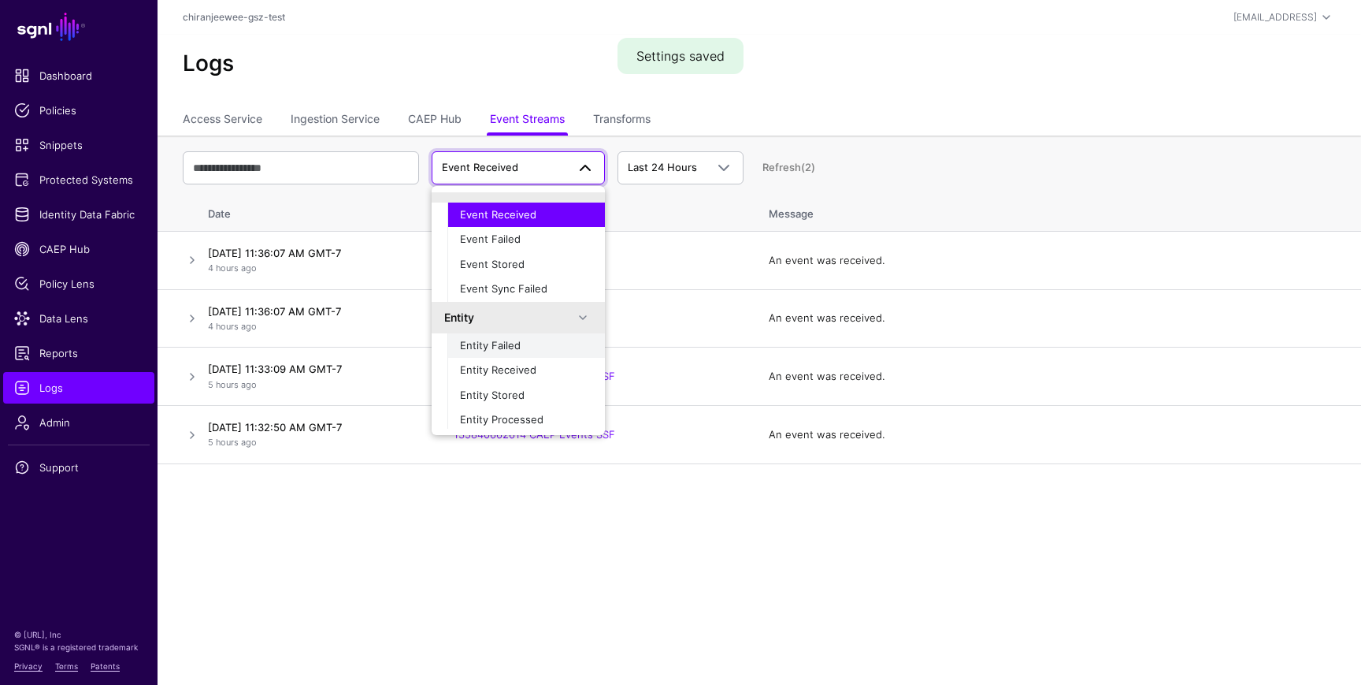
click at [505, 353] on button "Entity Failed" at bounding box center [526, 345] width 158 height 25
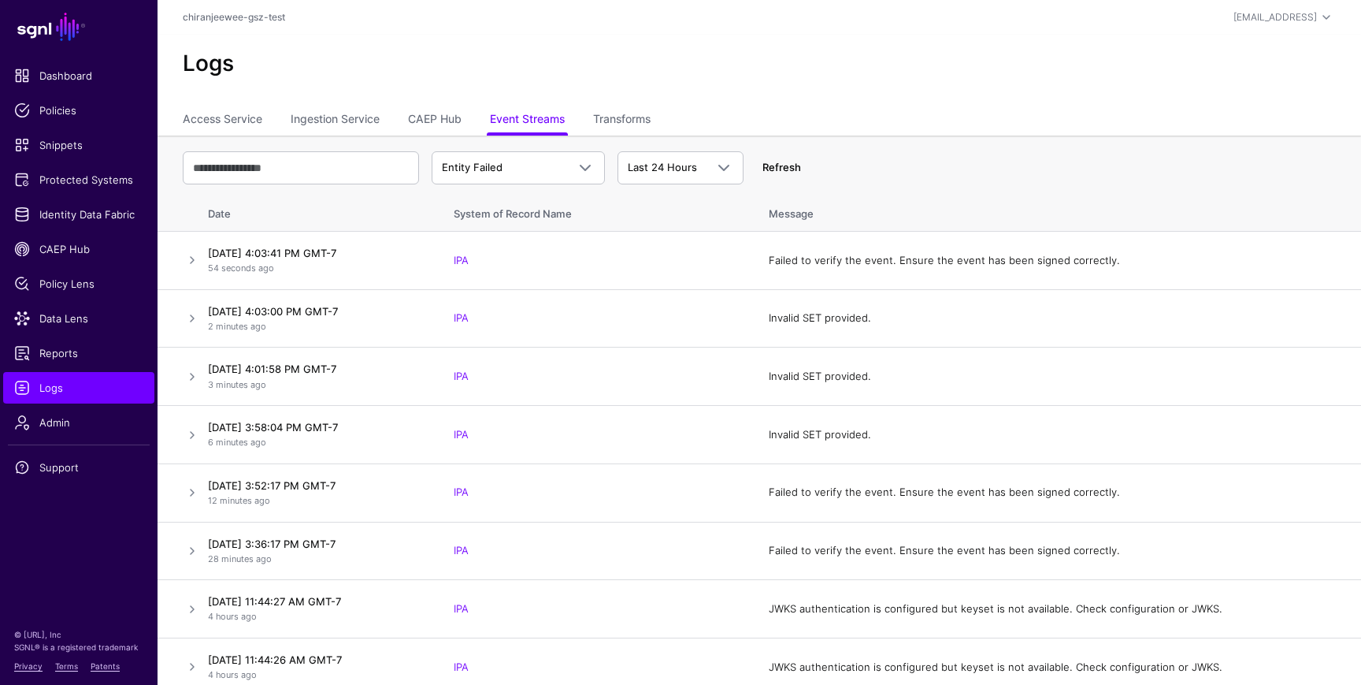
click at [787, 169] on link "Refresh" at bounding box center [781, 167] width 39 height 13
click at [785, 170] on link "Refresh" at bounding box center [781, 167] width 39 height 13
click at [792, 165] on link "Refresh" at bounding box center [781, 167] width 39 height 13
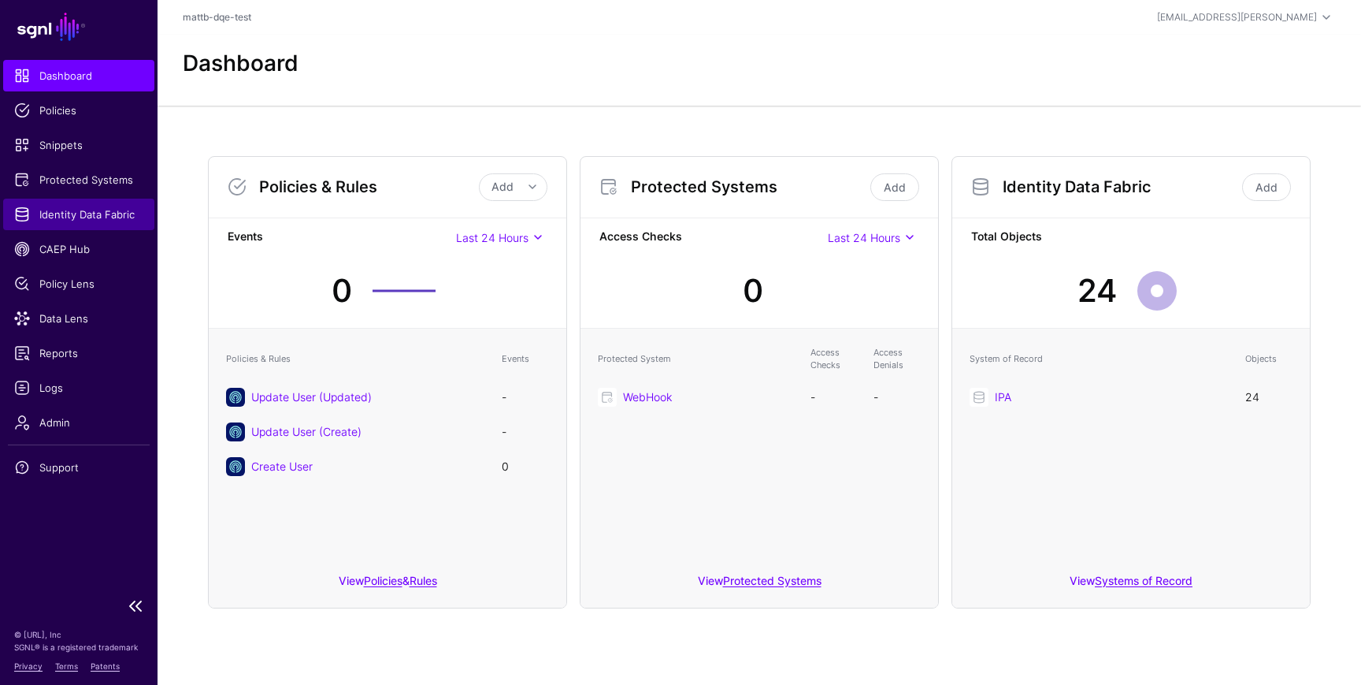
click at [78, 213] on span "Identity Data Fabric" at bounding box center [78, 214] width 129 height 16
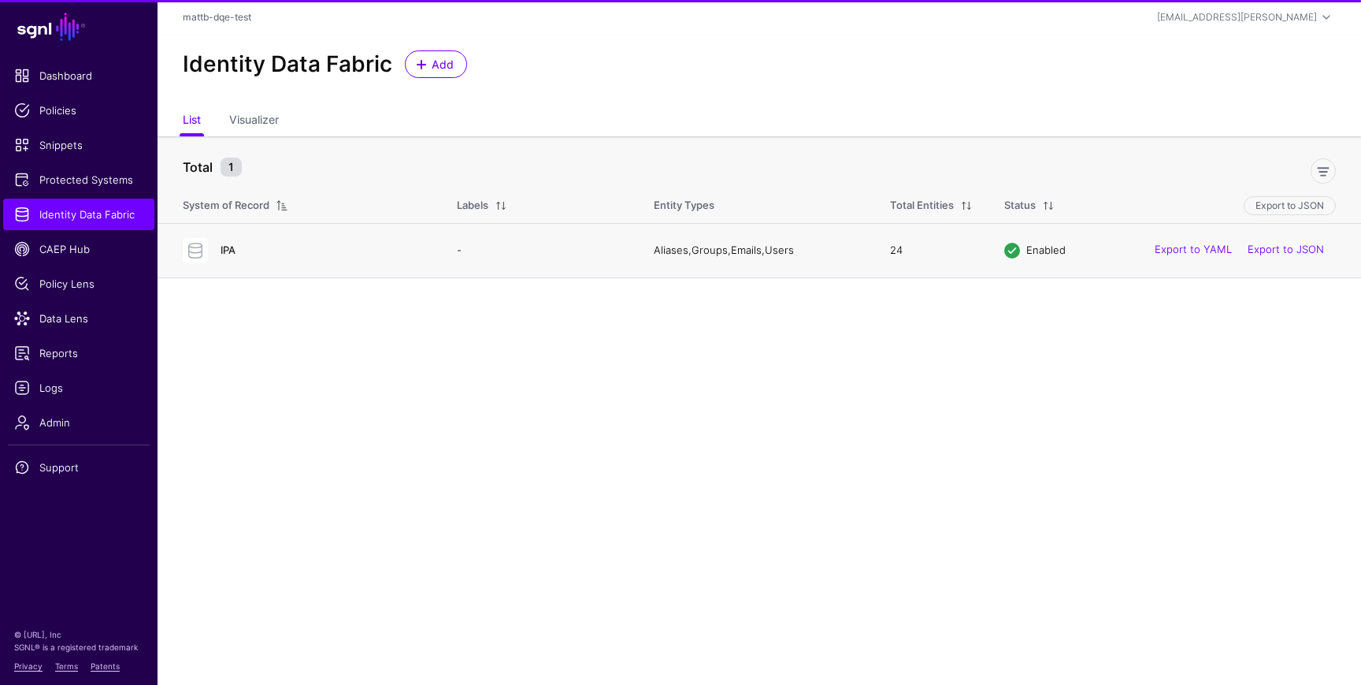
click at [223, 248] on link "IPA" at bounding box center [228, 249] width 15 height 13
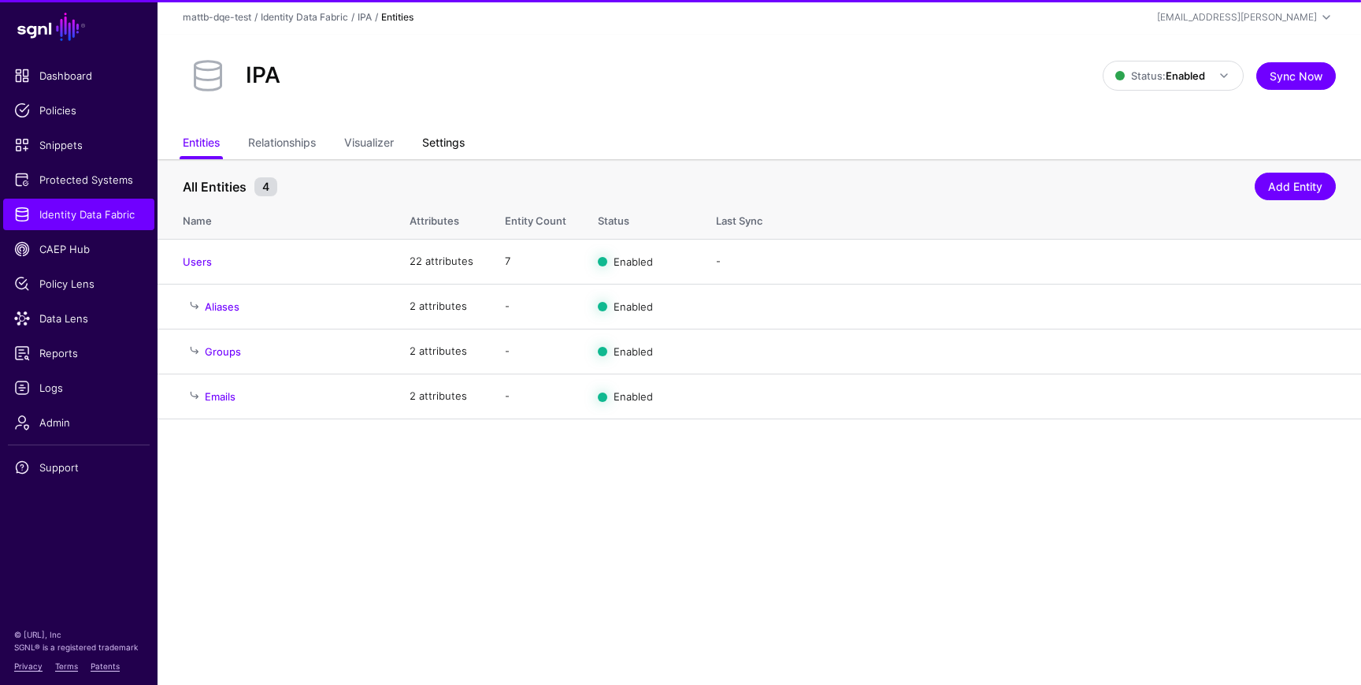
click at [433, 144] on link "Settings" at bounding box center [443, 144] width 43 height 30
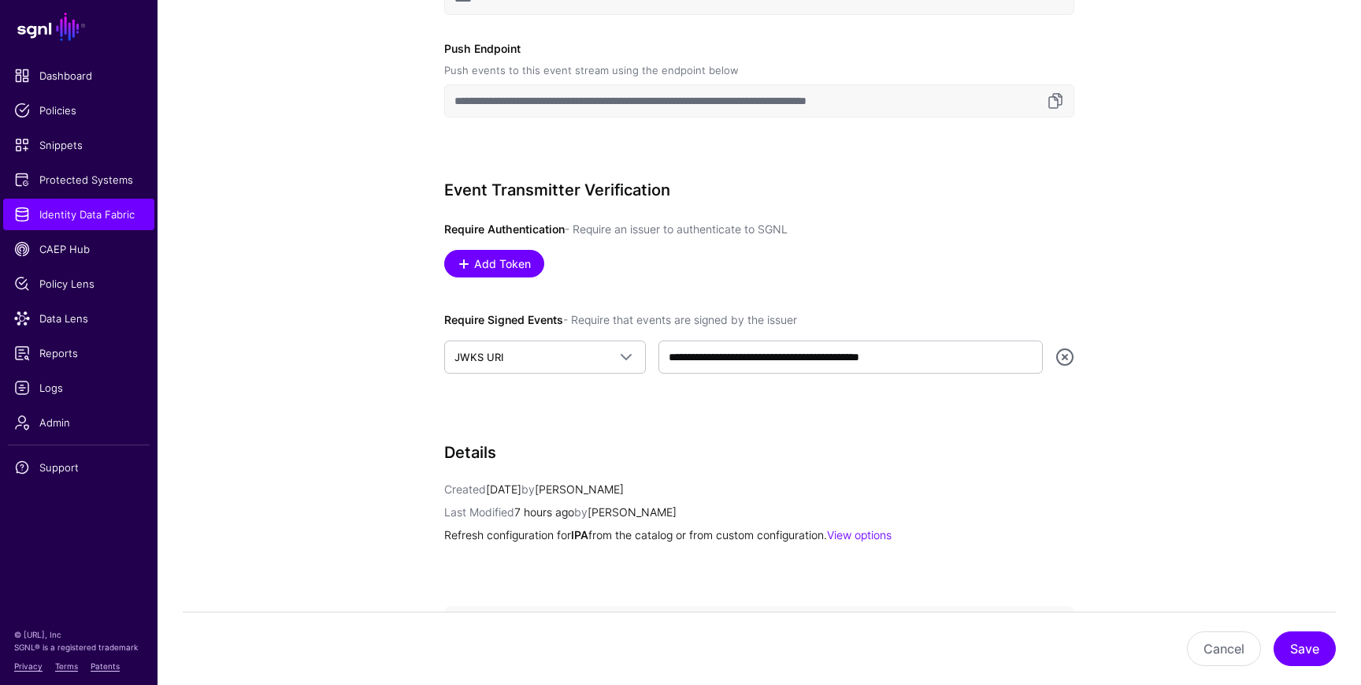
scroll to position [746, 0]
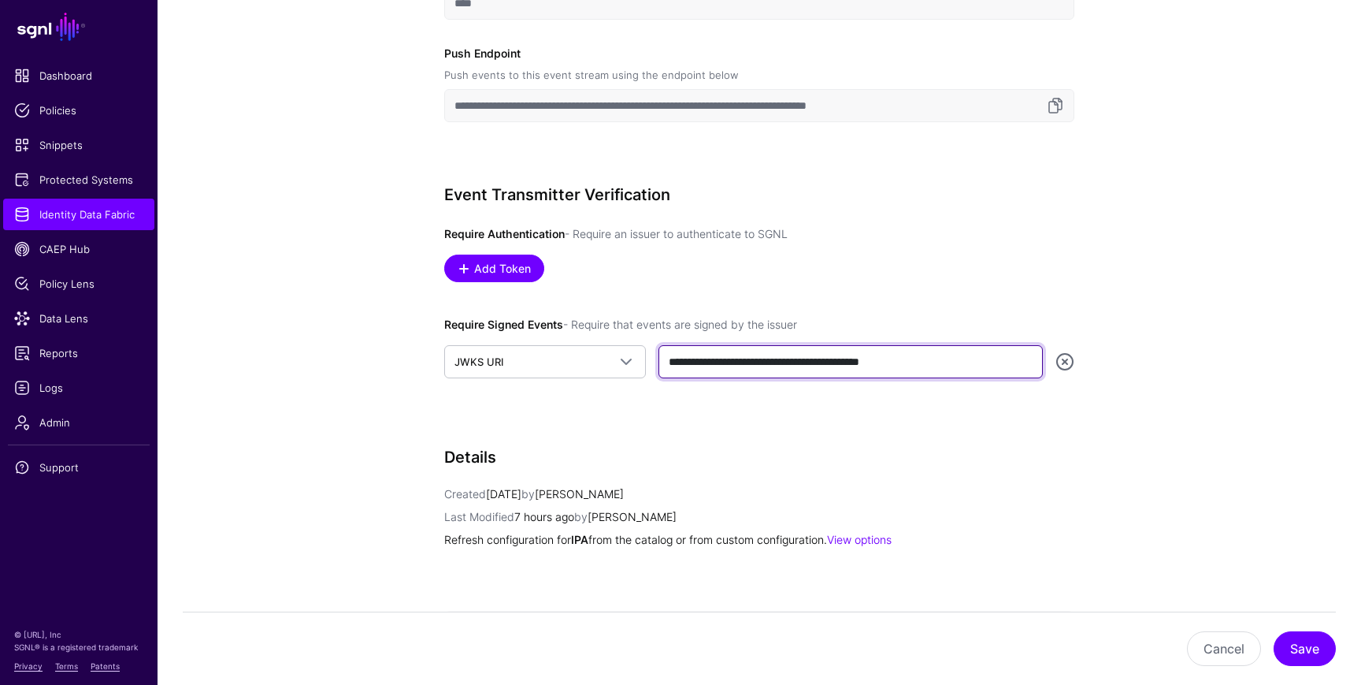
click at [963, 372] on input "**********" at bounding box center [851, 361] width 384 height 33
